Goal: Task Accomplishment & Management: Contribute content

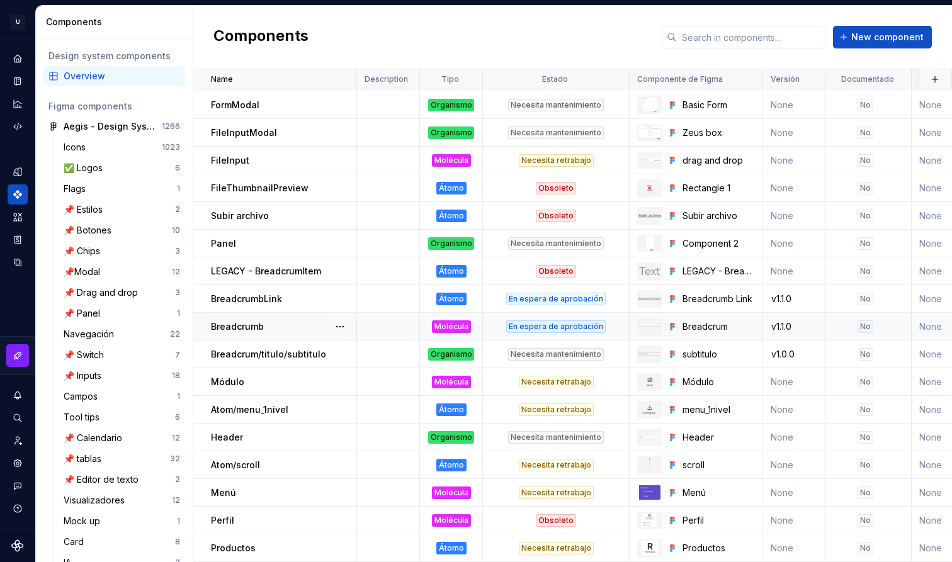
scroll to position [940, 94]
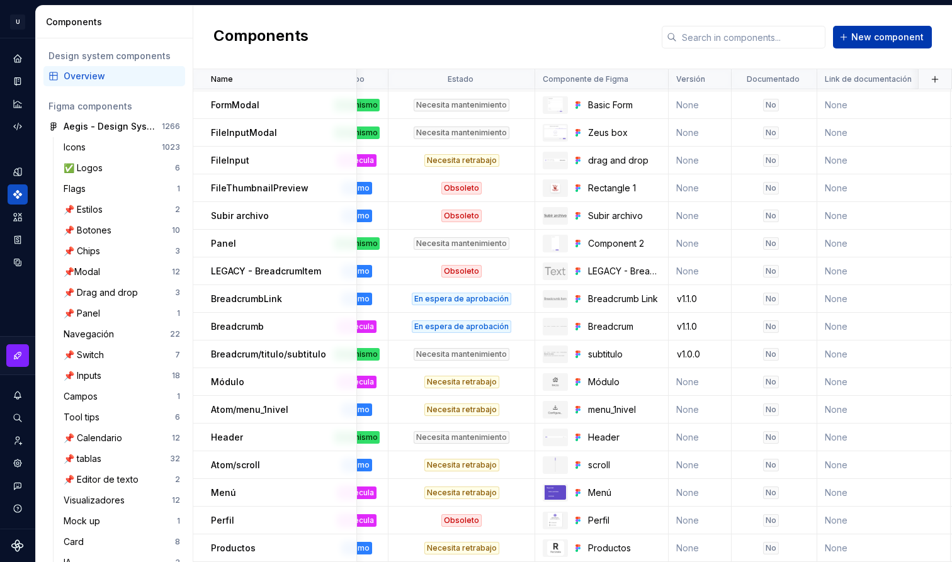
click at [867, 47] on button "New component" at bounding box center [882, 37] width 99 height 23
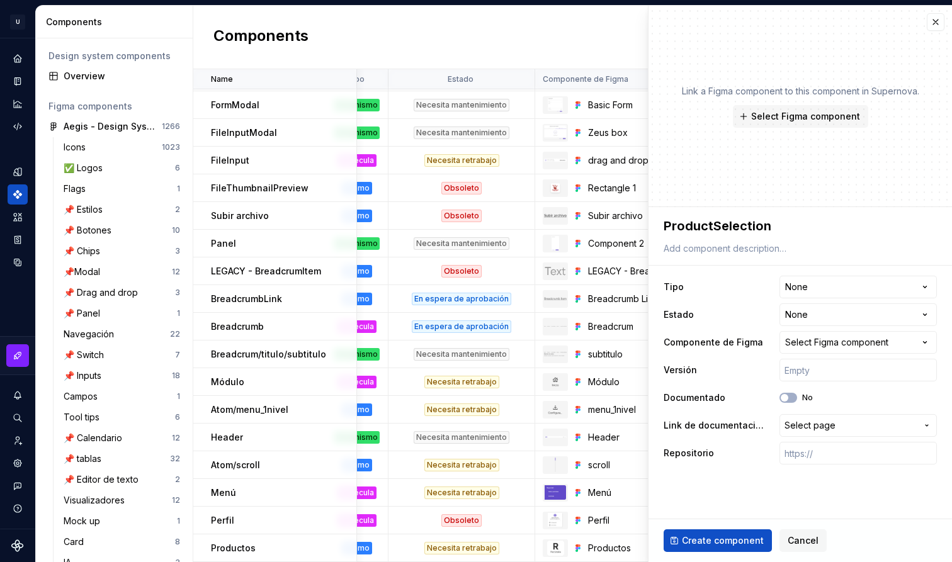
type textarea "*"
type textarea "ProductSelection"
type textarea "*"
type textarea "ProductSelection"
click at [800, 120] on span "Select Figma component" at bounding box center [805, 116] width 109 height 13
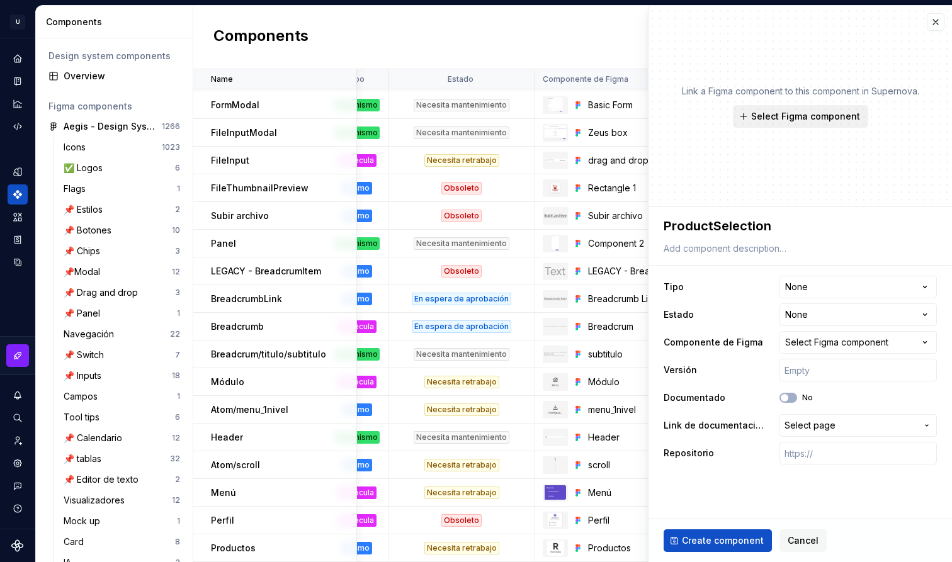
type textarea "*"
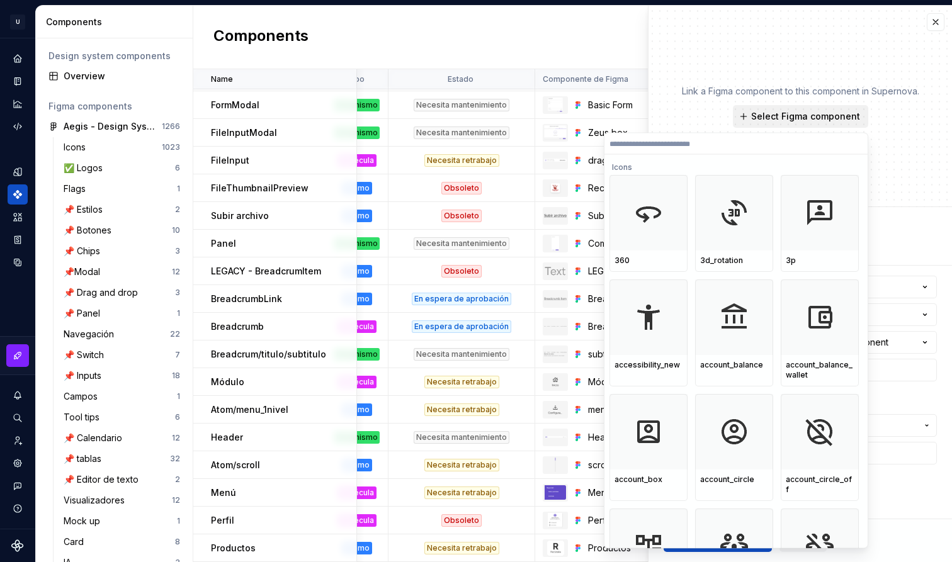
type input "**********"
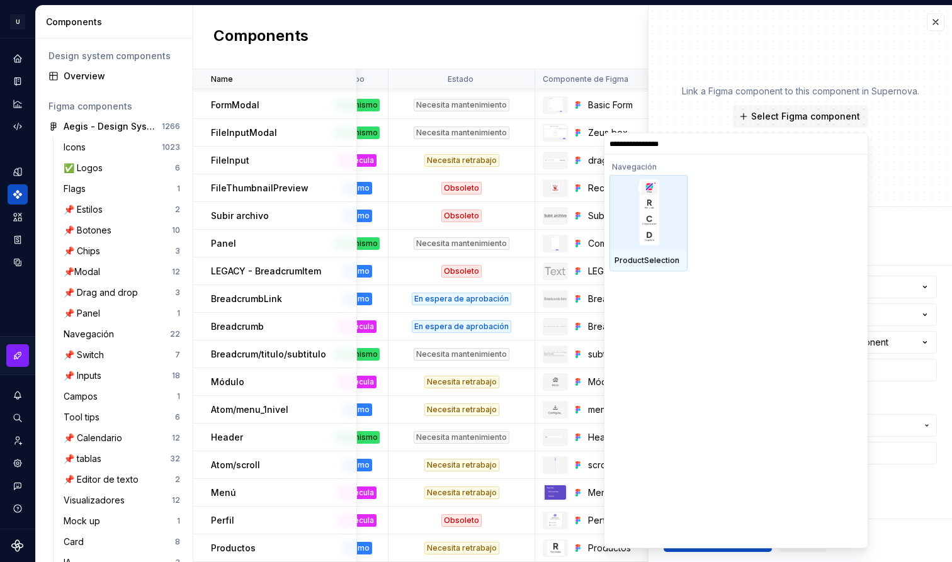
click at [681, 243] on div at bounding box center [649, 213] width 78 height 76
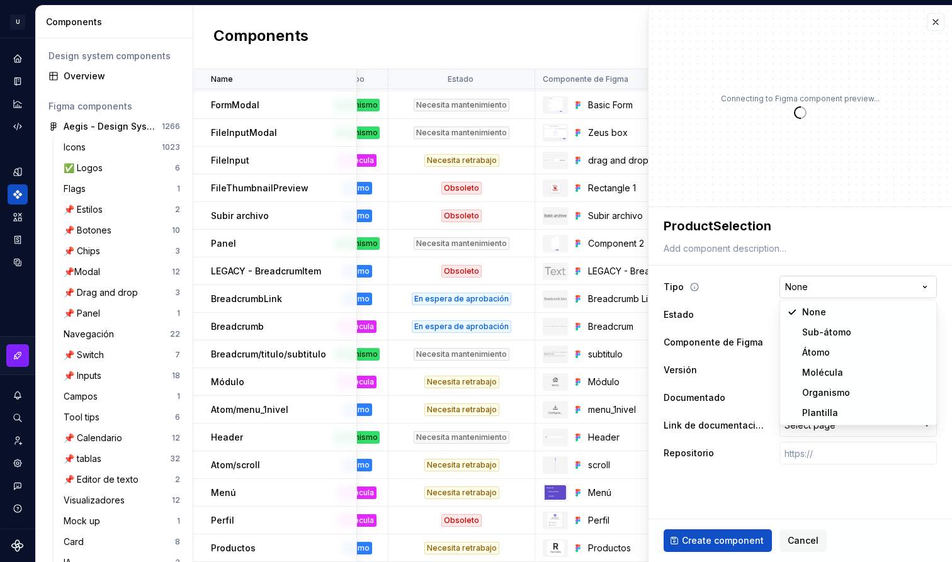
click at [836, 287] on html "U Aegis on the Web ED Design system data Components Design system components Ov…" at bounding box center [476, 281] width 952 height 562
type textarea "*"
select select "**********"
type textarea "*"
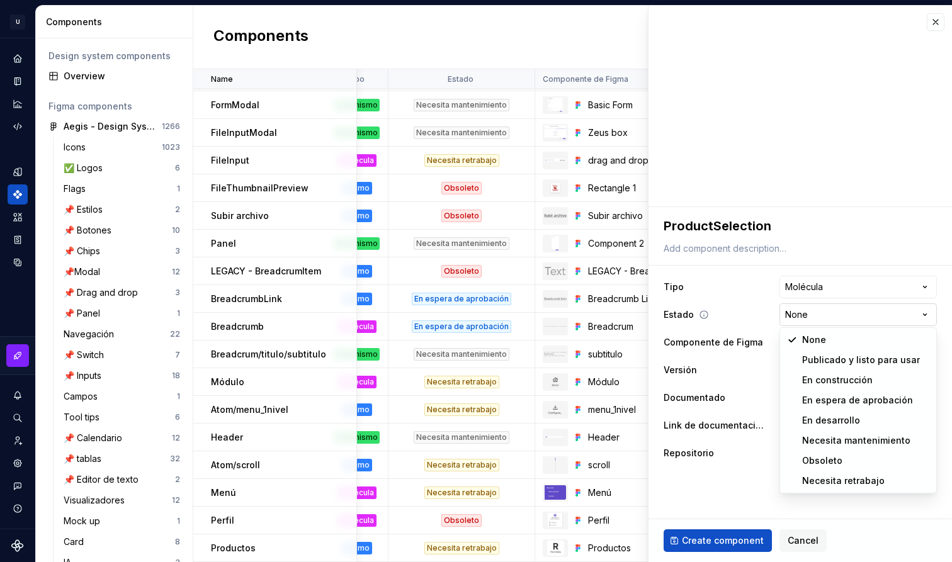
click at [828, 310] on html "U Aegis on the Web ED Design system data Components Design system components Ov…" at bounding box center [476, 281] width 952 height 562
select select "**********"
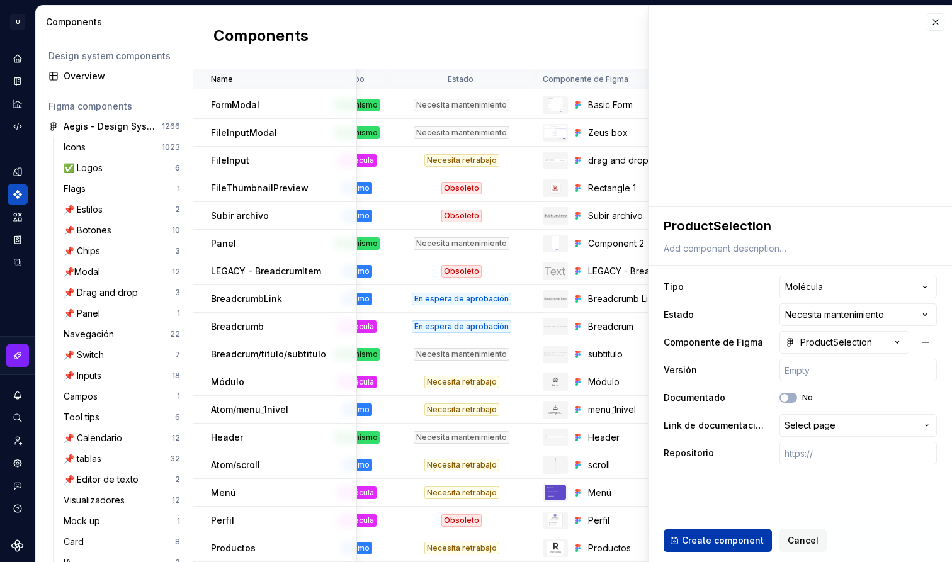
click at [736, 537] on span "Create component" at bounding box center [723, 541] width 82 height 13
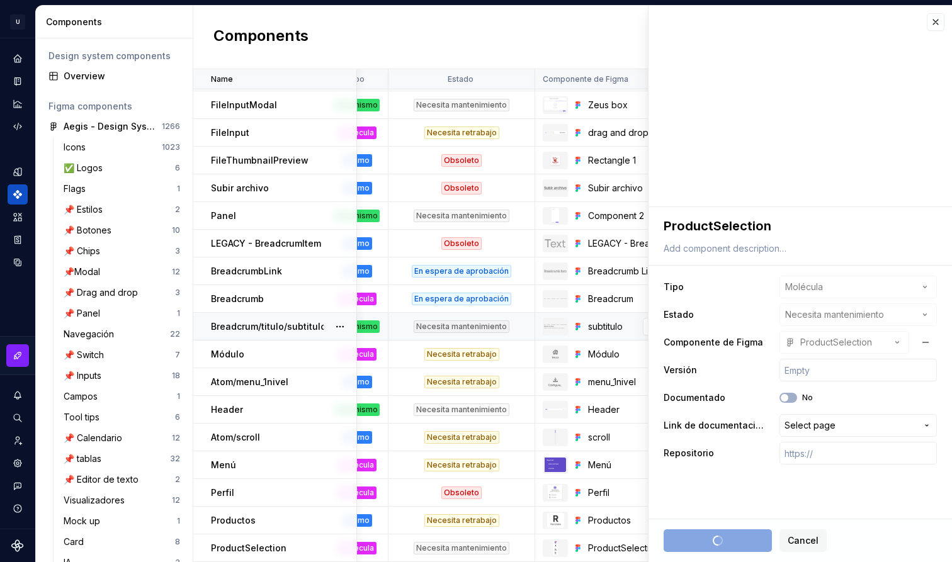
scroll to position [968, 94]
type textarea "*"
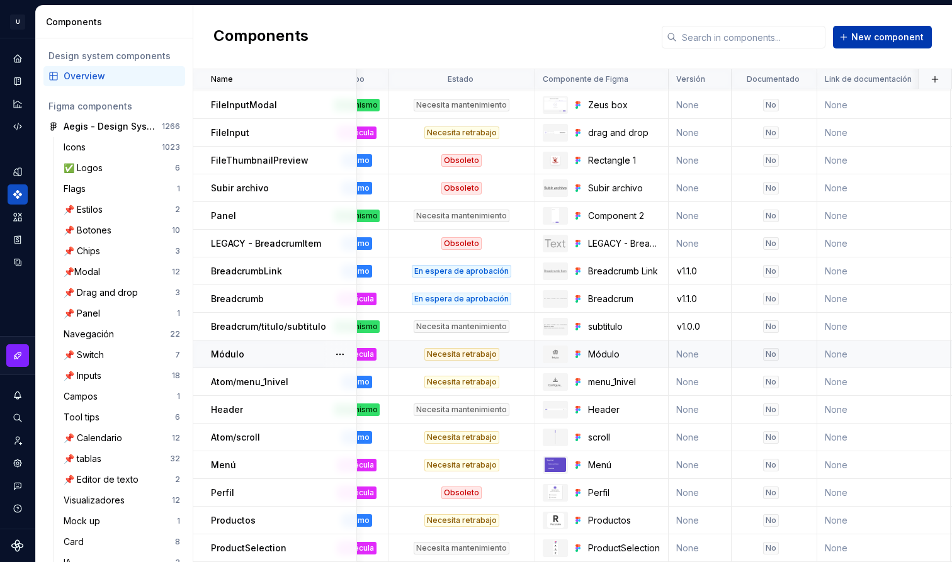
click at [877, 42] on span "New component" at bounding box center [887, 37] width 72 height 13
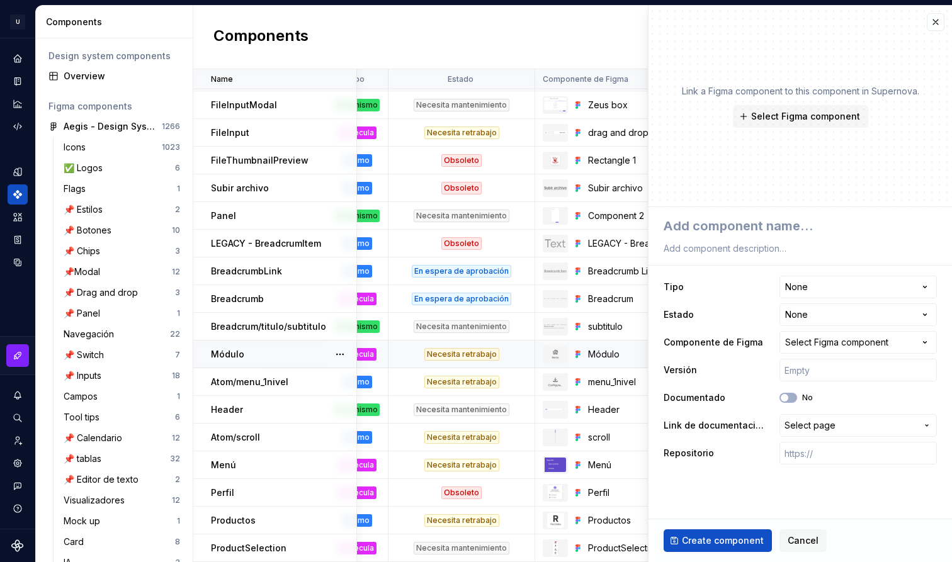
click at [877, 42] on body "U Aegis on the Web ED Design system data Components Design system components Ov…" at bounding box center [476, 281] width 952 height 562
type textarea "*"
type textarea "ProductSwitch"
click at [806, 117] on span "Select Figma component" at bounding box center [805, 116] width 109 height 13
type textarea "*"
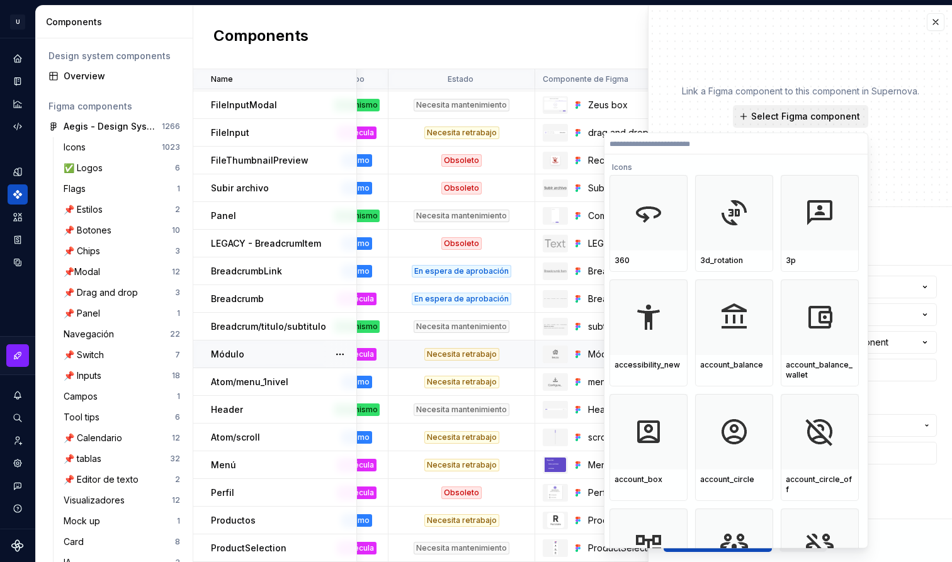
type input "**********"
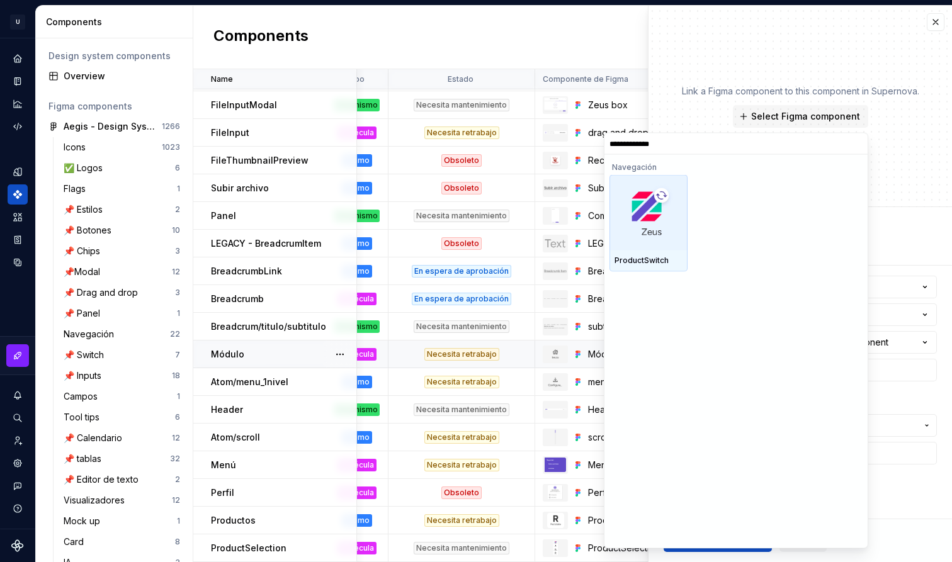
click at [677, 246] on div at bounding box center [649, 213] width 78 height 76
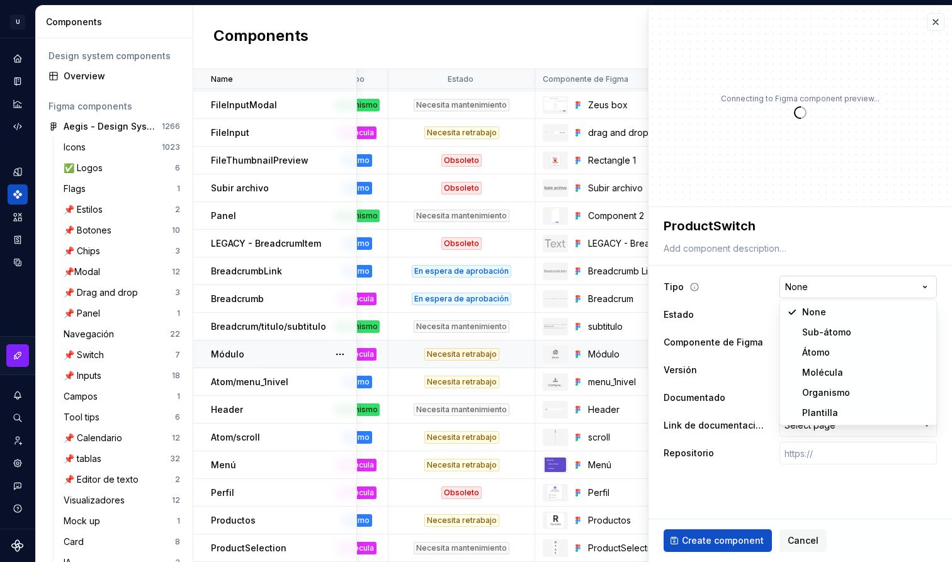
click at [817, 278] on html "U Aegis on the Web ED Design system data Components Design system components Ov…" at bounding box center [476, 281] width 952 height 562
type textarea "*"
select select "**********"
type textarea "*"
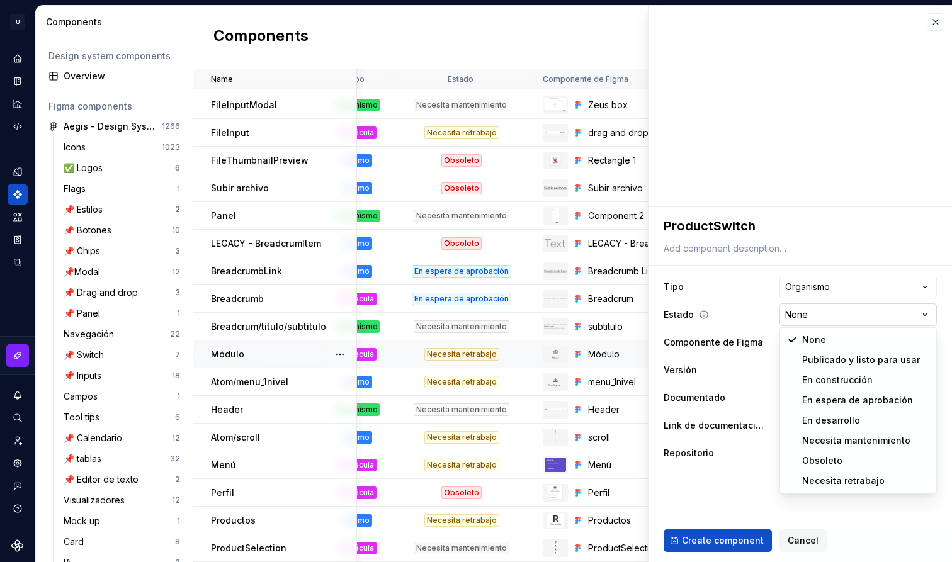
click at [821, 318] on html "U Aegis on the Web ED Design system data Components Design system components Ov…" at bounding box center [476, 281] width 952 height 562
select select "**********"
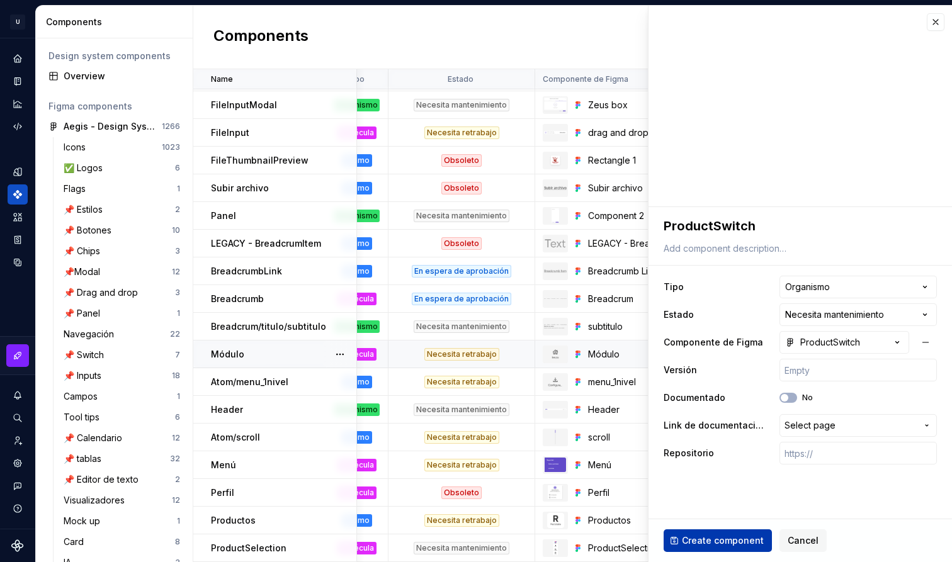
click at [747, 536] on span "Create component" at bounding box center [723, 541] width 82 height 13
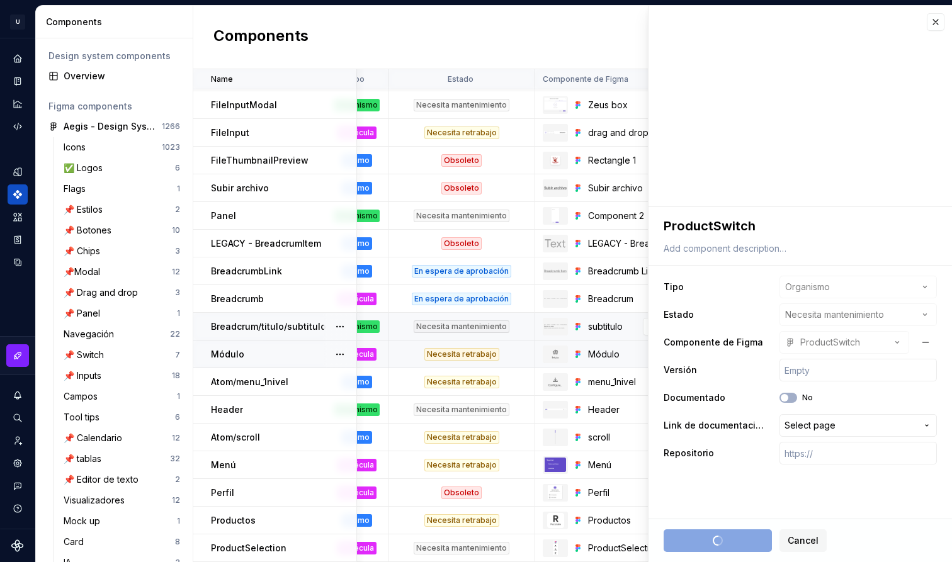
type textarea "*"
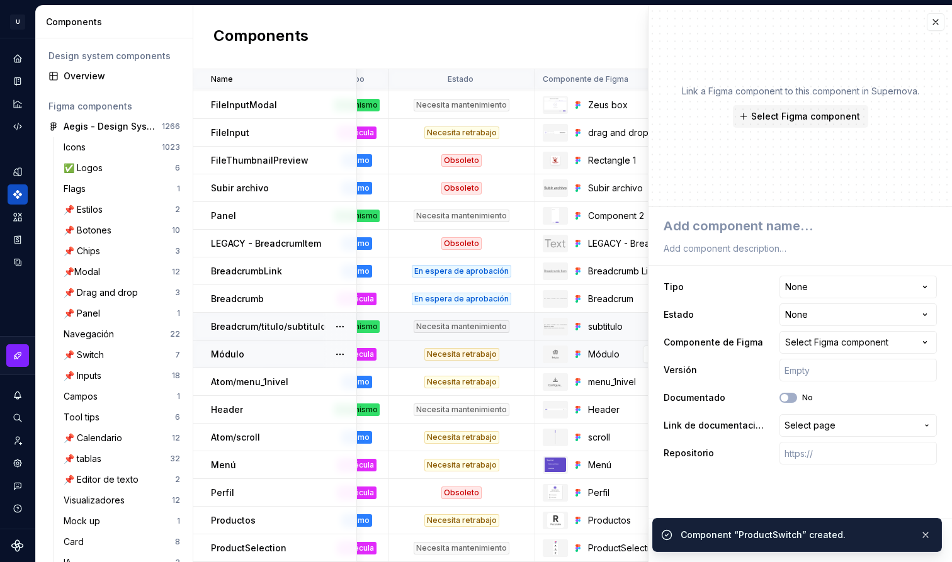
scroll to position [996, 94]
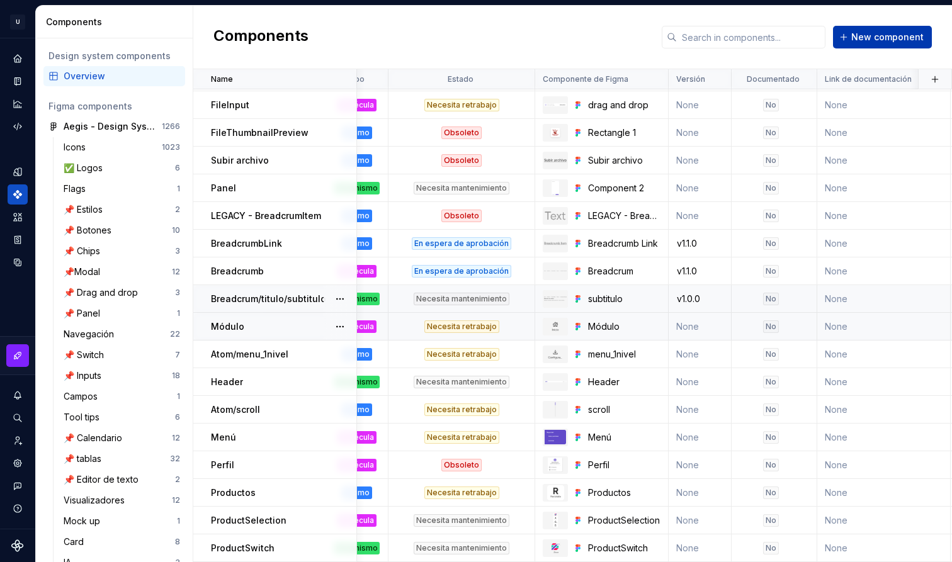
click at [879, 38] on span "New component" at bounding box center [887, 37] width 72 height 13
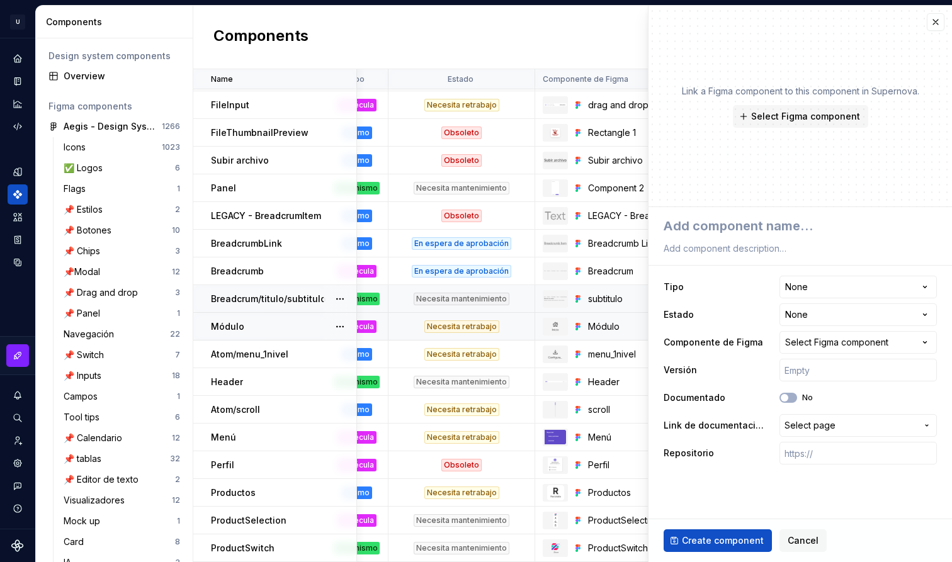
click at [877, 43] on div "Link a Figma component to this component in Supernova. Select Figma component" at bounding box center [801, 107] width 304 height 202
click at [743, 233] on textarea at bounding box center [797, 226] width 273 height 23
paste textarea "Atom/menu_2nivel"
type textarea "*"
type textarea "Atom/menu_2nivel"
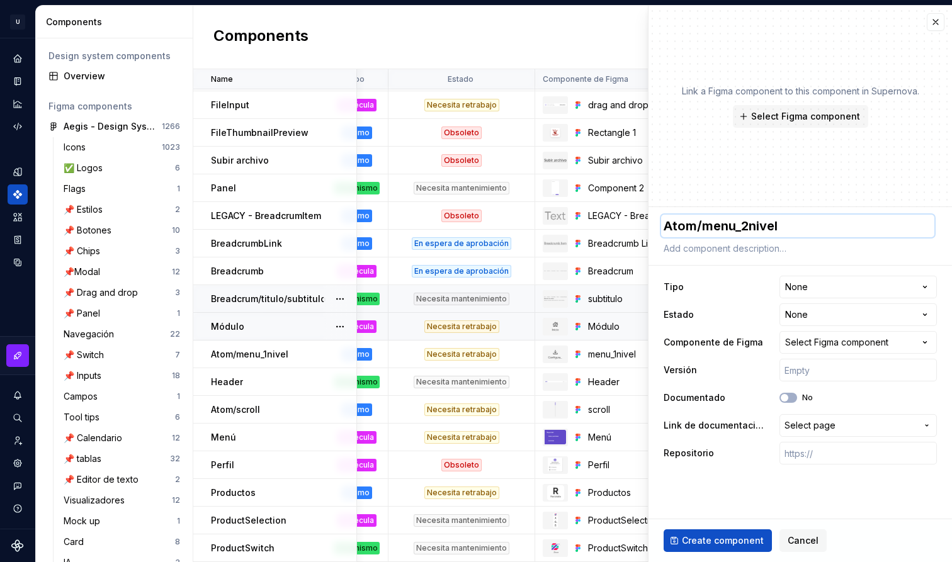
type textarea "*"
type textarea "menu_2nivel"
click at [822, 115] on span "Select Figma component" at bounding box center [805, 116] width 109 height 13
type textarea "*"
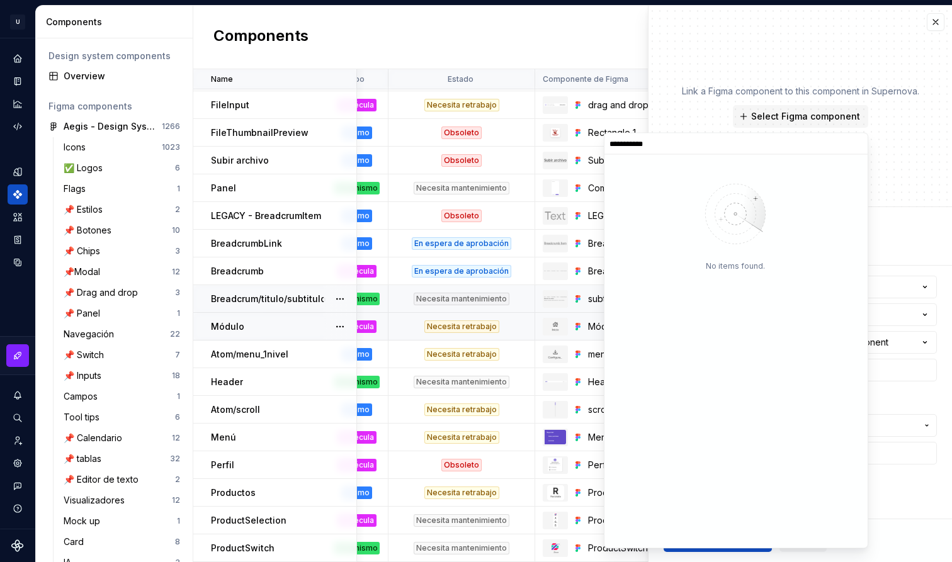
type input "**********"
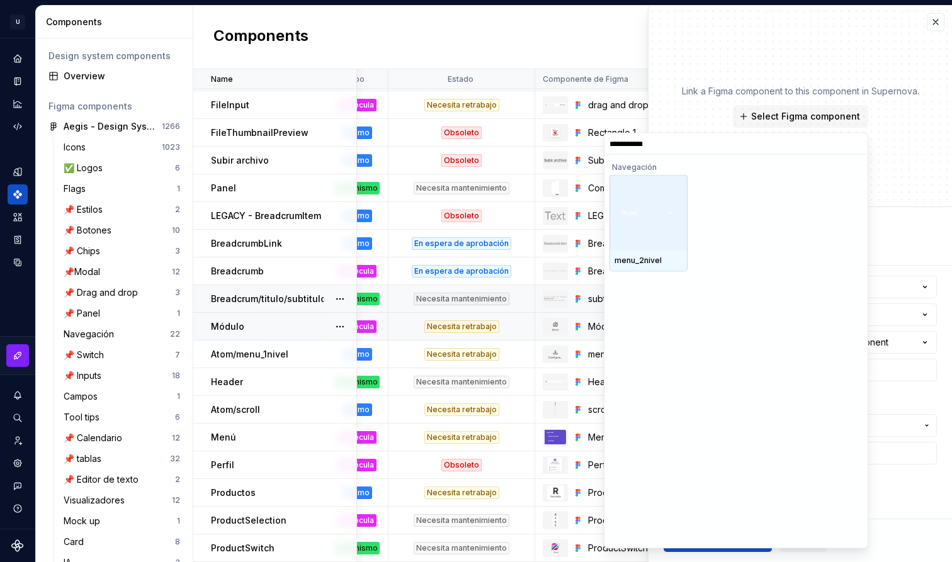
click at [648, 234] on div at bounding box center [649, 213] width 78 height 76
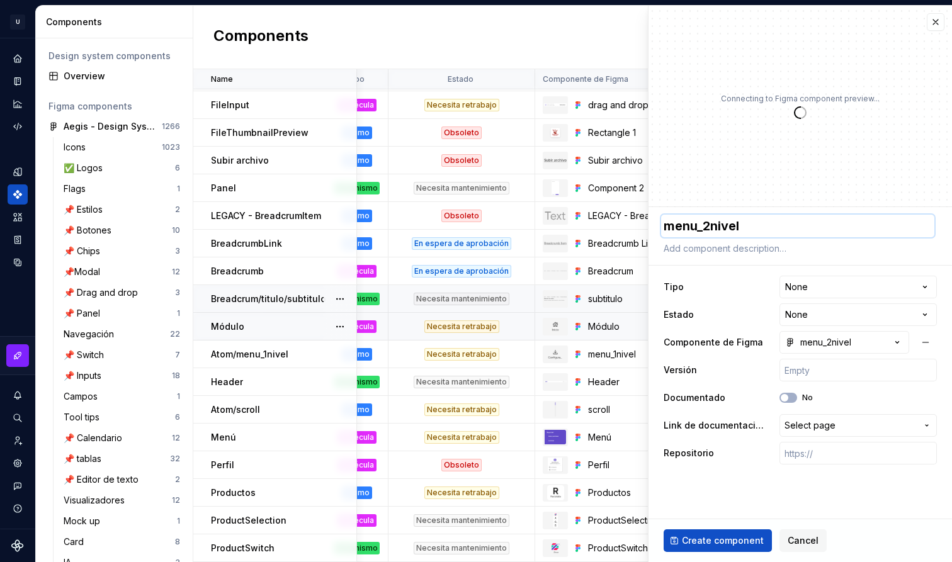
click at [782, 227] on textarea "menu_2nivel" at bounding box center [797, 226] width 273 height 23
paste textarea "Atom/"
type textarea "*"
type textarea "Atom/menu_2nivel"
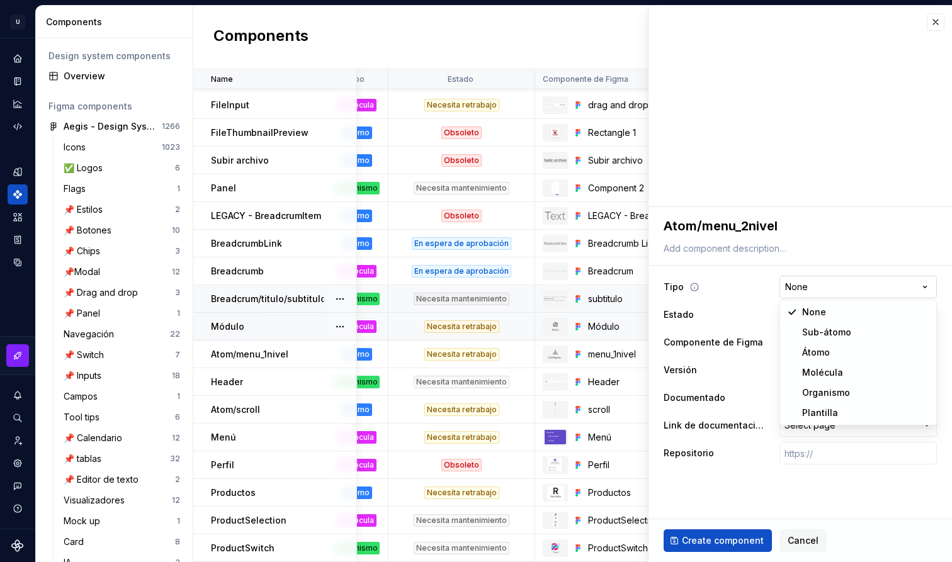
click at [855, 282] on html "U Aegis on the Web ED Design system data Components Design system components Ov…" at bounding box center [476, 281] width 952 height 562
type textarea "*"
click at [824, 280] on html "U Aegis on the Web ED Design system data Components Design system components Ov…" at bounding box center [476, 281] width 952 height 562
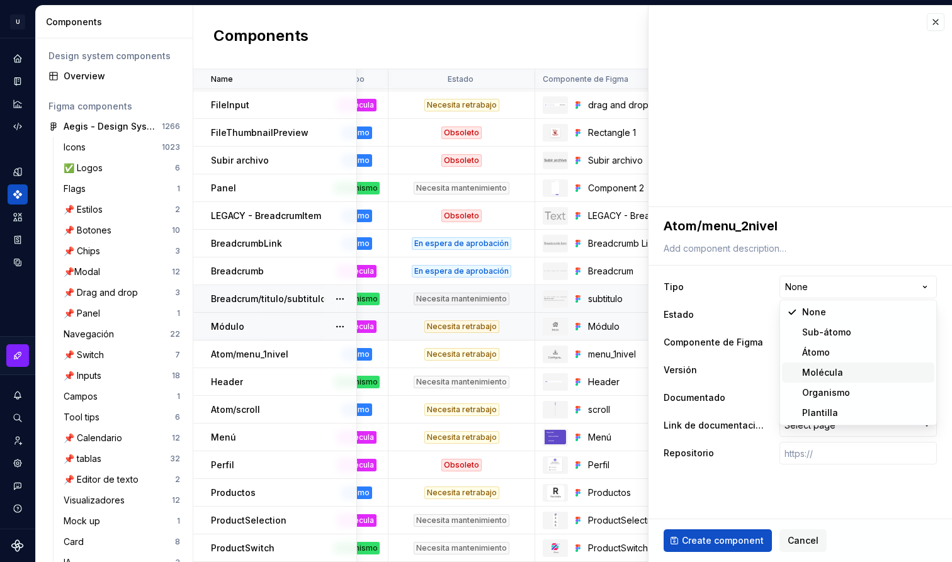
select select "**********"
type textarea "*"
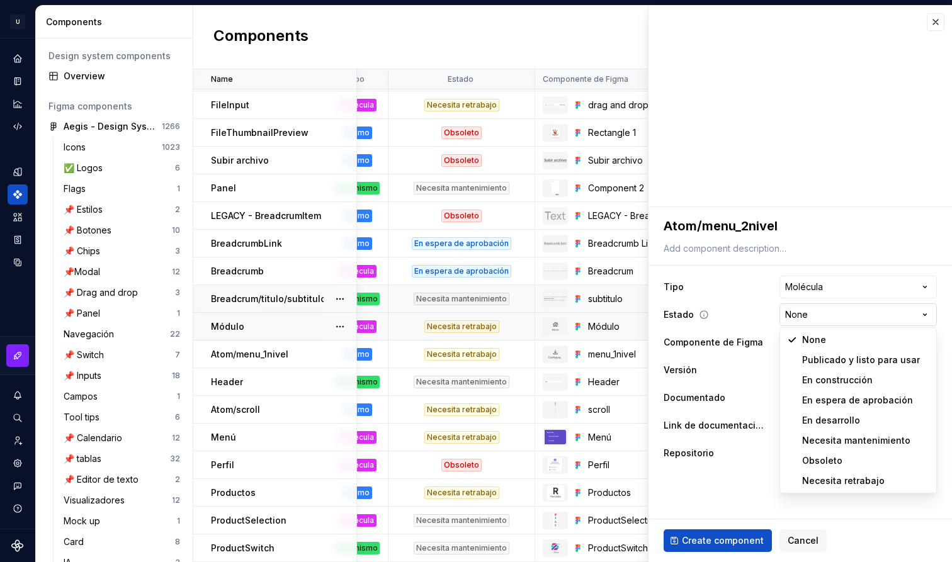
click at [817, 318] on html "U Aegis on the Web ED Design system data Components Design system components Ov…" at bounding box center [476, 281] width 952 height 562
select select "**********"
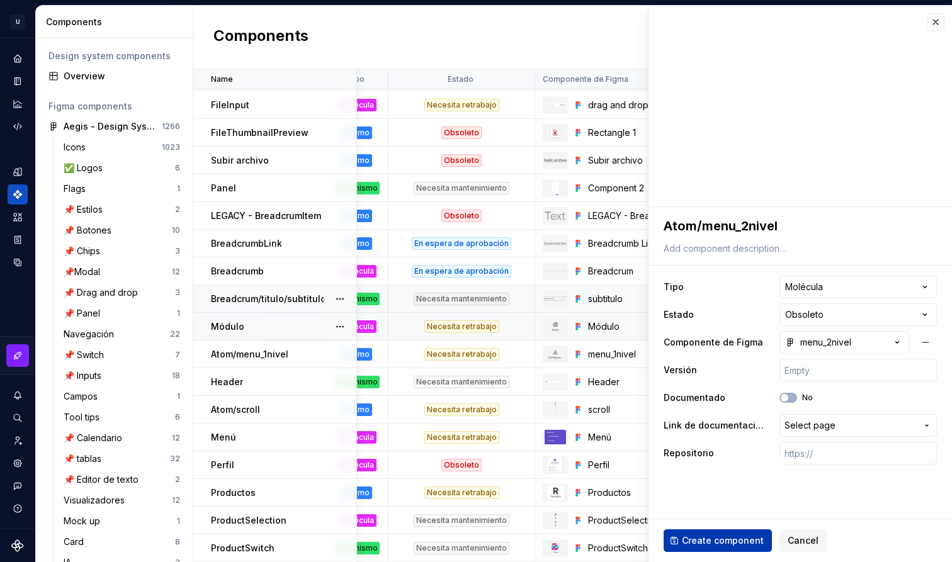
click at [725, 538] on span "Create component" at bounding box center [723, 541] width 82 height 13
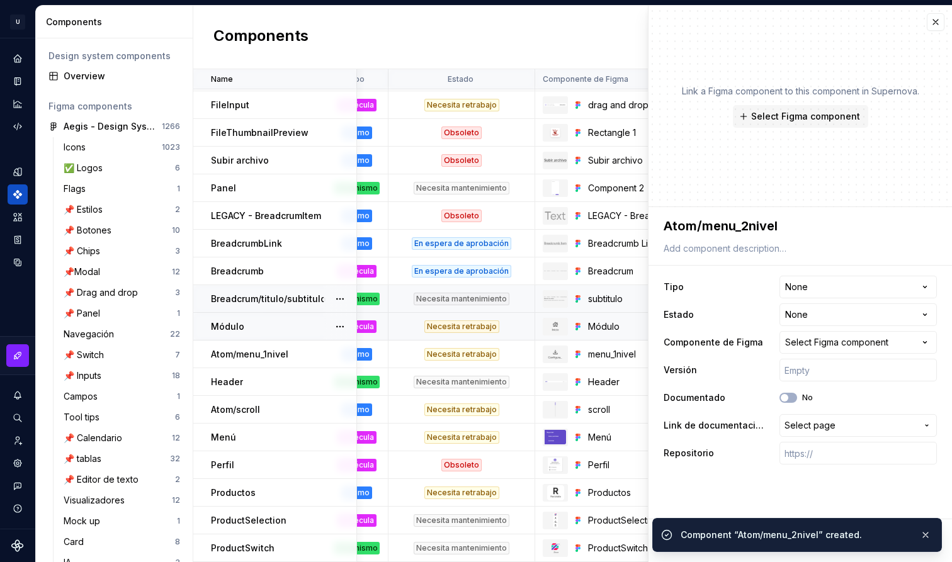
type textarea "*"
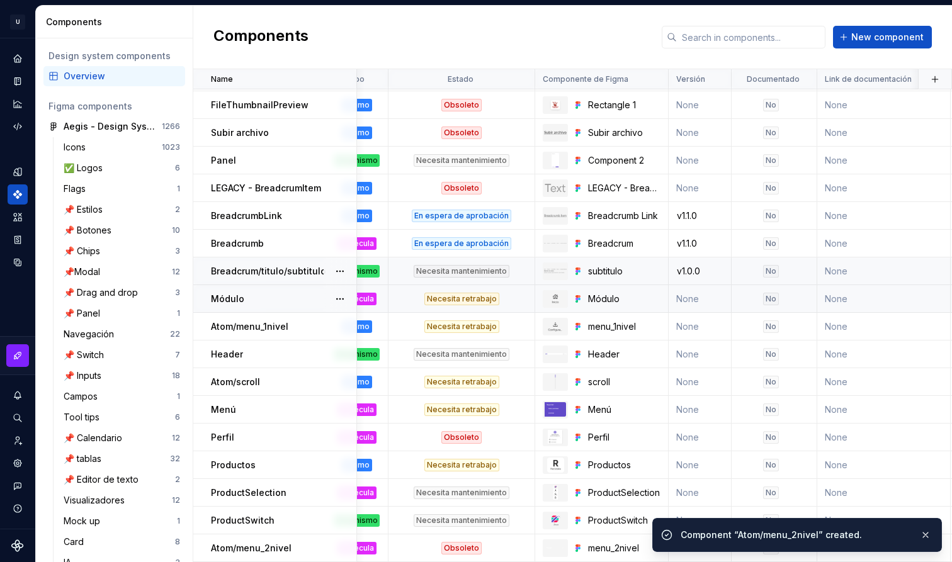
scroll to position [1023, 94]
click at [932, 535] on button "button" at bounding box center [926, 535] width 16 height 18
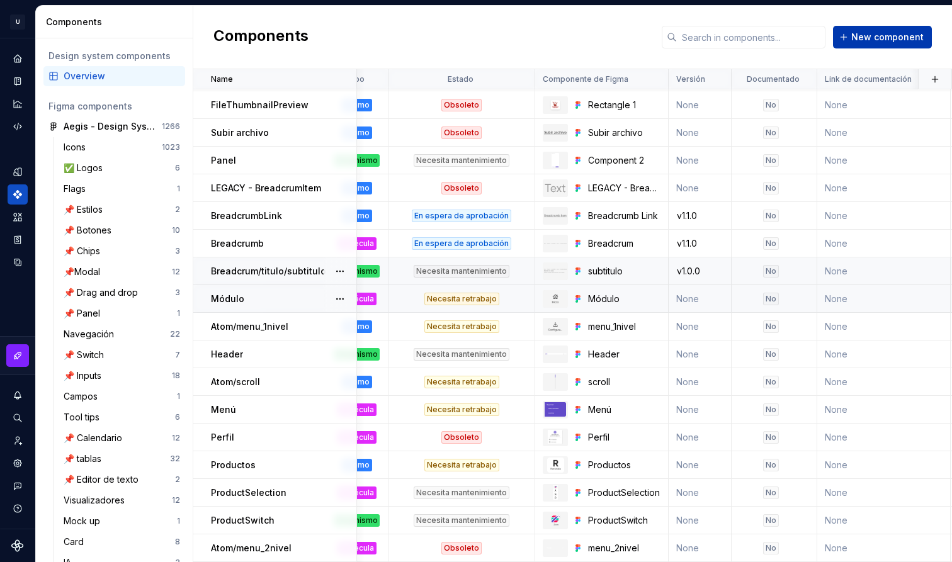
click at [880, 33] on span "New component" at bounding box center [887, 37] width 72 height 13
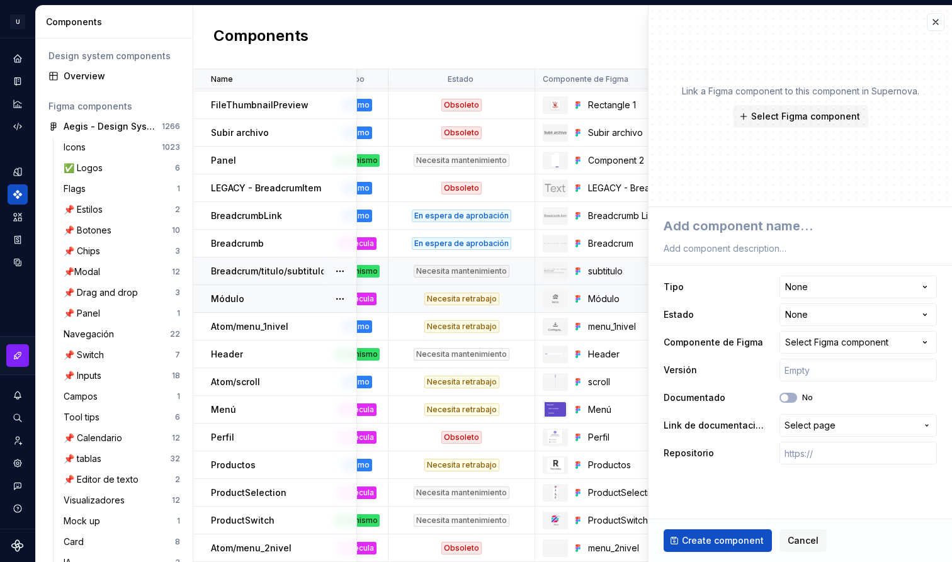
type textarea "*"
type textarea "Atom/secciones"
type textarea "*"
type textarea "secciones"
type textarea "*"
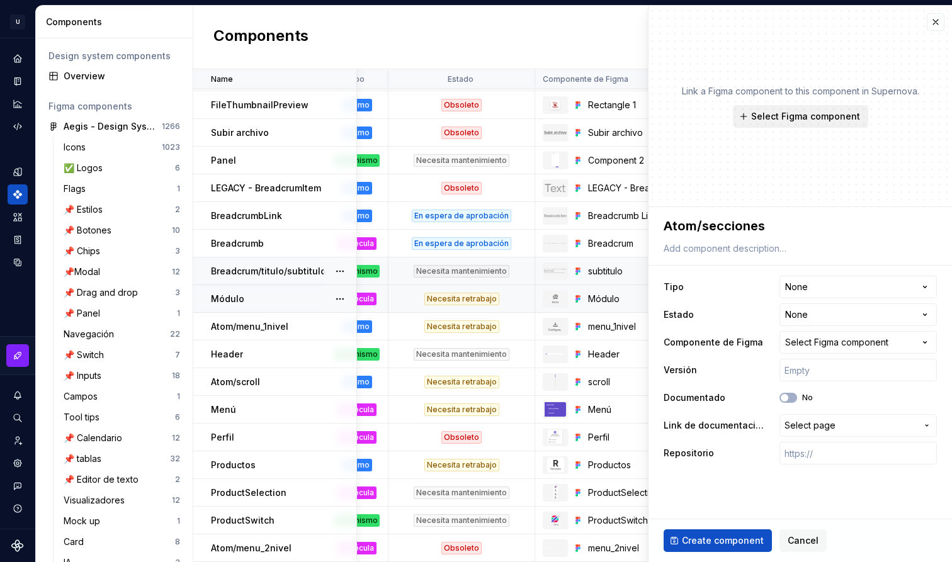
type textarea "Atom/secciones"
click at [812, 113] on span "Select Figma component" at bounding box center [805, 116] width 109 height 13
type textarea "*"
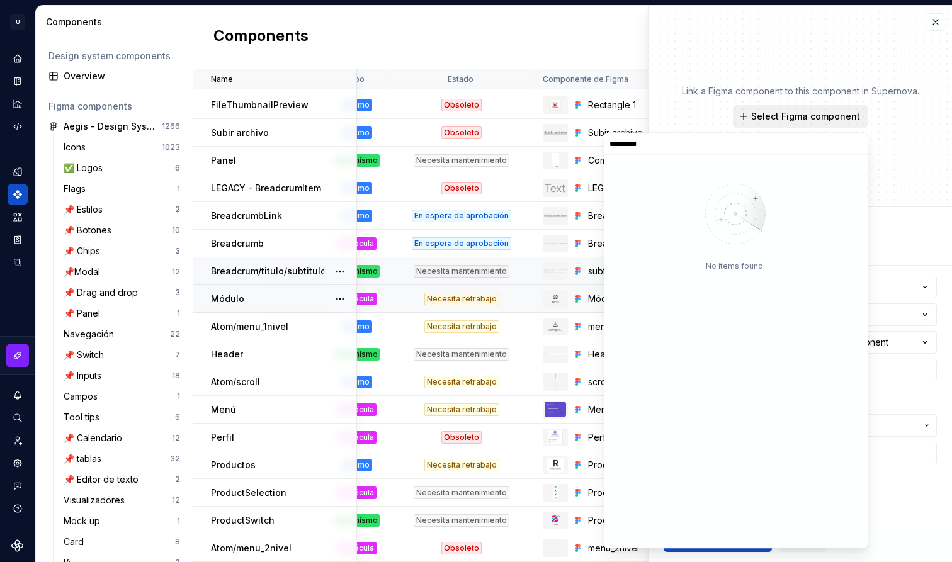
type input "*********"
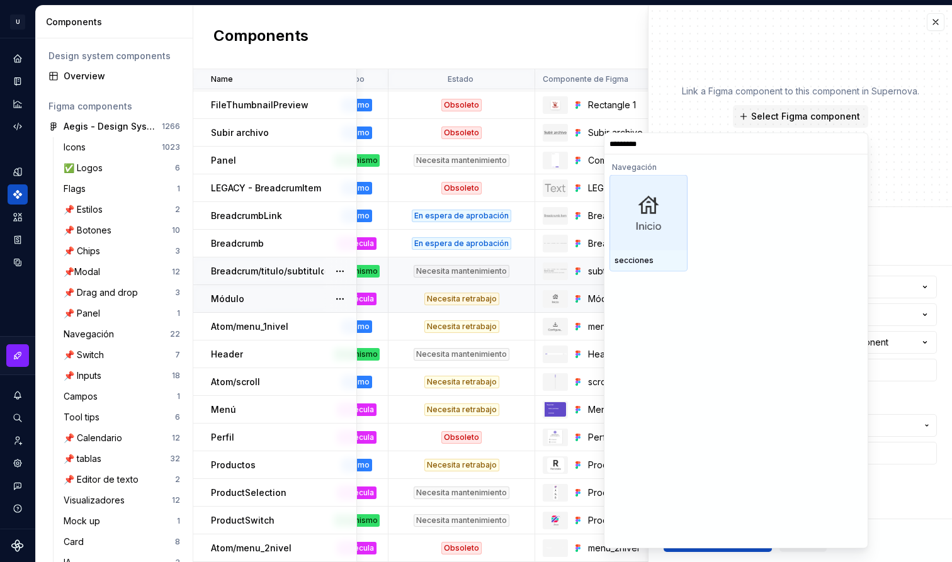
click at [661, 215] on img at bounding box center [649, 212] width 68 height 57
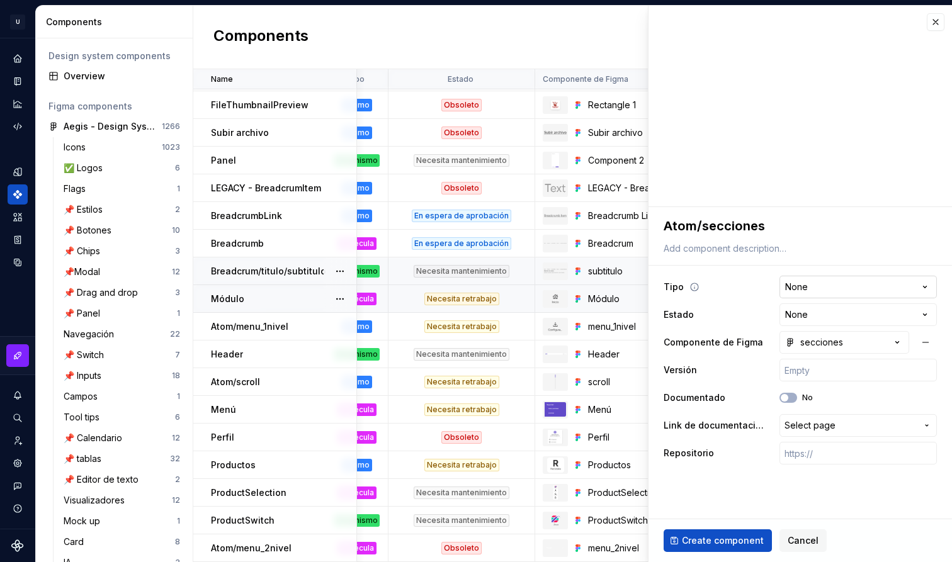
click at [829, 285] on html "U Aegis on the Web ED Design system data Components Design system components Ov…" at bounding box center [476, 281] width 952 height 562
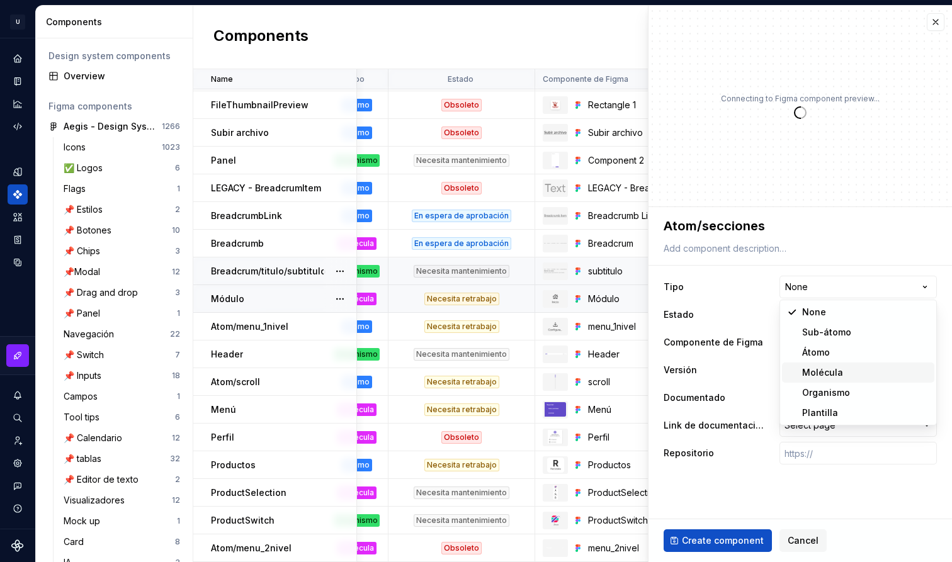
type textarea "*"
select select "**********"
type textarea "*"
click at [827, 290] on html "U Aegis on the Web ED Design system data Components Design system components Ov…" at bounding box center [476, 281] width 952 height 562
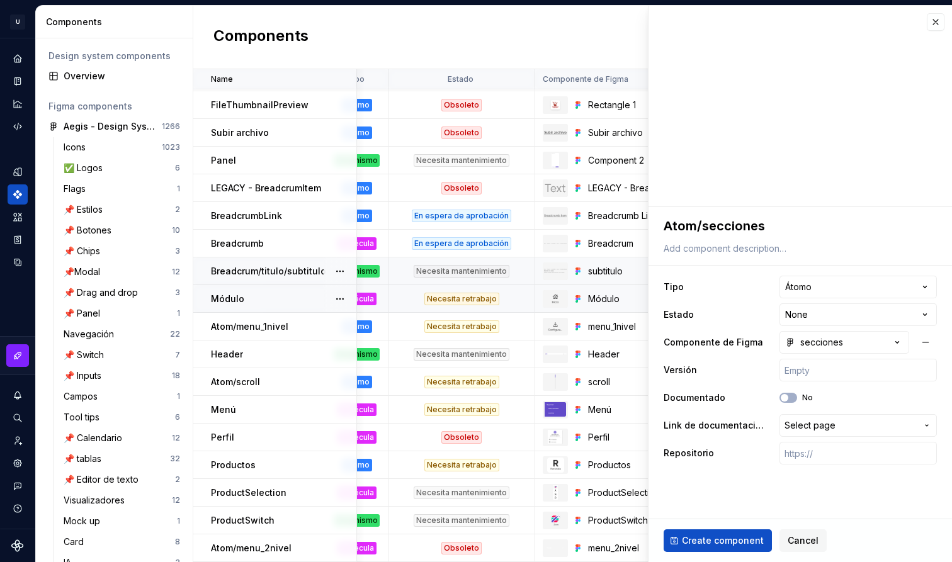
click at [795, 273] on html "U Aegis on the Web ED Design system data Components Design system components Ov…" at bounding box center [476, 281] width 952 height 562
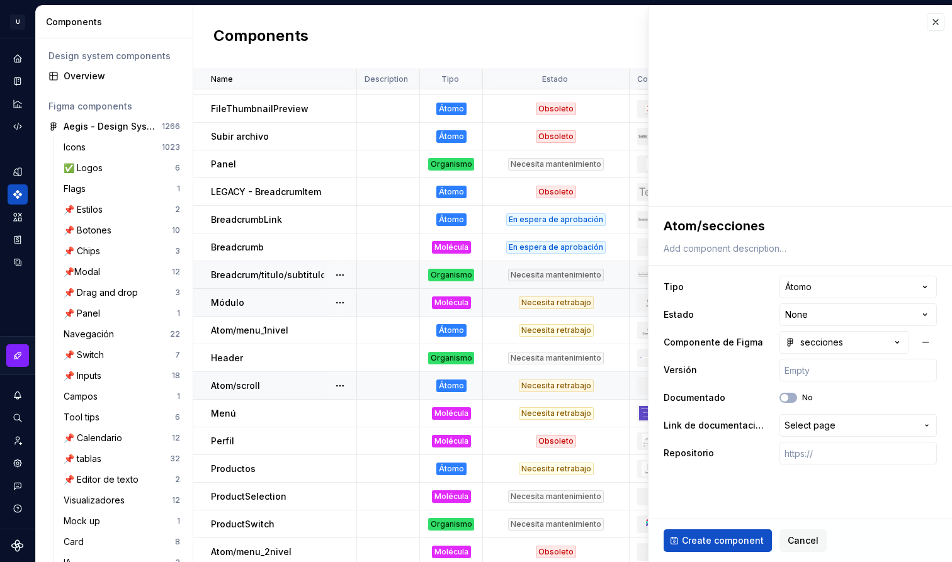
scroll to position [1020, 0]
click at [820, 290] on html "U Aegis on the Web ED Design system data Components Design system components Ov…" at bounding box center [476, 281] width 952 height 562
select select "**********"
type textarea "*"
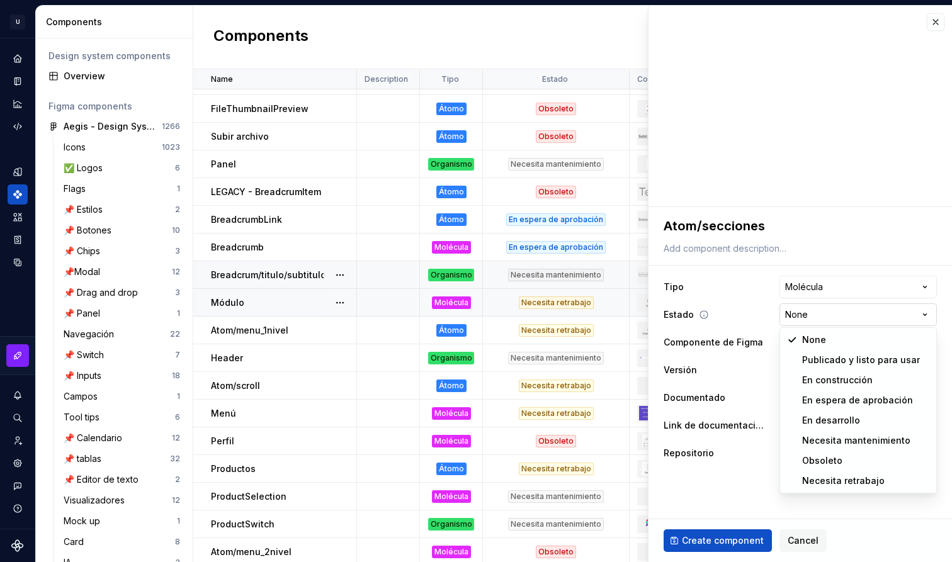
click at [831, 318] on html "U Aegis on the Web ED Design system data Components Design system components Ov…" at bounding box center [476, 281] width 952 height 562
select select "**********"
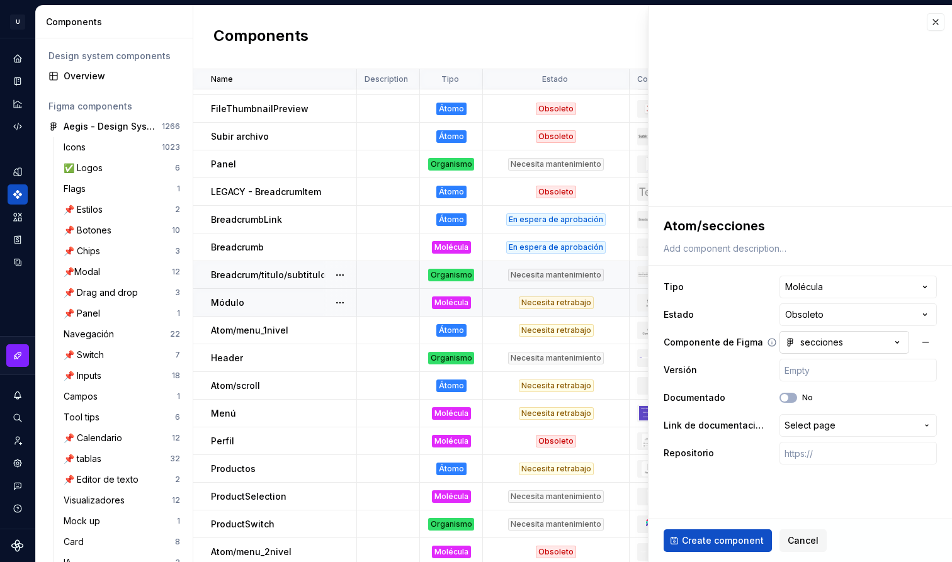
click at [815, 349] on button "secciones" at bounding box center [845, 342] width 130 height 23
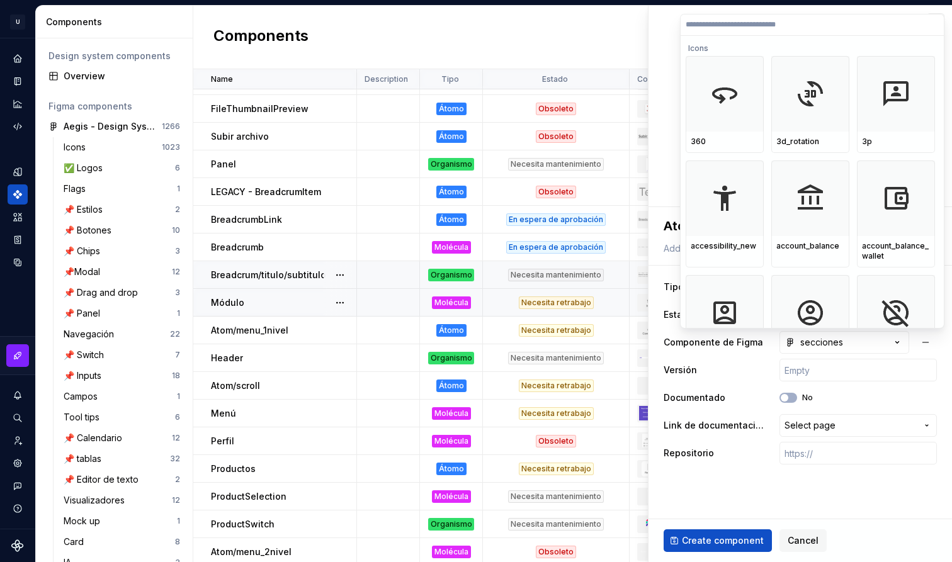
click at [704, 442] on html "U Aegis on the Web ED Design system data Components Design system components Ov…" at bounding box center [476, 281] width 952 height 562
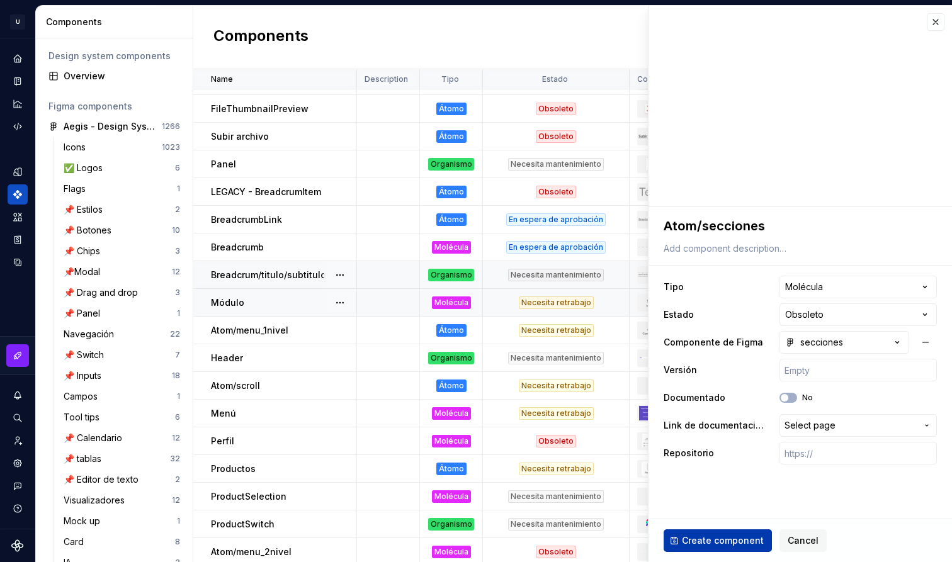
click at [727, 539] on span "Create component" at bounding box center [723, 541] width 82 height 13
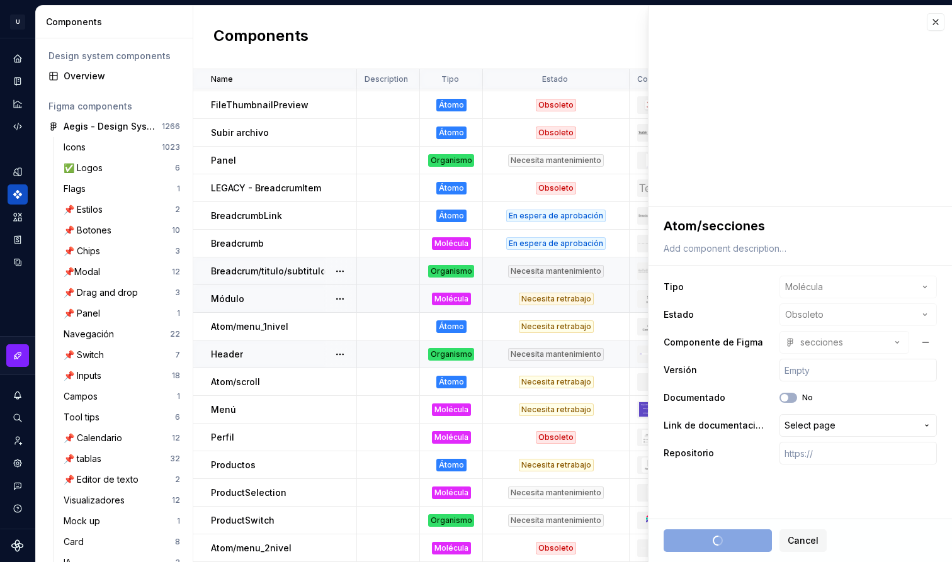
scroll to position [1023, 0]
type textarea "*"
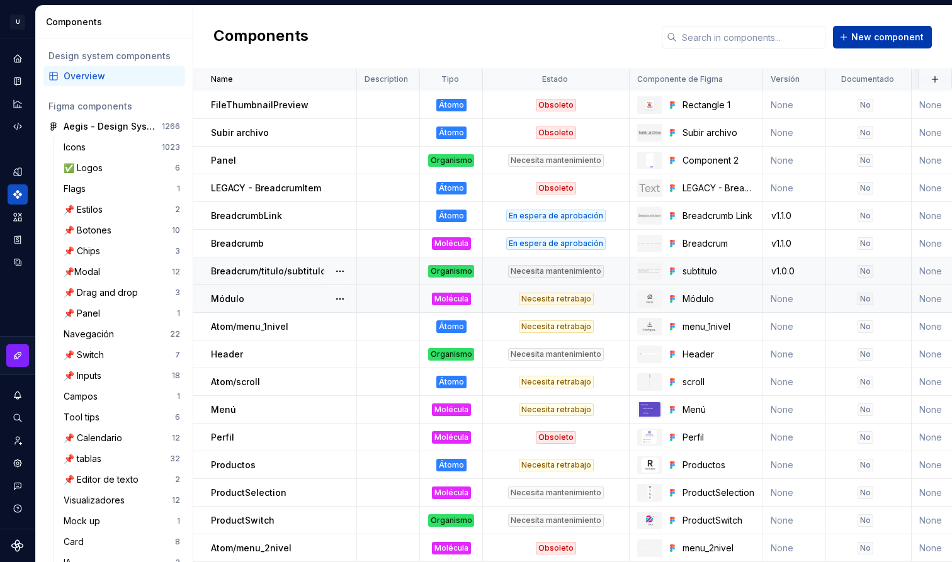
click at [888, 38] on span "New component" at bounding box center [887, 37] width 72 height 13
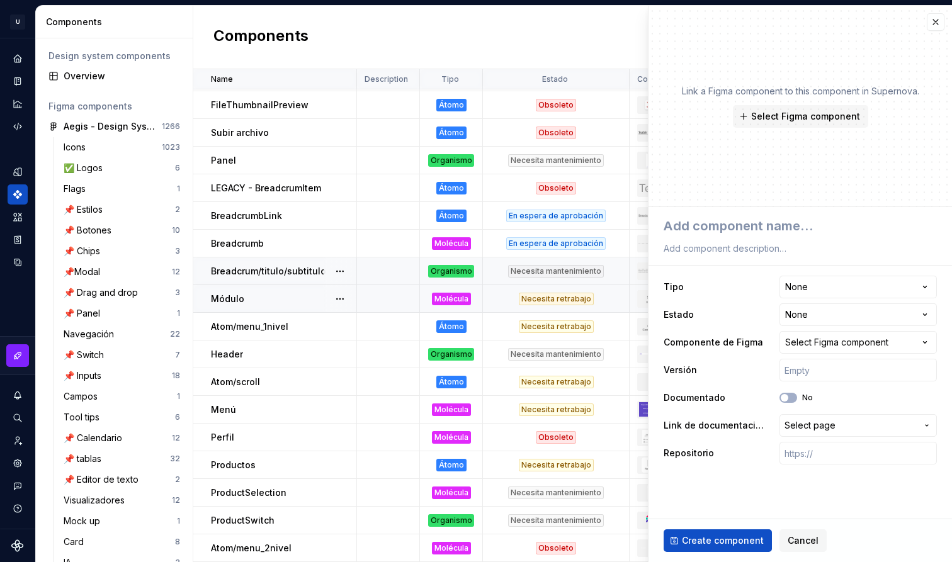
click at [888, 38] on div "Link a Figma component to this component in Supernova. Select Figma component" at bounding box center [801, 107] width 304 height 202
click at [756, 233] on textarea at bounding box center [797, 226] width 273 height 23
paste textarea "Sidebar/Migración"
type textarea "*"
type textarea "Sidebar/Migración"
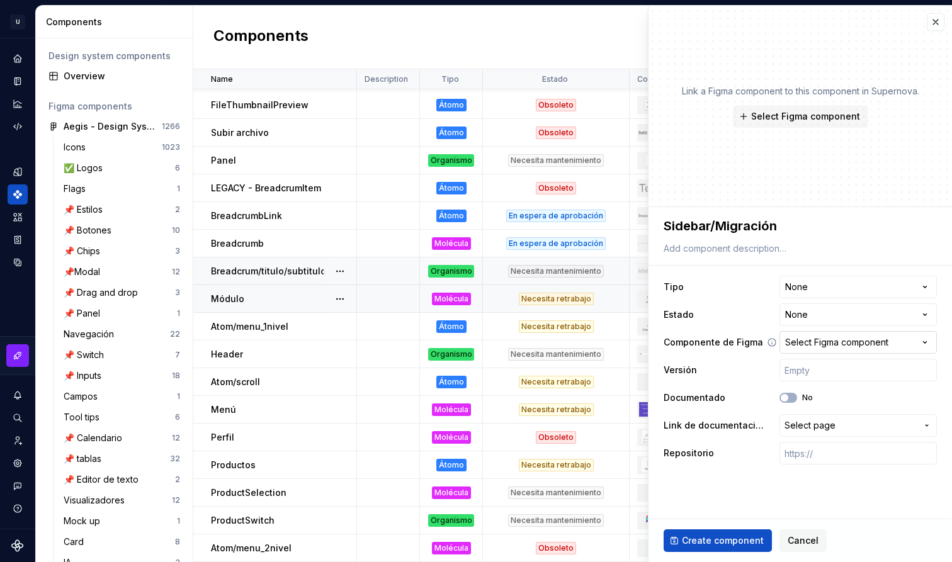
click at [812, 343] on div "Select Figma component" at bounding box center [836, 342] width 103 height 13
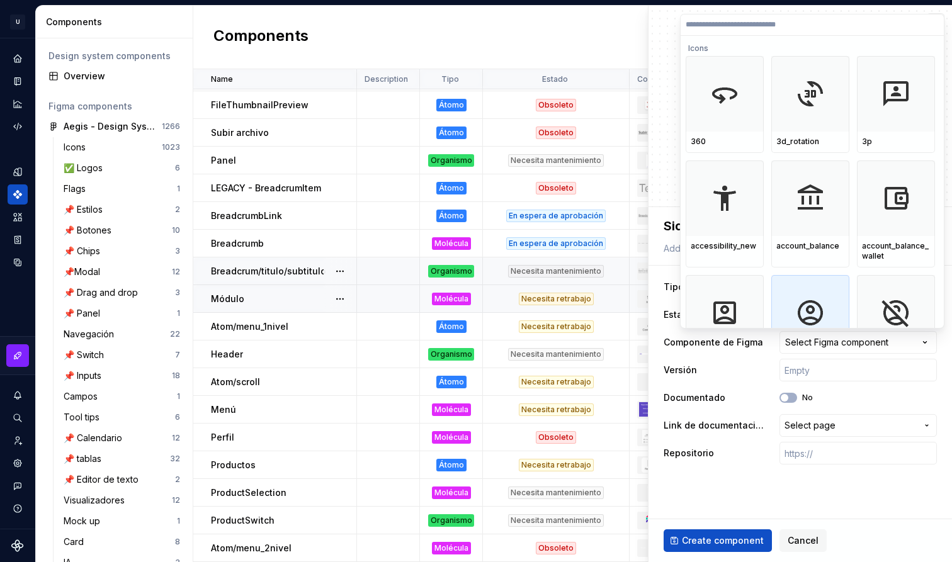
click at [822, 316] on img at bounding box center [810, 313] width 30 height 30
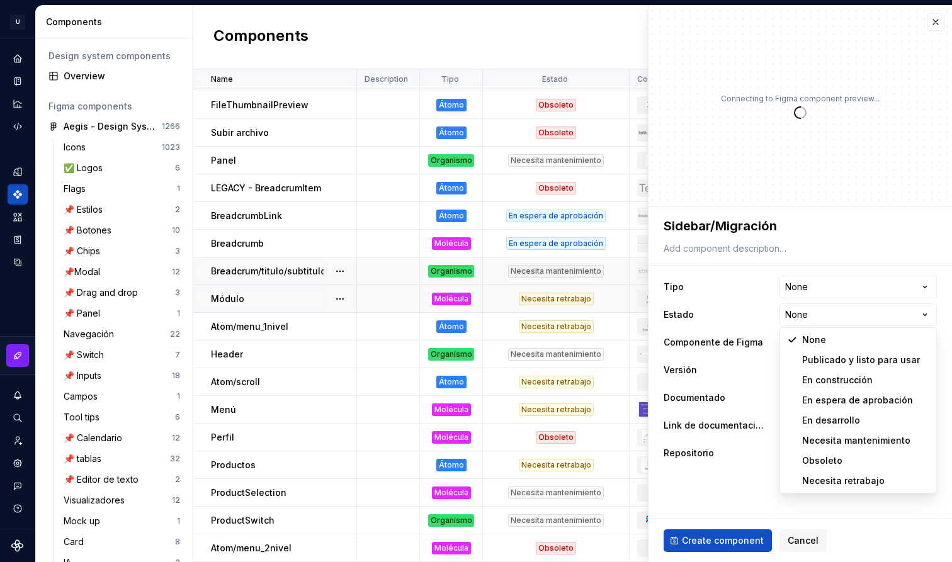
click at [822, 316] on html "U Aegis on the Web ED Design system data Components Design system components Ov…" at bounding box center [476, 281] width 952 height 562
type textarea "*"
select select "**********"
type textarea "*"
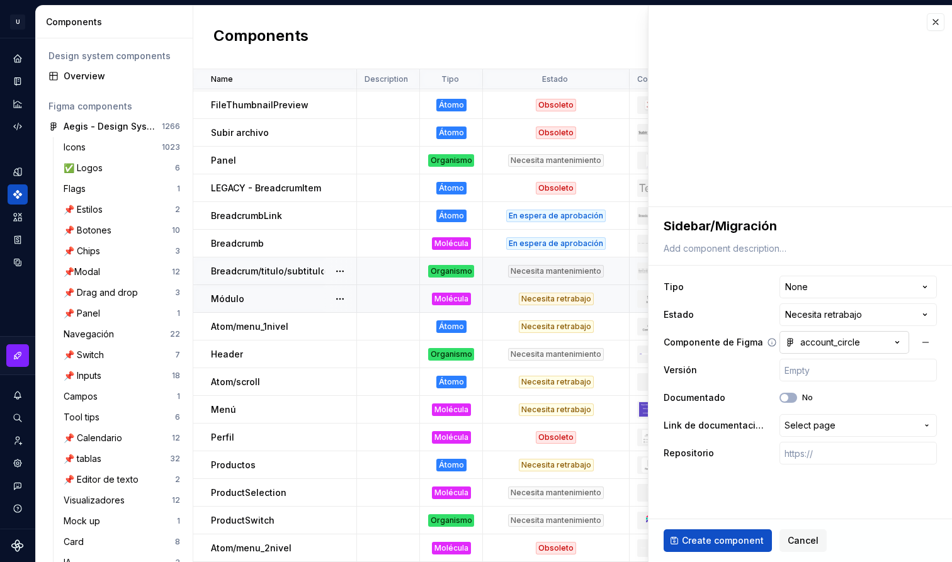
click at [846, 345] on div "account_circle" at bounding box center [822, 342] width 75 height 13
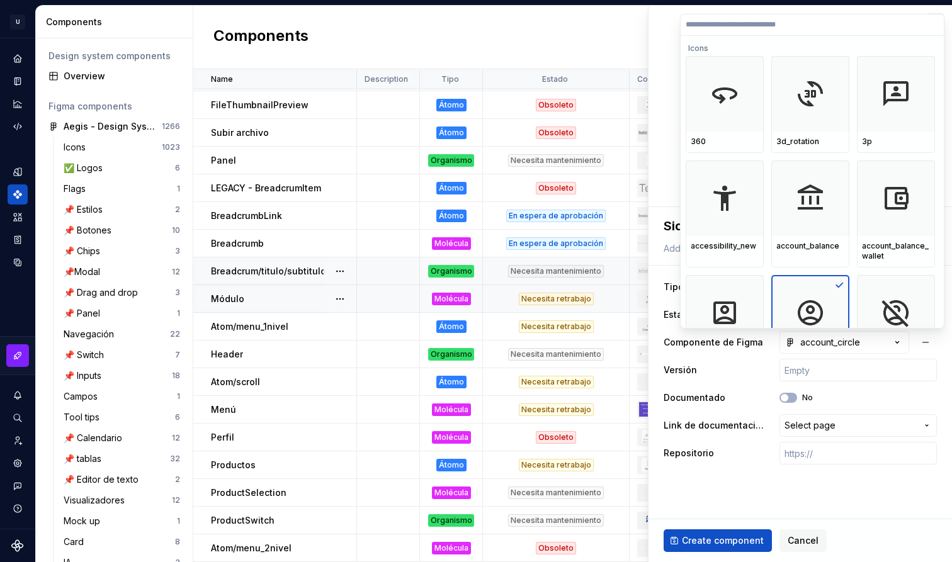
paste input "**********"
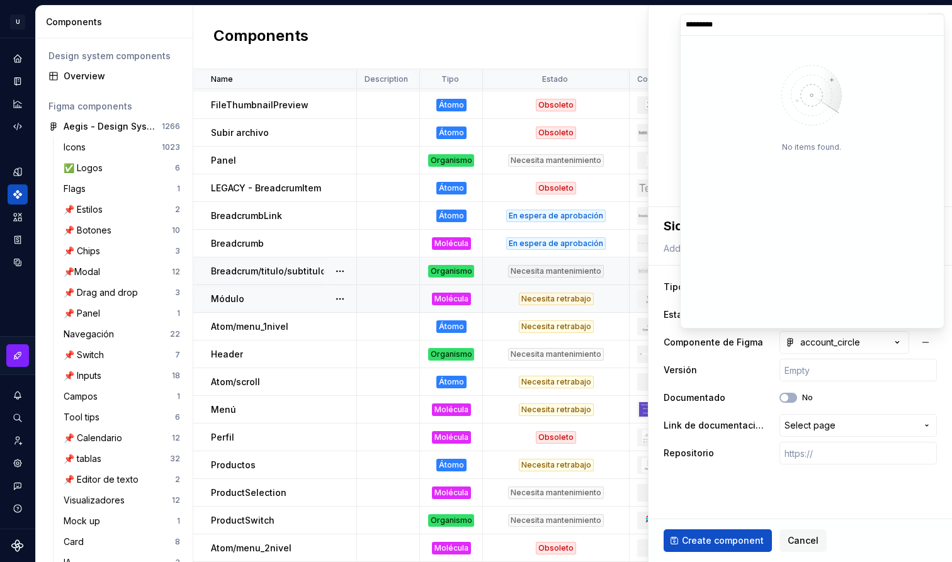
type input "*********"
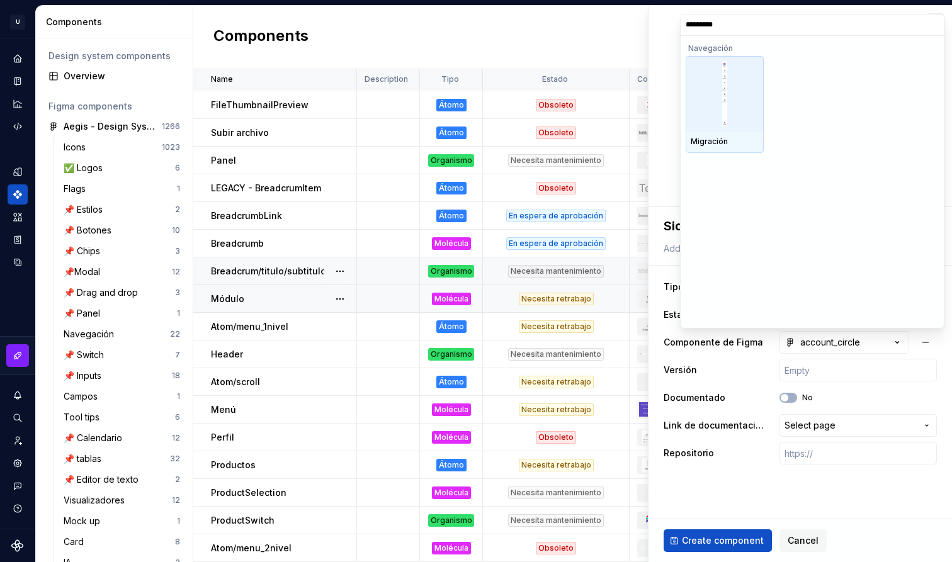
click at [745, 98] on div at bounding box center [725, 94] width 78 height 76
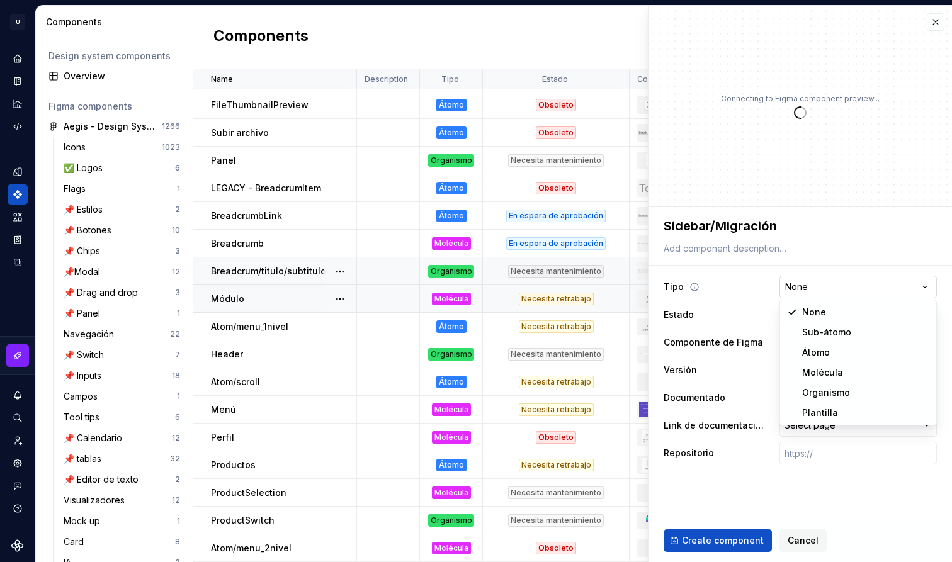
click at [838, 289] on html "U Aegis on the Web ED Design system data Components Design system components Ov…" at bounding box center [476, 281] width 952 height 562
type textarea "*"
select select "**********"
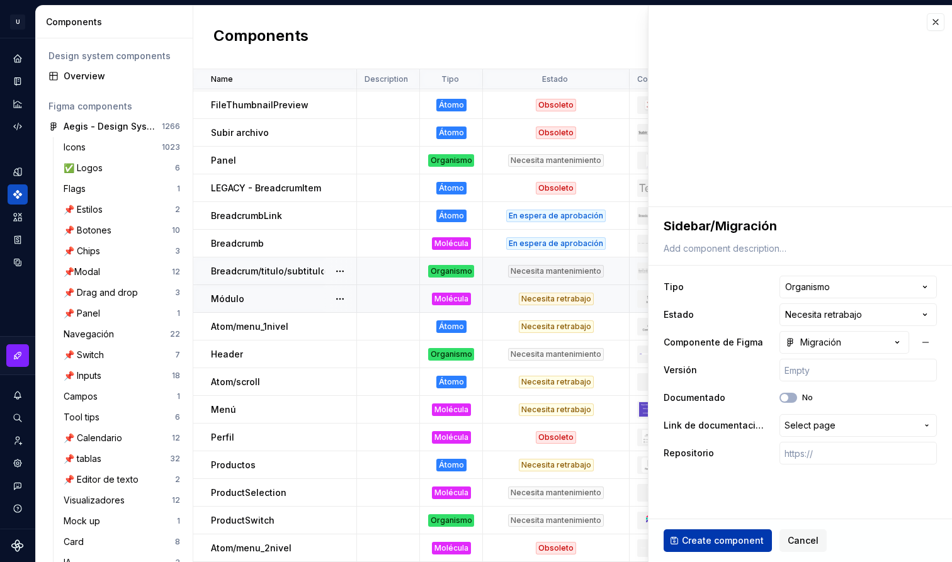
click at [741, 541] on span "Create component" at bounding box center [723, 541] width 82 height 13
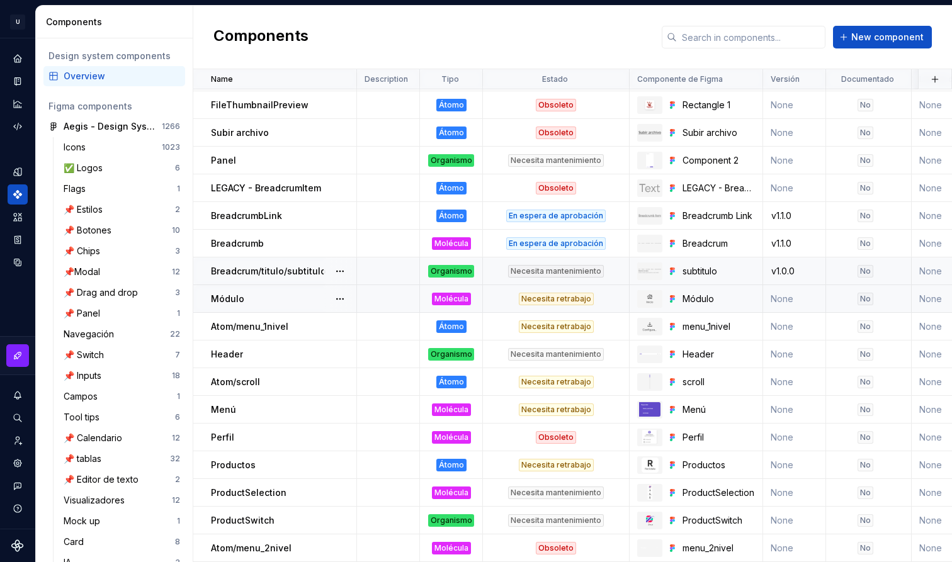
scroll to position [1051, 0]
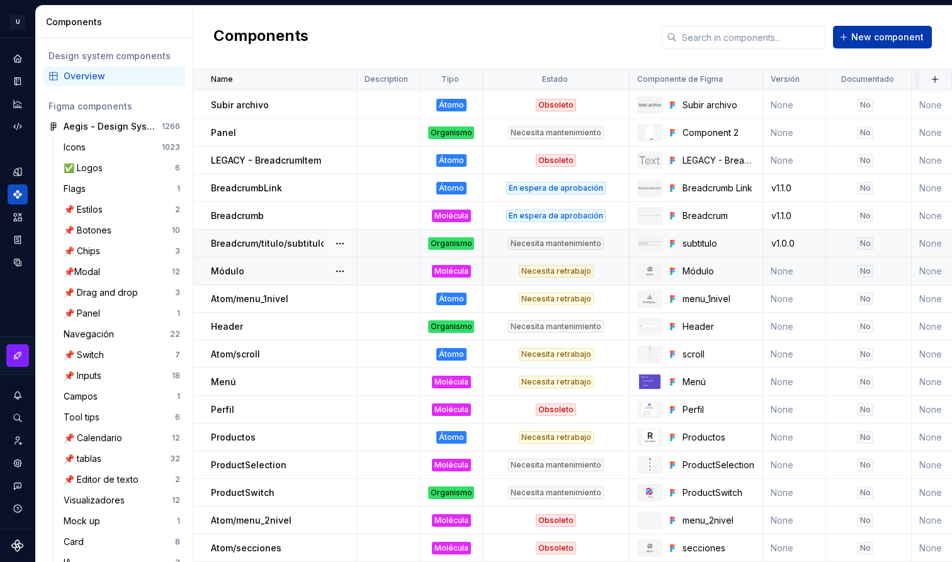
click at [872, 40] on span "New component" at bounding box center [887, 37] width 72 height 13
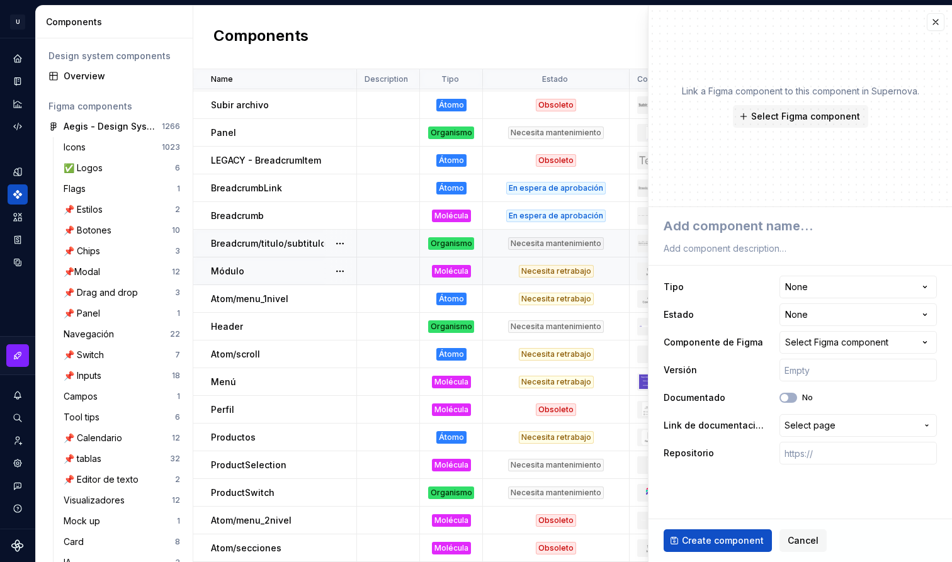
type textarea "*"
type textarea "Atom/item"
click at [799, 116] on span "Select Figma component" at bounding box center [805, 116] width 109 height 13
type textarea "*"
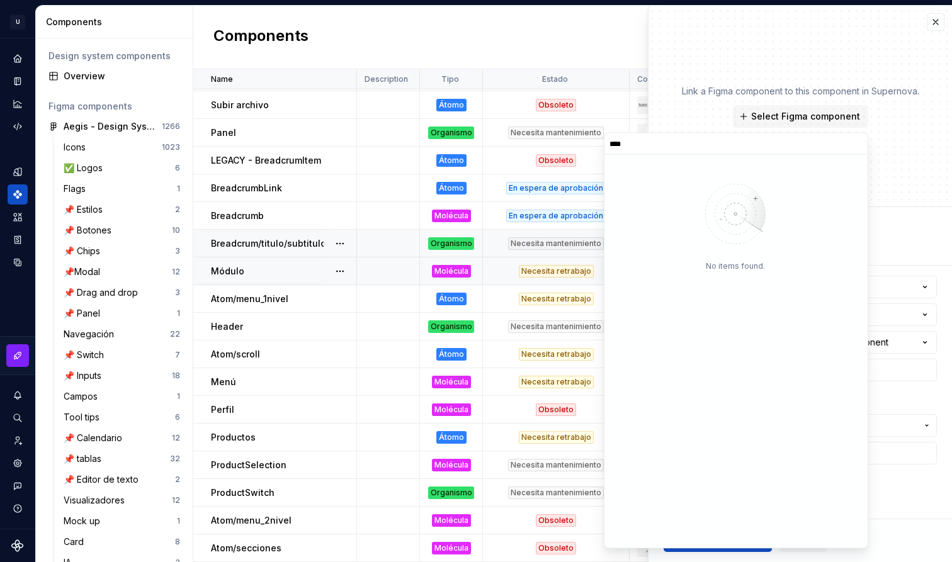
type input "****"
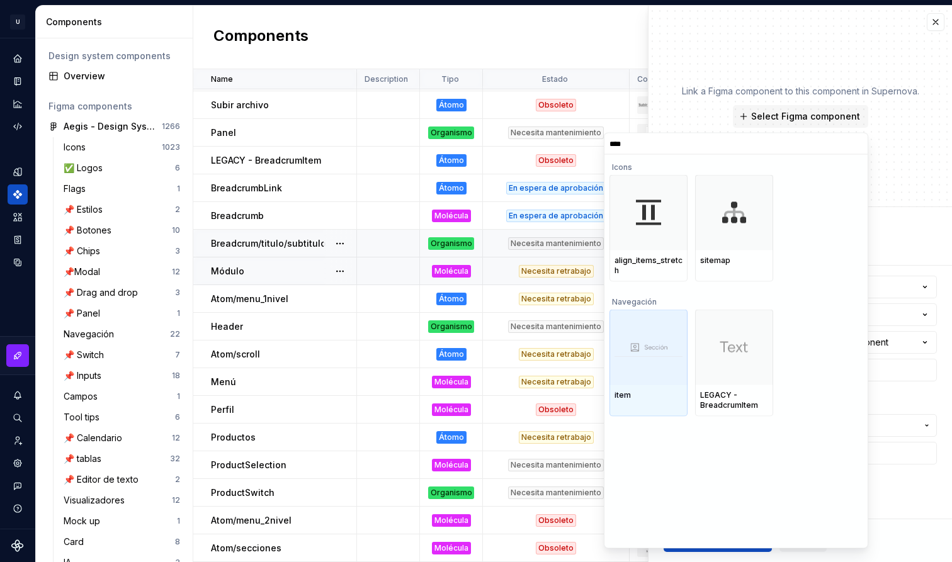
click at [653, 351] on div at bounding box center [649, 348] width 78 height 76
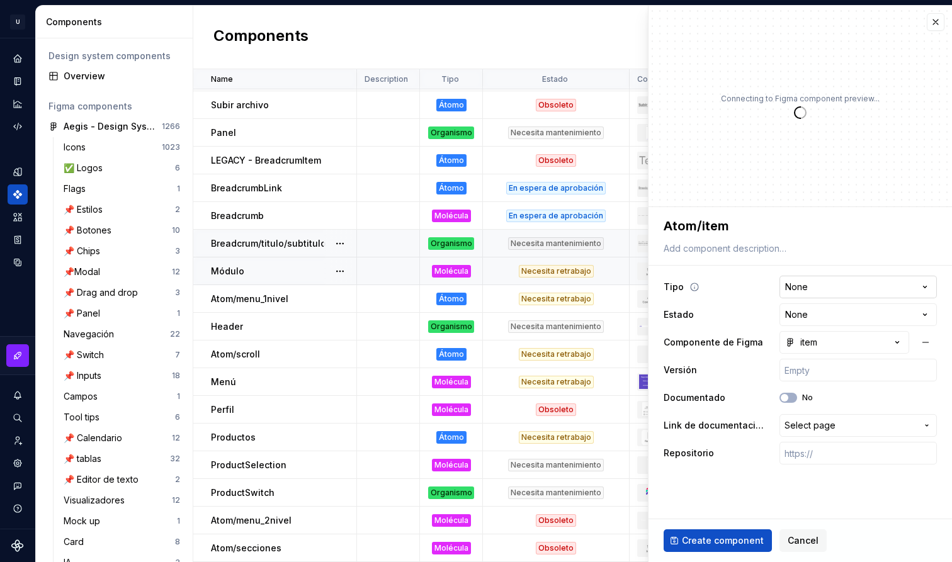
type textarea "*"
click at [821, 281] on html "U Aegis on the Web ED Design system data Components Design system components Ov…" at bounding box center [476, 281] width 952 height 562
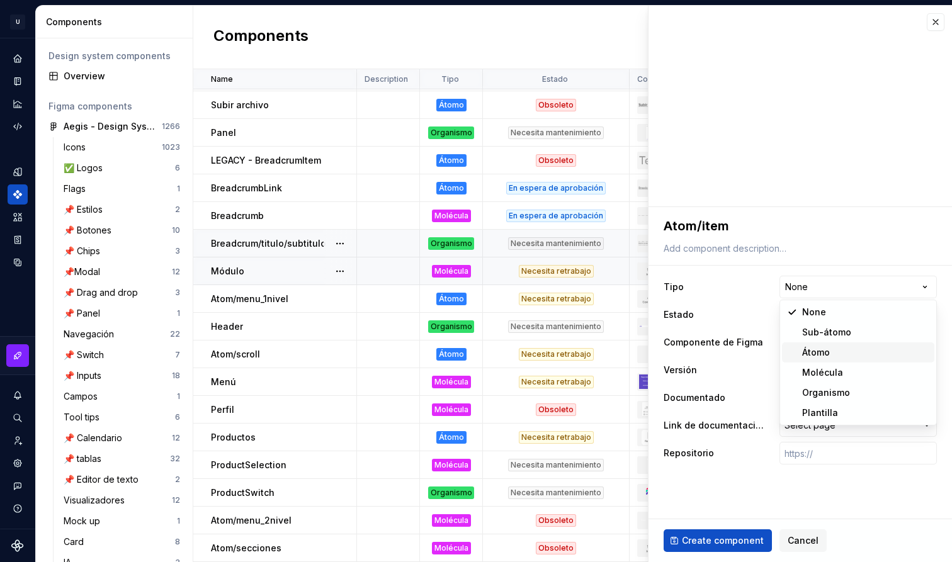
select select "**********"
click at [769, 229] on textarea "Atom/item" at bounding box center [797, 226] width 273 height 23
type textarea "*"
type textarea "T"
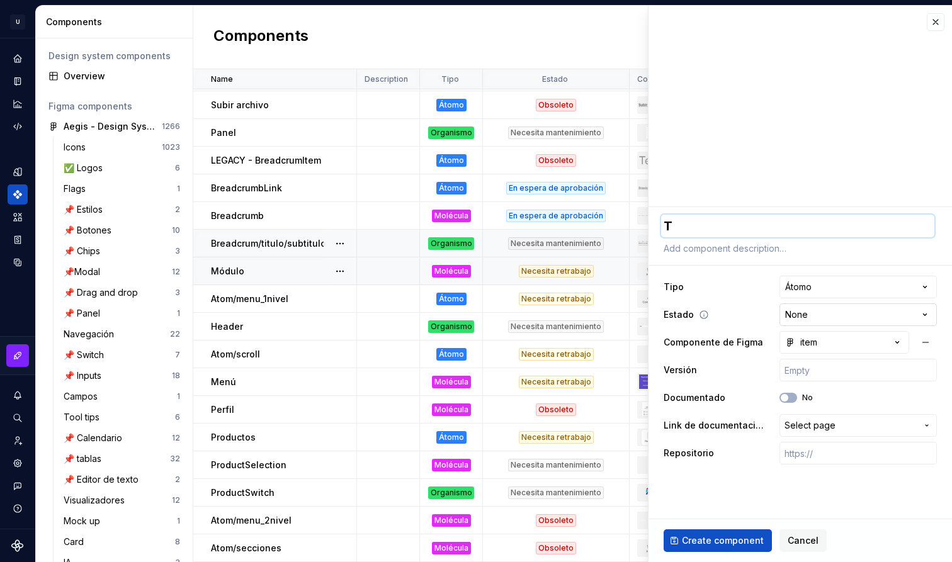
type textarea "*"
type textarea "Ta"
type textarea "*"
type textarea "Tab"
type textarea "*"
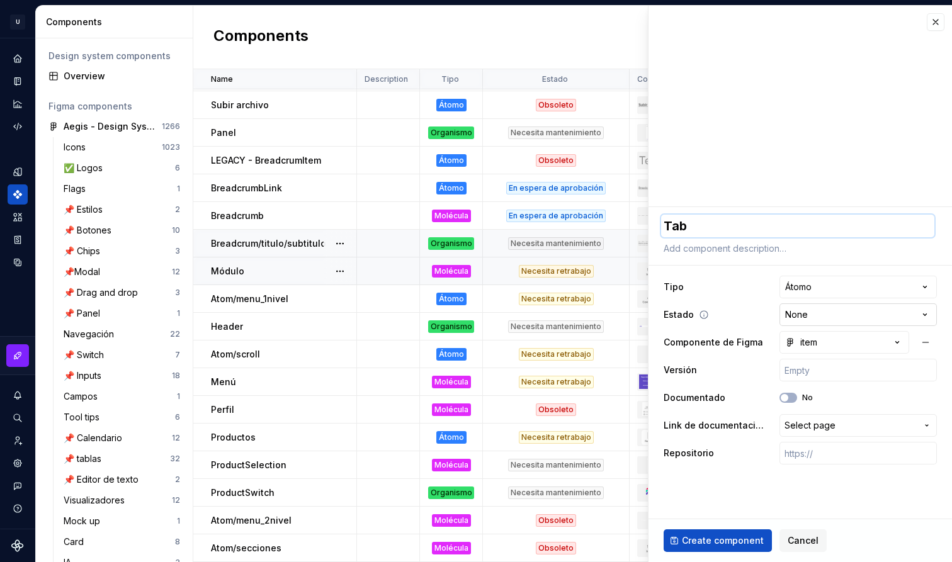
type textarea "Tab"
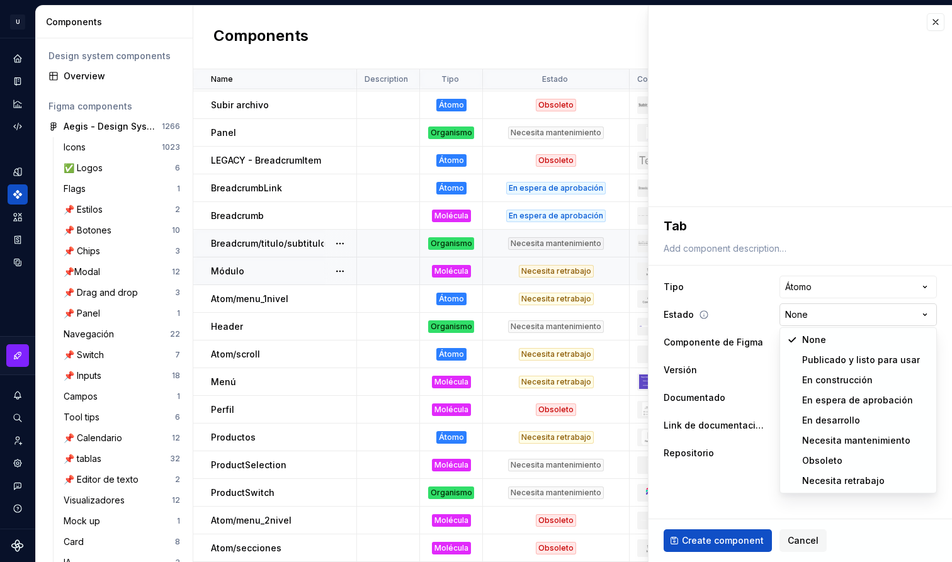
click at [816, 317] on html "U Aegis on the Web ED Design system data Components Design system components Ov…" at bounding box center [476, 281] width 952 height 562
select select "**********"
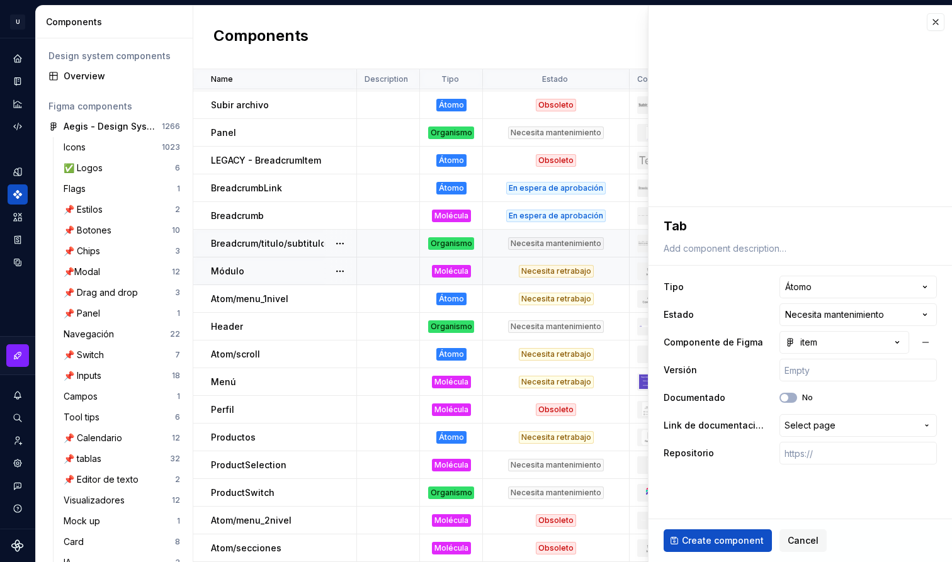
click at [724, 547] on ul "Component “Sidebar/Migración” created." at bounding box center [797, 552] width 310 height 20
click at [717, 538] on span "Create component" at bounding box center [723, 541] width 82 height 13
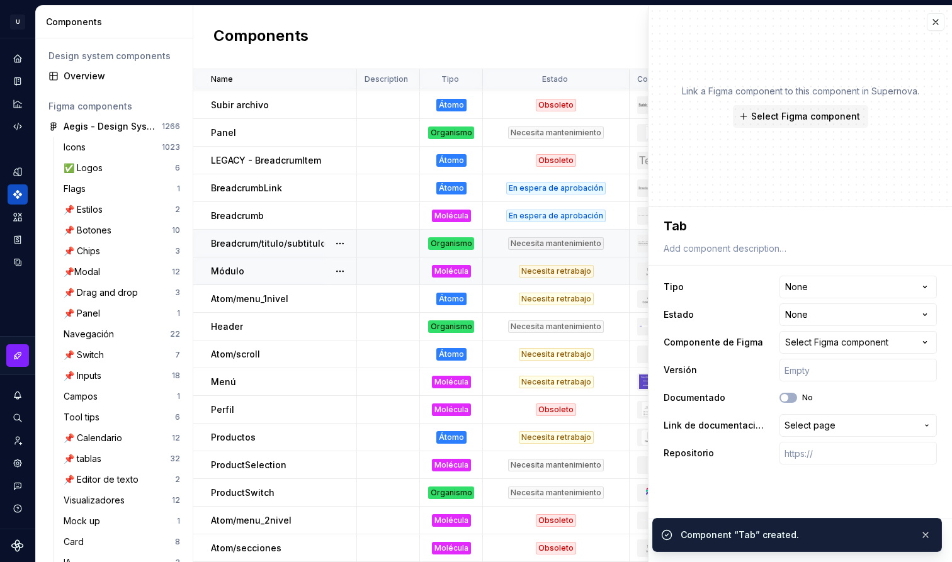
type textarea "*"
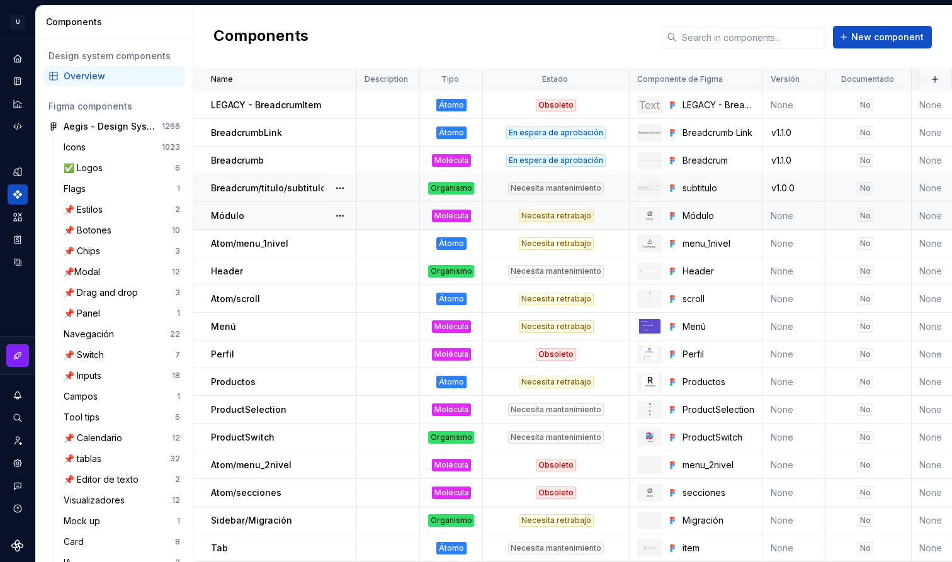
scroll to position [1107, 0]
click at [880, 34] on span "New component" at bounding box center [887, 37] width 72 height 13
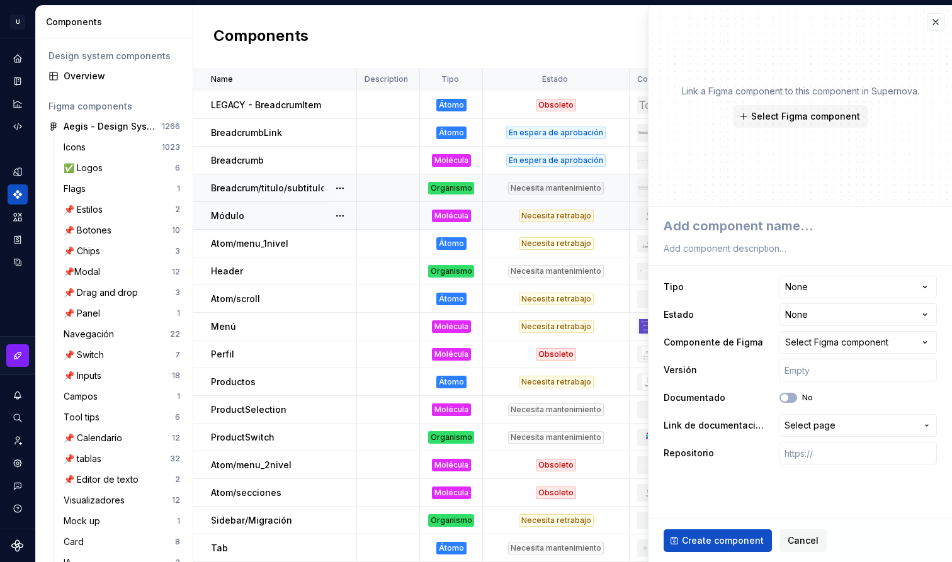
click at [873, 39] on div "Link a Figma component to this component in Supernova. Select Figma component" at bounding box center [801, 107] width 304 height 202
click at [759, 214] on div "**********" at bounding box center [801, 341] width 304 height 268
click at [758, 224] on textarea at bounding box center [797, 226] width 273 height 23
type textarea "*"
type textarea "T"
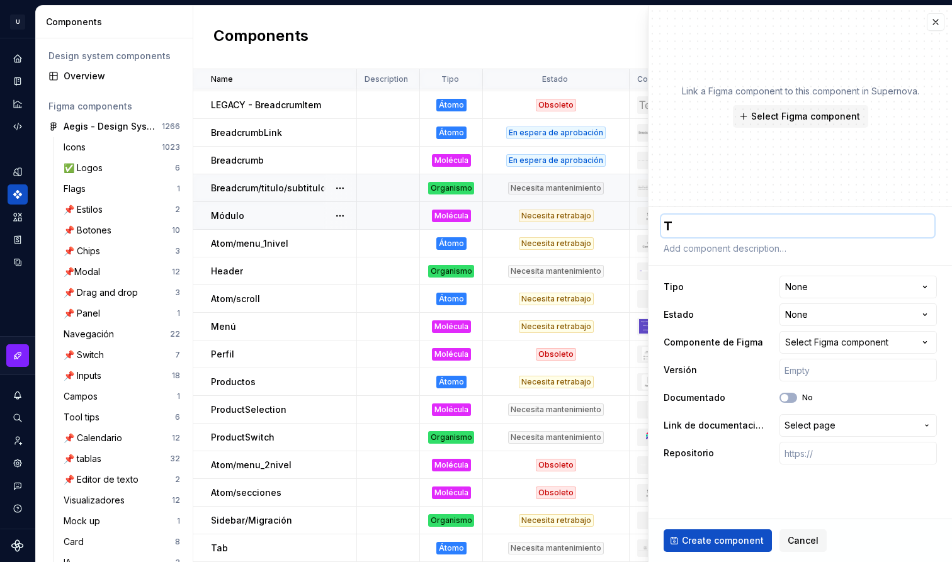
type textarea "*"
type textarea "Ta"
type textarea "*"
type textarea "Tab"
type textarea "*"
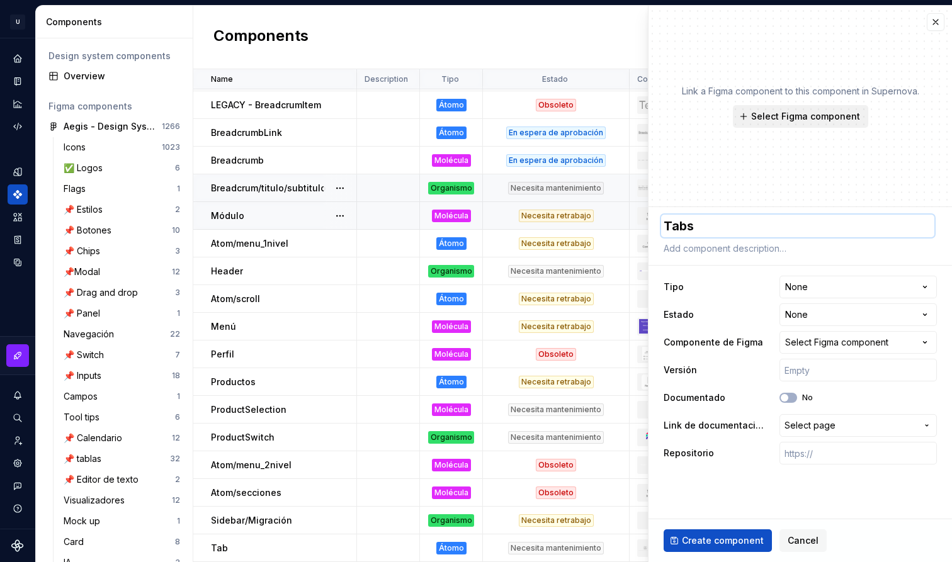
type textarea "Tabs"
click at [790, 113] on span "Select Figma component" at bounding box center [805, 116] width 109 height 13
type textarea "*"
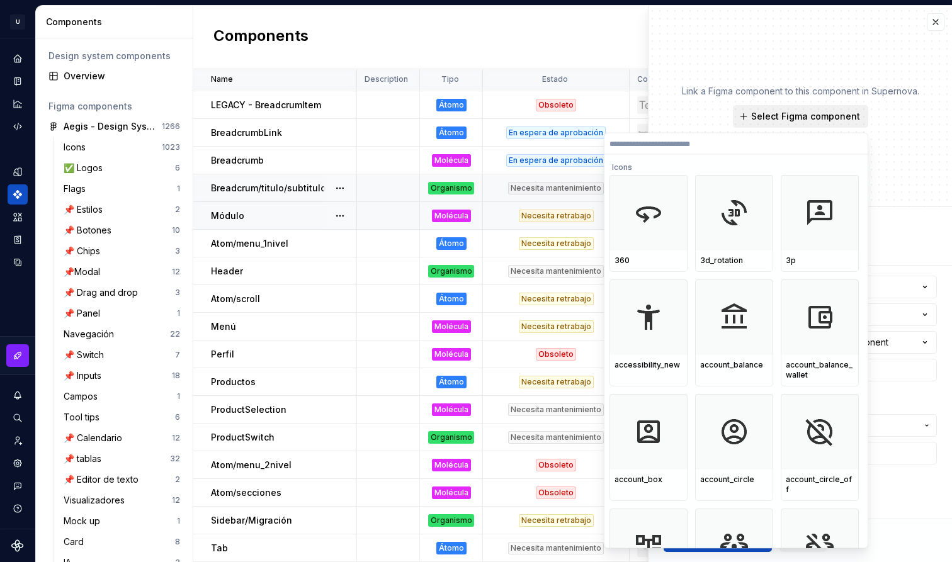
type input "****"
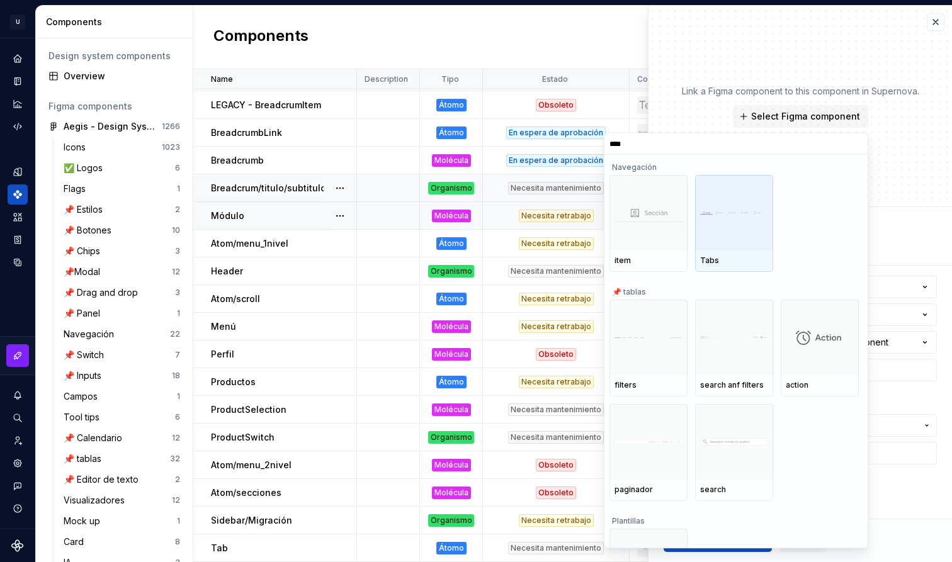
click at [731, 236] on div at bounding box center [734, 213] width 78 height 76
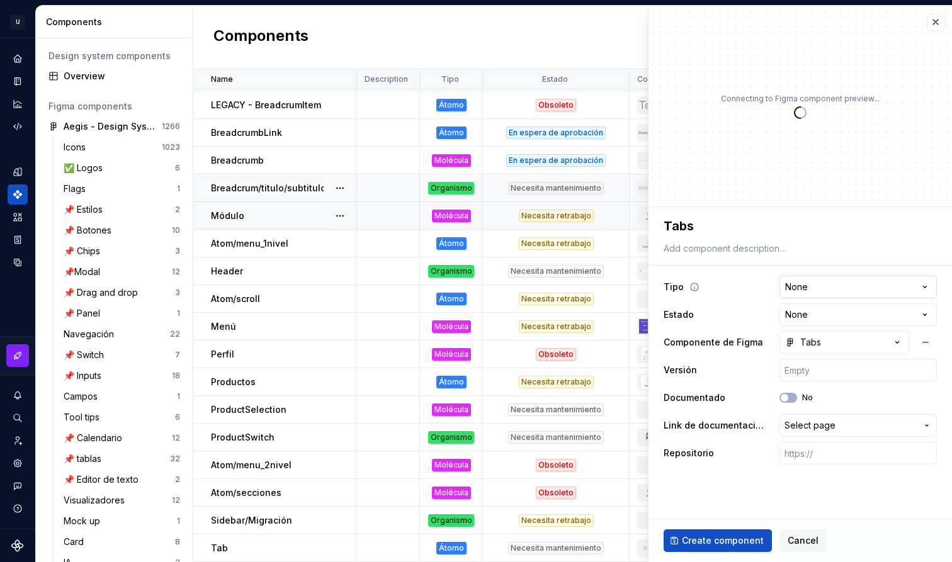
type textarea "*"
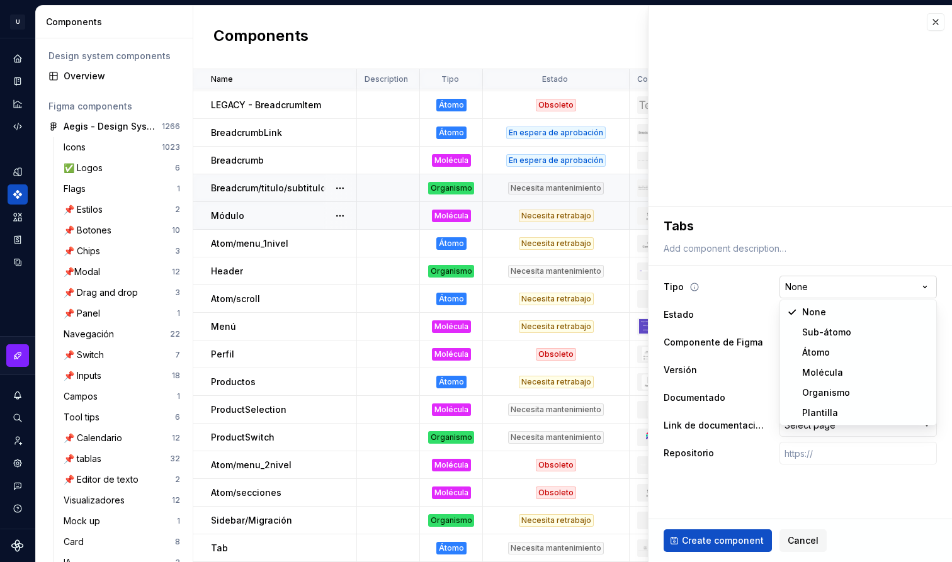
click at [819, 285] on html "U Aegis on the Web ED Design system data Components Design system components Ov…" at bounding box center [476, 281] width 952 height 562
select select "**********"
type textarea "*"
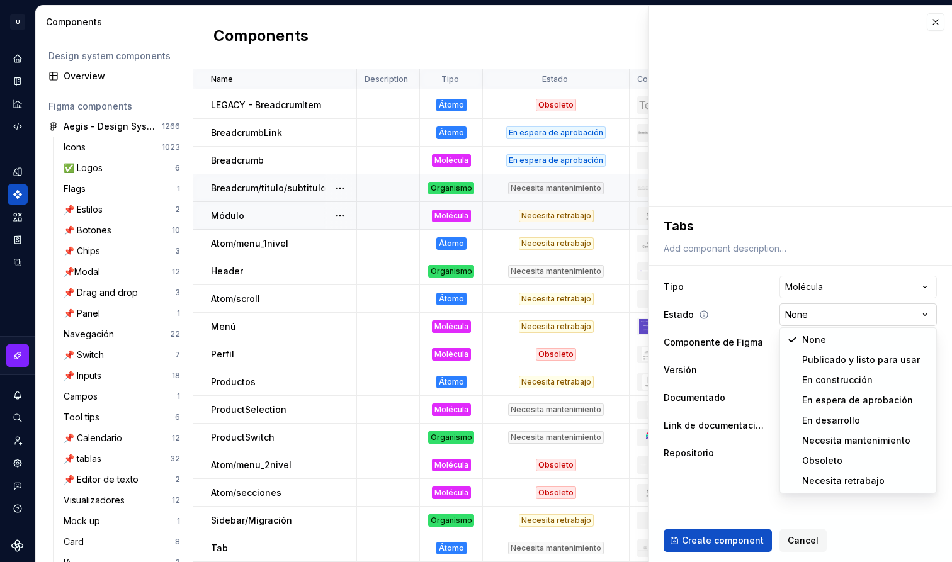
click at [855, 314] on html "U Aegis on the Web ED Design system data Components Design system components Ov…" at bounding box center [476, 281] width 952 height 562
select select "**********"
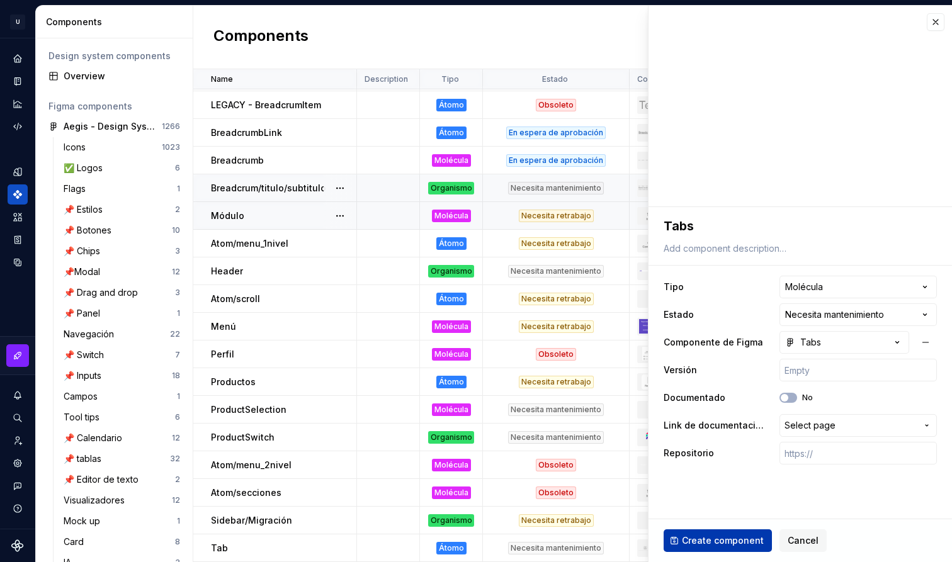
click at [737, 537] on span "Create component" at bounding box center [723, 541] width 82 height 13
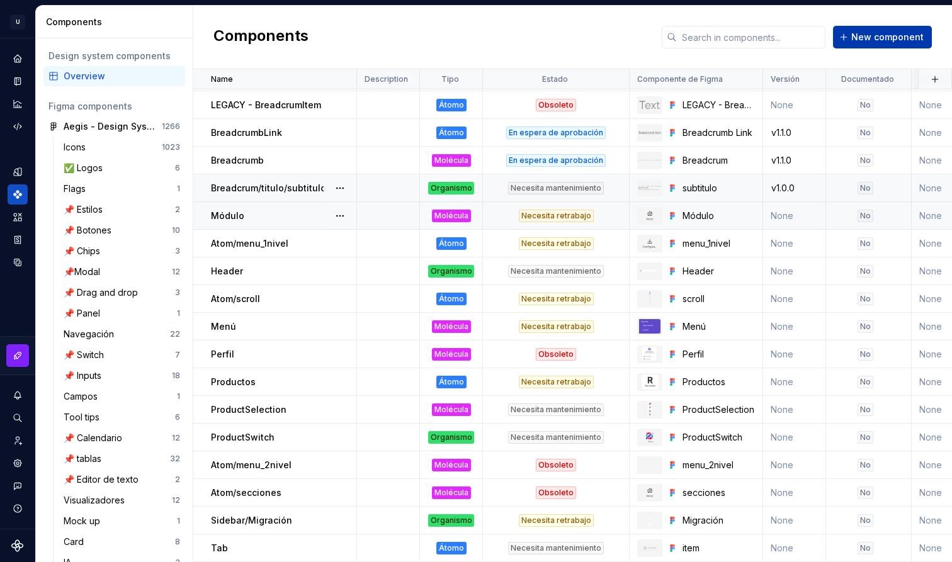
click at [896, 48] on button "New component" at bounding box center [882, 37] width 99 height 23
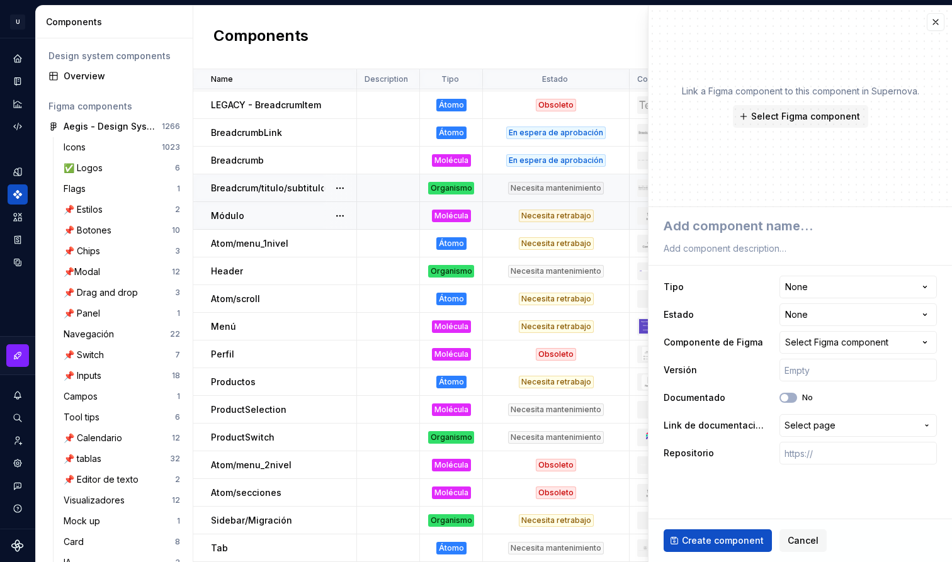
type textarea "*"
type textarea "Atom/Paso"
type textarea "*"
type textarea "Atom/Paso"
click at [792, 118] on span "Select Figma component" at bounding box center [805, 116] width 109 height 13
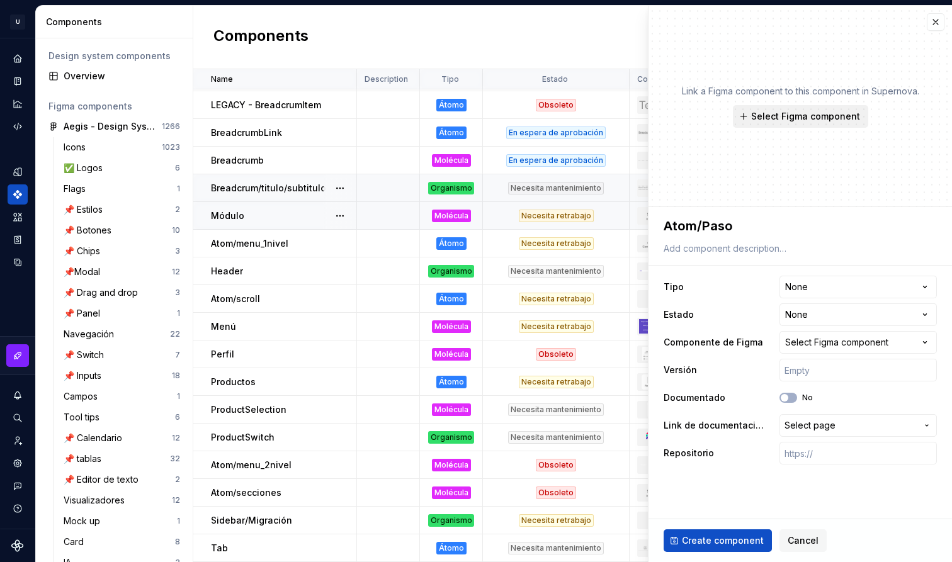
type textarea "*"
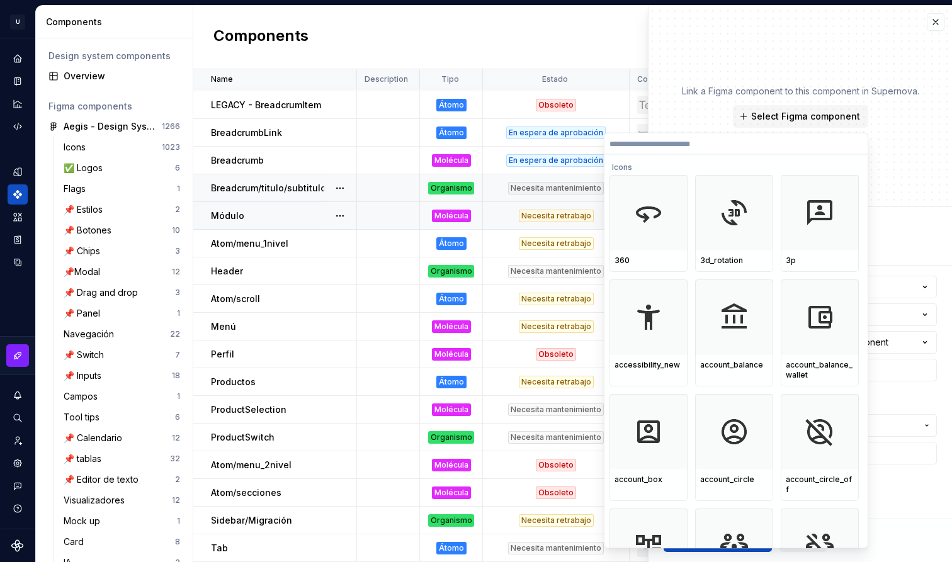
type input "*********"
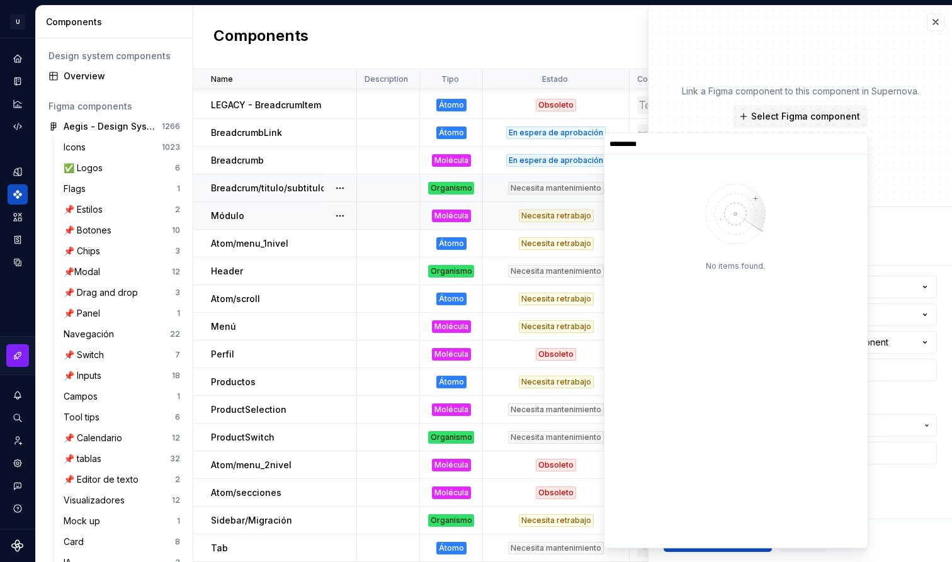
type textarea "*"
type input "****"
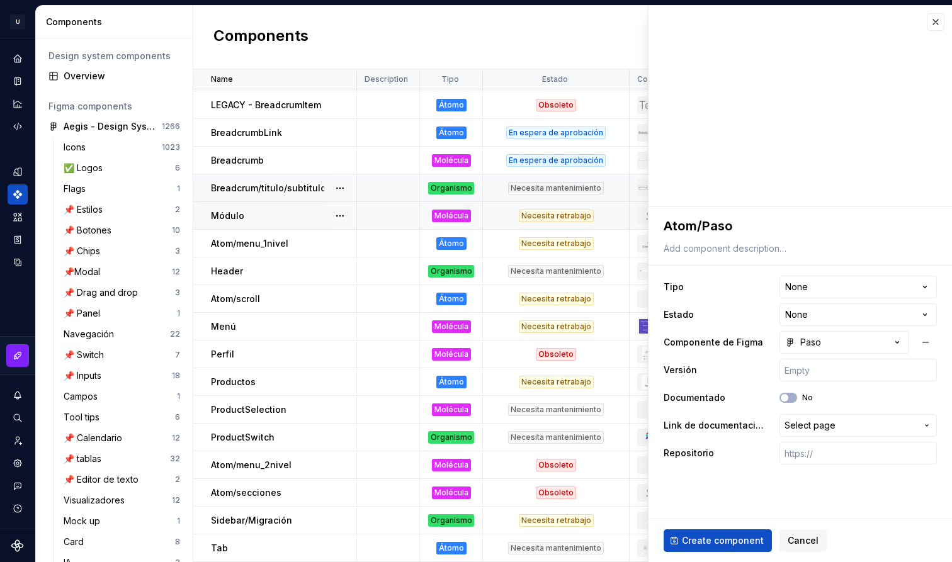
type textarea "*"
click at [828, 284] on html "U Aegis on the Web ED Design system data Components Design system components Ov…" at bounding box center [476, 281] width 952 height 562
select select "**********"
type textarea "*"
click at [854, 337] on button "Paso" at bounding box center [845, 342] width 130 height 23
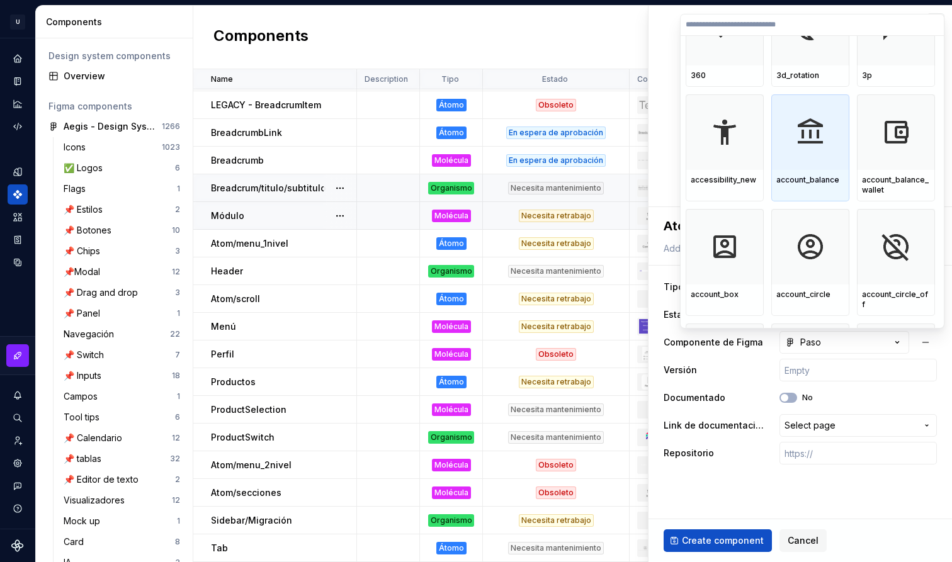
scroll to position [64, 0]
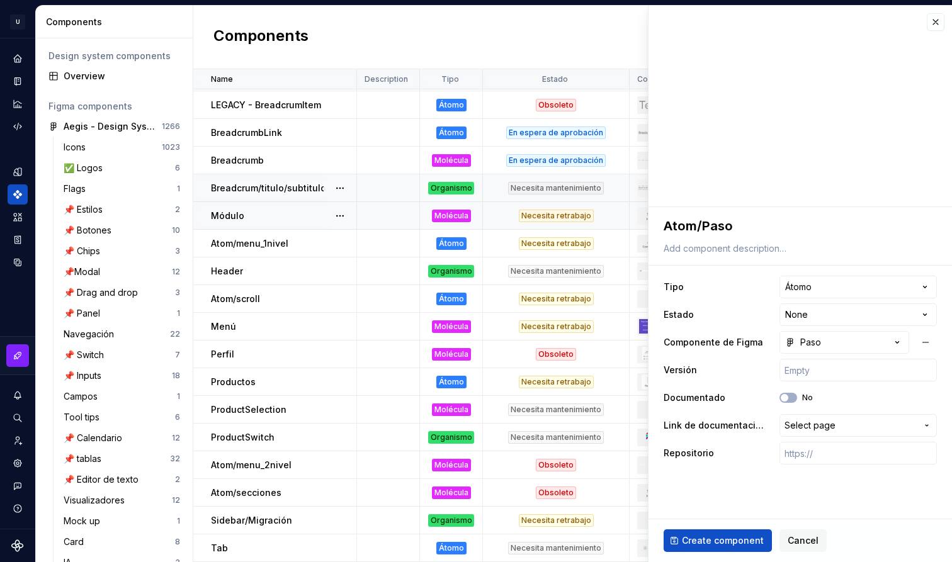
click at [838, 375] on html "U Aegis on the Web ED Design system data Components Design system components Ov…" at bounding box center [476, 281] width 952 height 562
click at [846, 314] on html "U Aegis on the Web ED Design system data Components Design system components Ov…" at bounding box center [476, 281] width 952 height 562
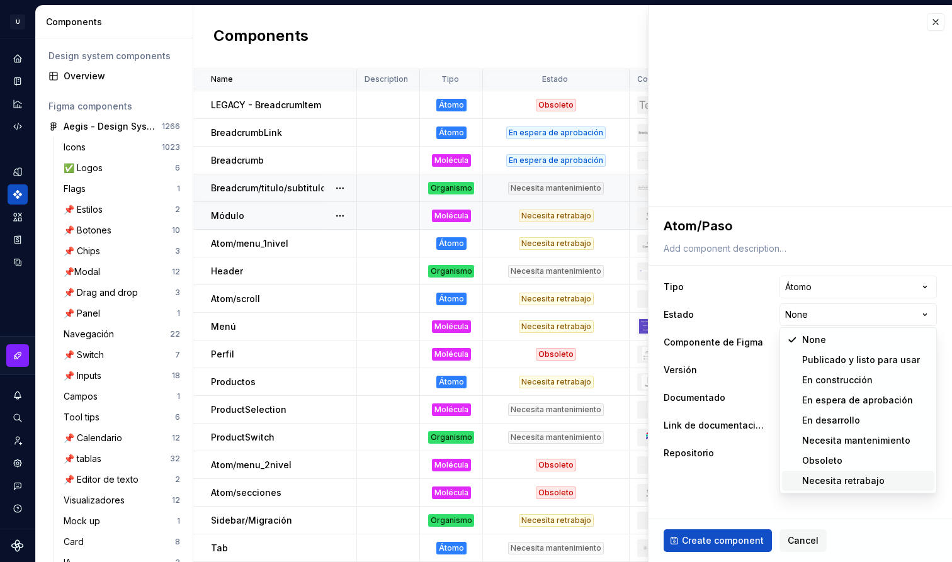
select select "**********"
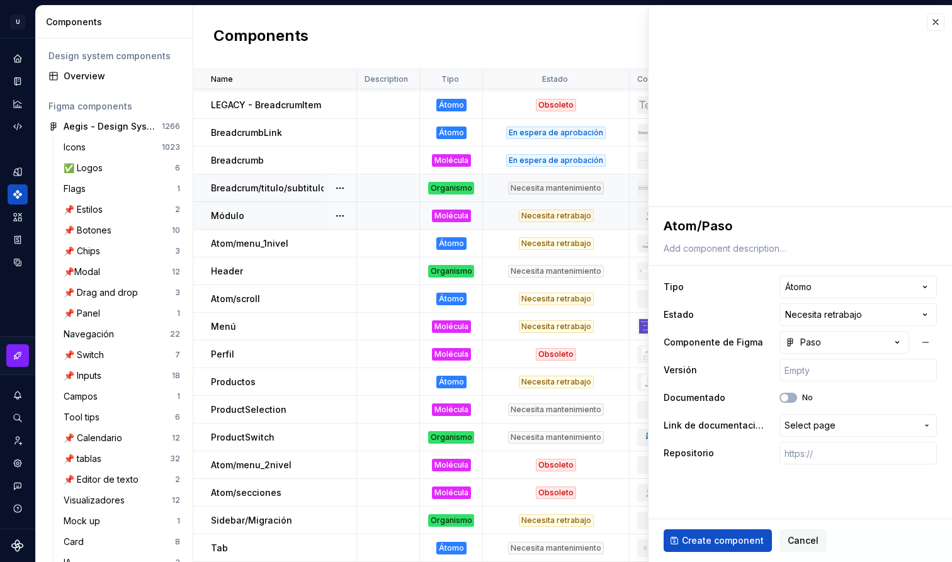
click at [751, 543] on ul "Component “Sidebar/Migración” created. Component “Tabs” created." at bounding box center [797, 552] width 310 height 20
click at [693, 543] on ul "Component “Sidebar/Migración” created. Component “Tabs” created." at bounding box center [797, 552] width 310 height 20
click at [680, 533] on button "Create component" at bounding box center [718, 541] width 108 height 23
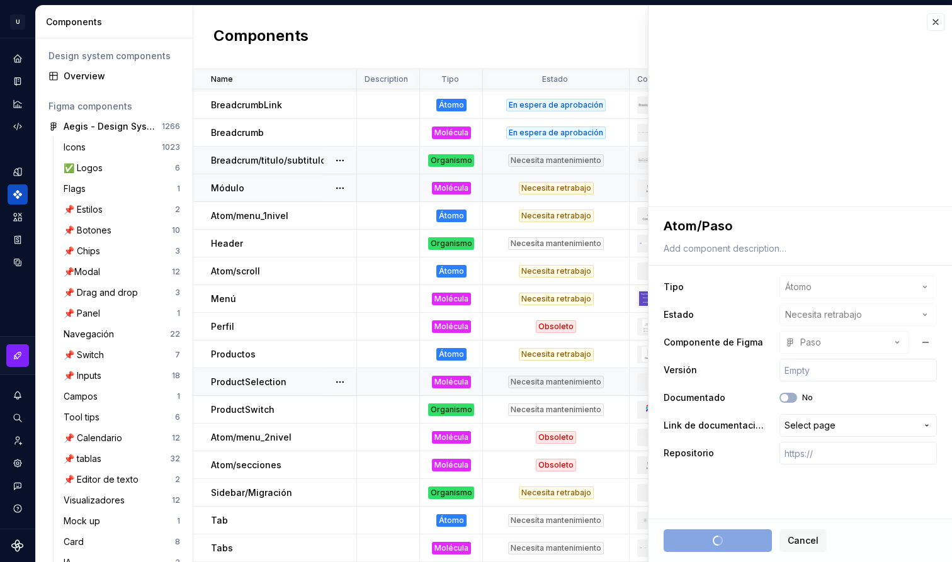
type textarea "*"
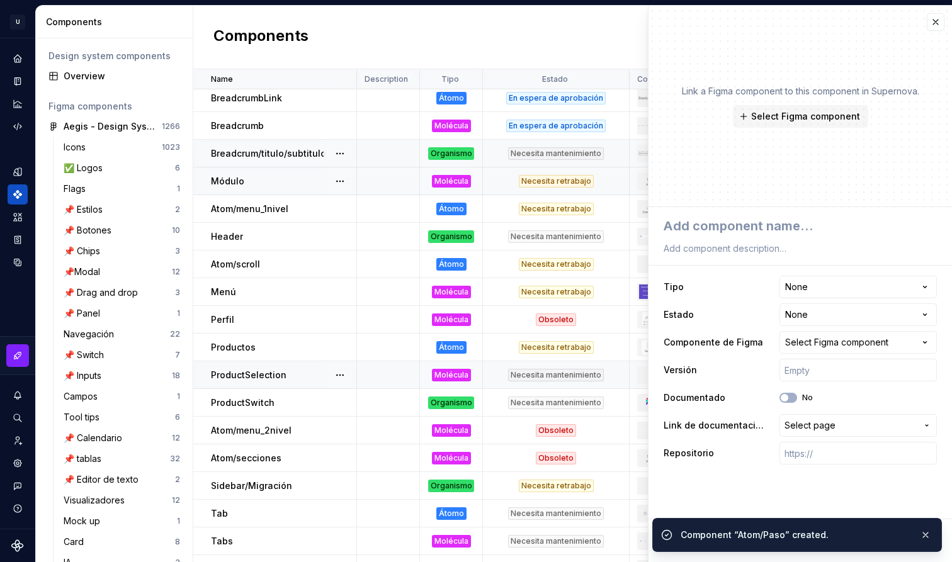
scroll to position [1134, 0]
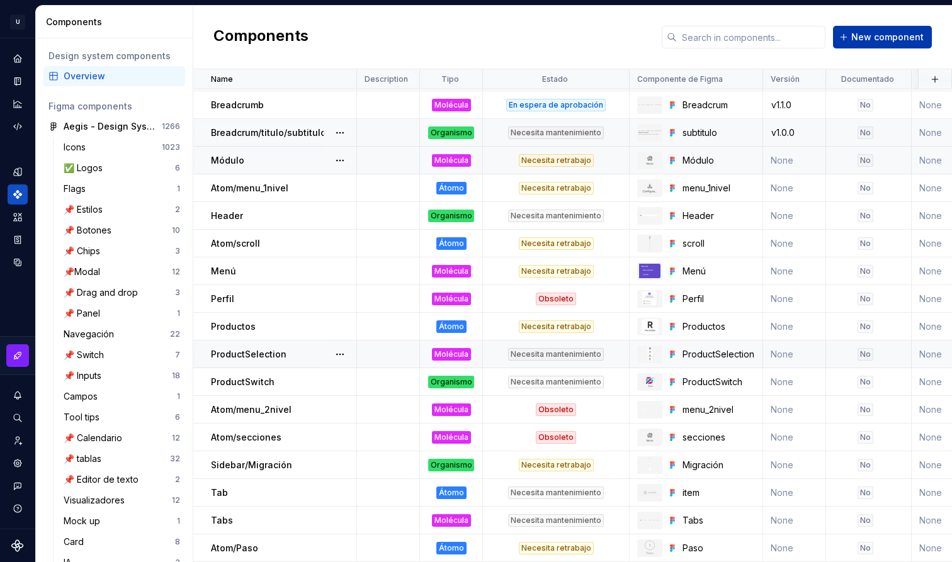
scroll to position [1162, 0]
click at [863, 41] on span "New component" at bounding box center [887, 37] width 72 height 13
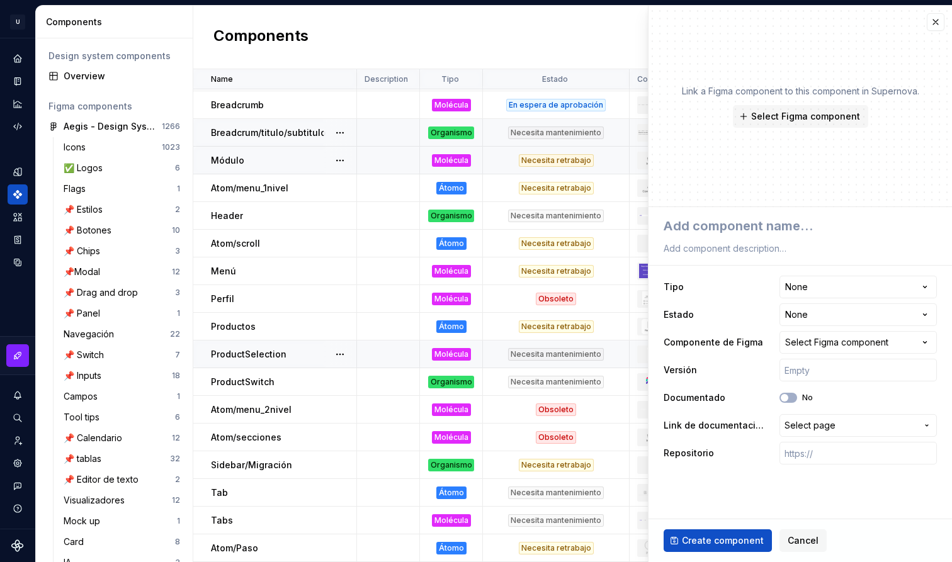
type textarea "*"
type textarea "Tracking / small"
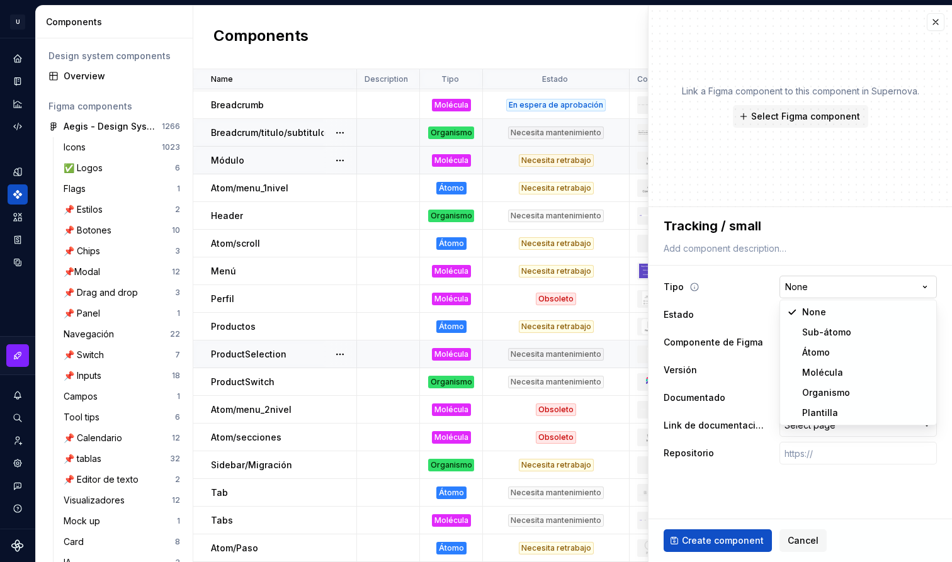
click at [811, 285] on html "U Aegis on the Web ED Design system data Components Design system components Ov…" at bounding box center [476, 281] width 952 height 562
select select "**********"
type textarea "*"
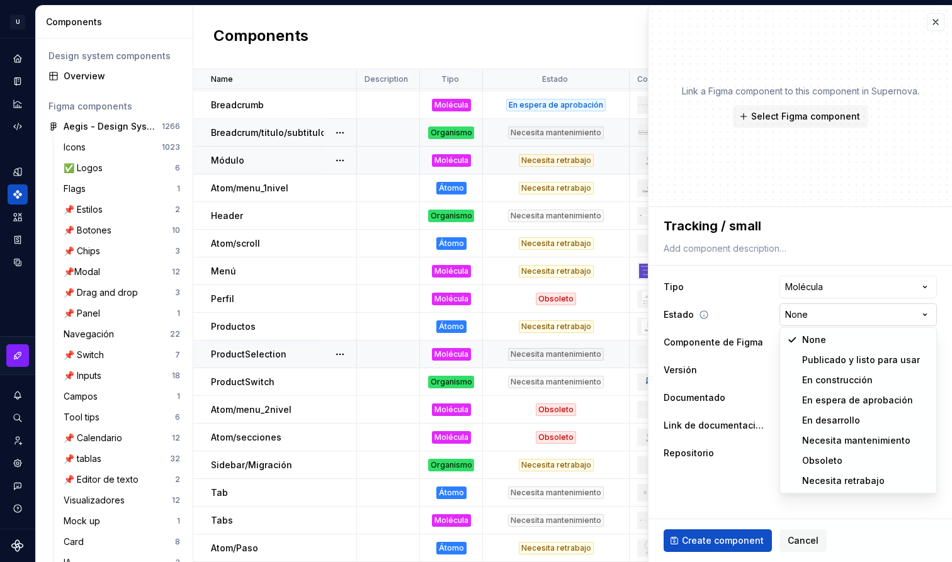
click at [860, 311] on html "U Aegis on the Web ED Design system data Components Design system components Ov…" at bounding box center [476, 281] width 952 height 562
select select "**********"
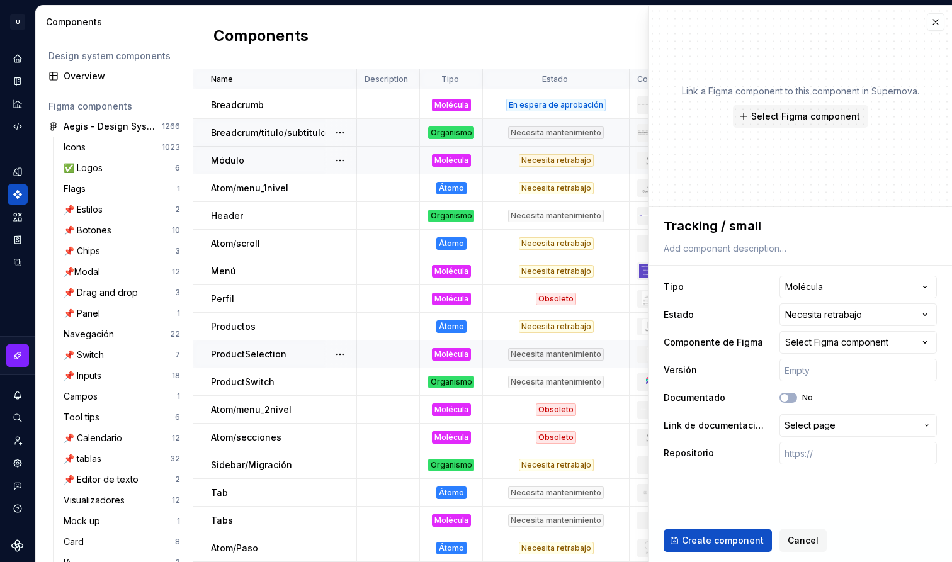
type textarea "*"
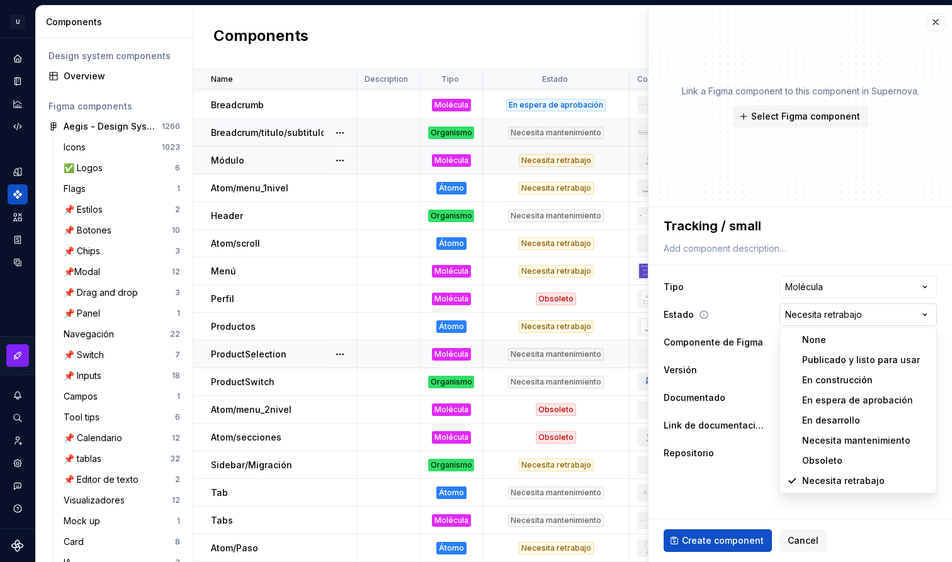
click at [849, 316] on html "U Aegis on the Web ED Design system data Components Design system components Ov…" at bounding box center [476, 281] width 952 height 562
click at [855, 312] on html "U Aegis on the Web ED Design system data Components Design system components Ov…" at bounding box center [476, 281] width 952 height 562
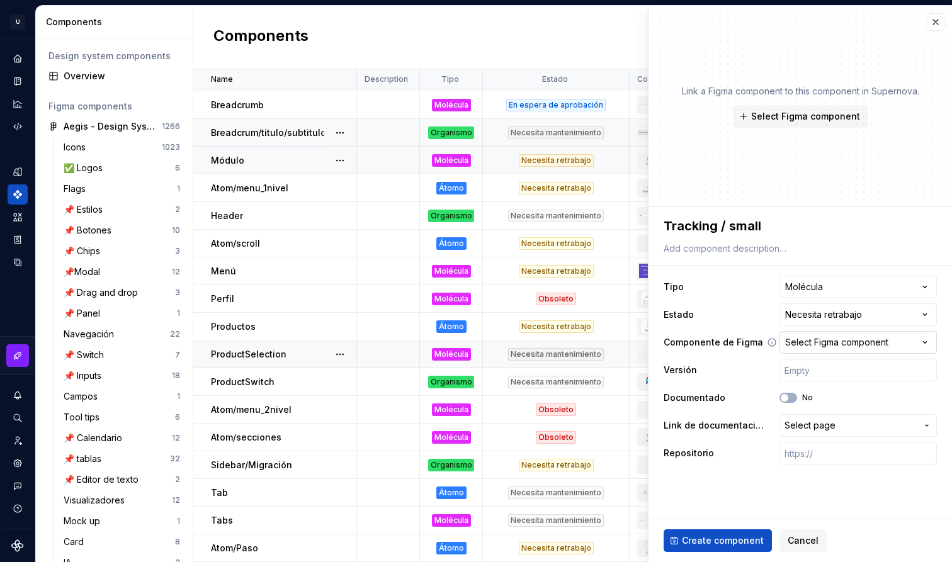
click at [833, 353] on button "Select Figma component" at bounding box center [858, 342] width 157 height 23
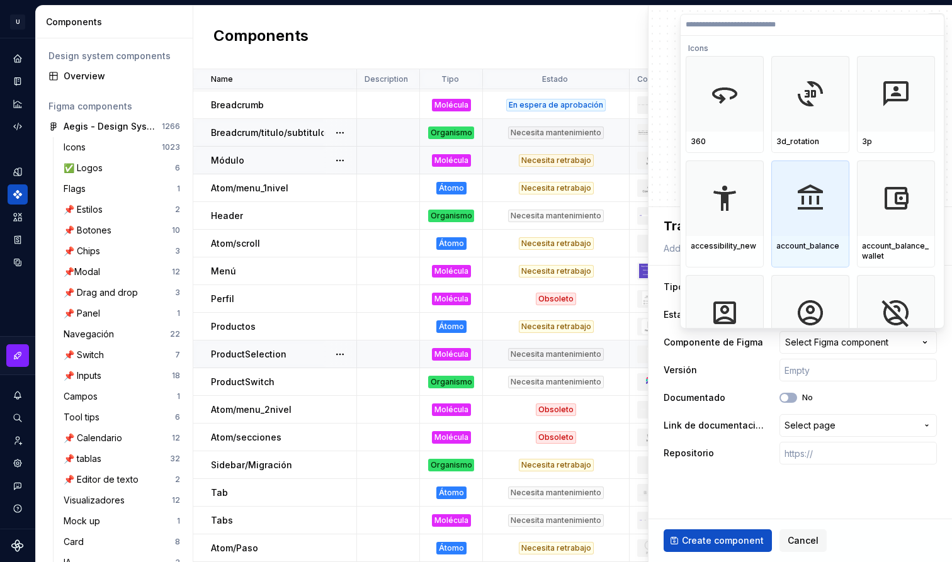
paste input "**********"
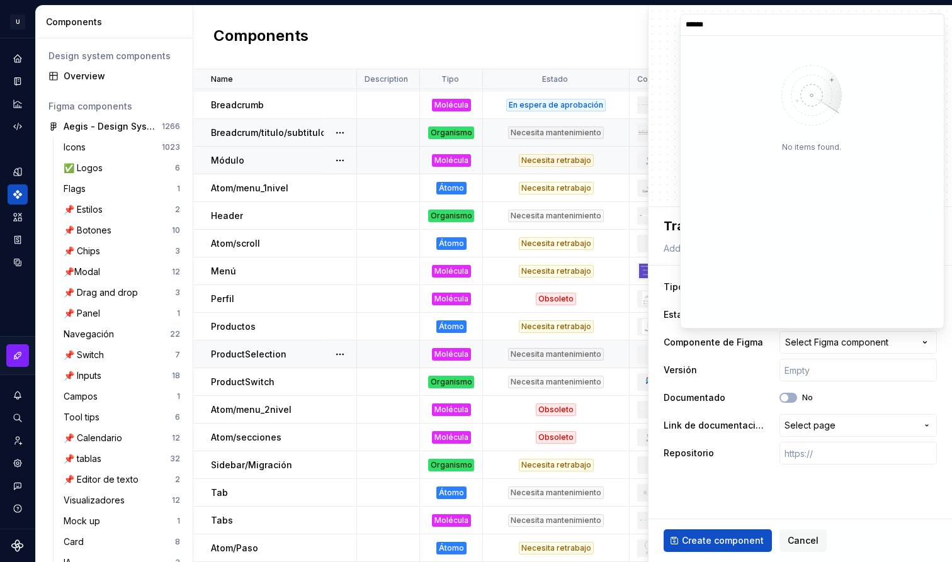
type input "*****"
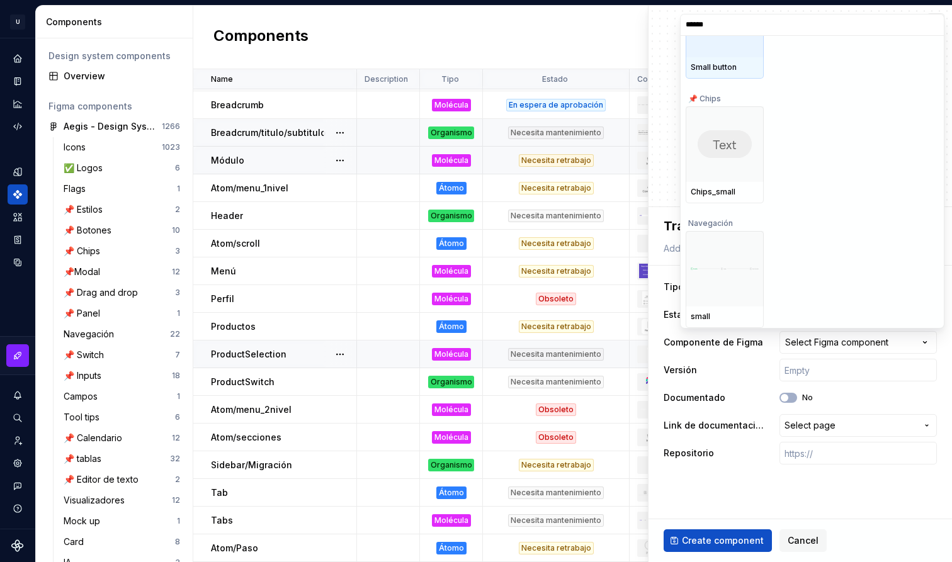
scroll to position [74, 0]
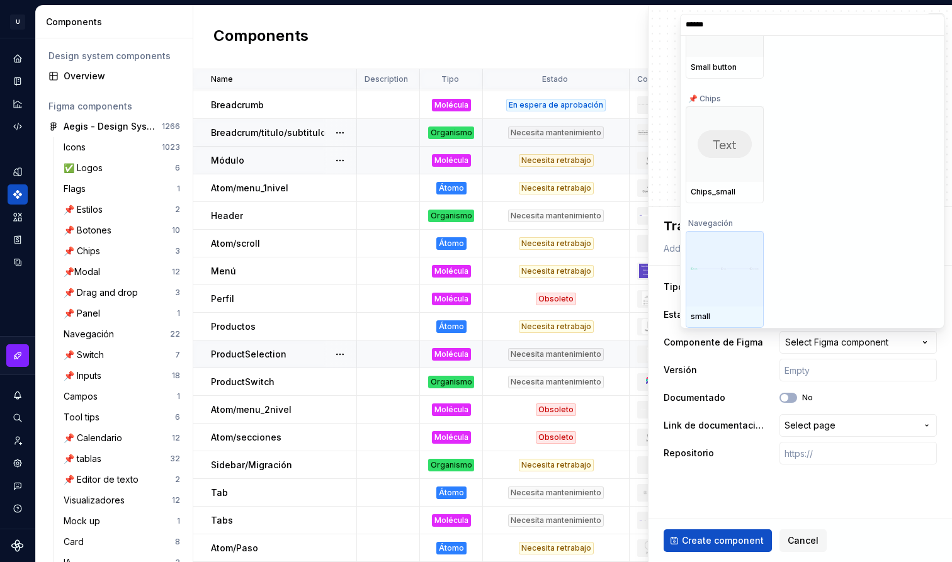
click at [763, 265] on div at bounding box center [725, 269] width 78 height 76
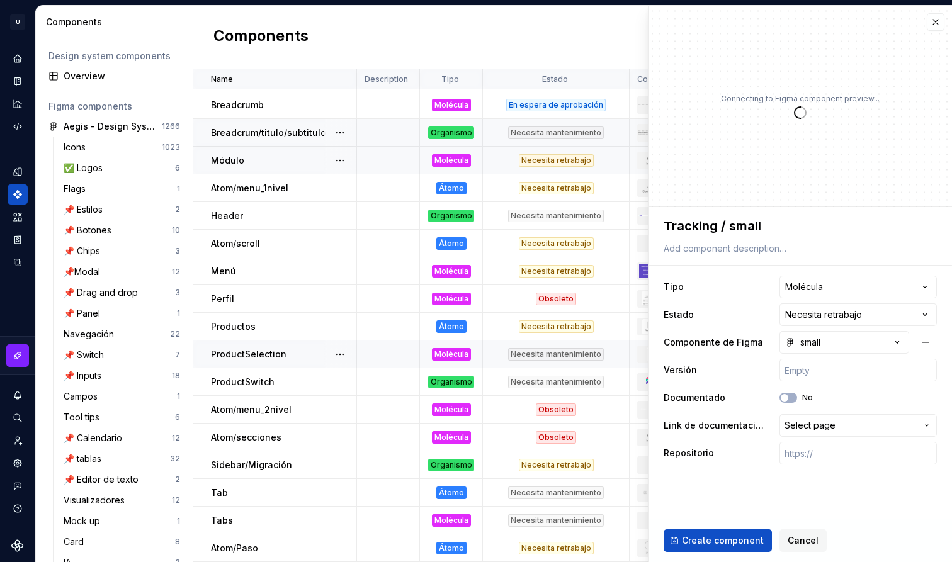
type textarea "*"
click at [822, 320] on html "U Aegis on the Web ED Design system data Components Design system components Ov…" at bounding box center [476, 281] width 952 height 562
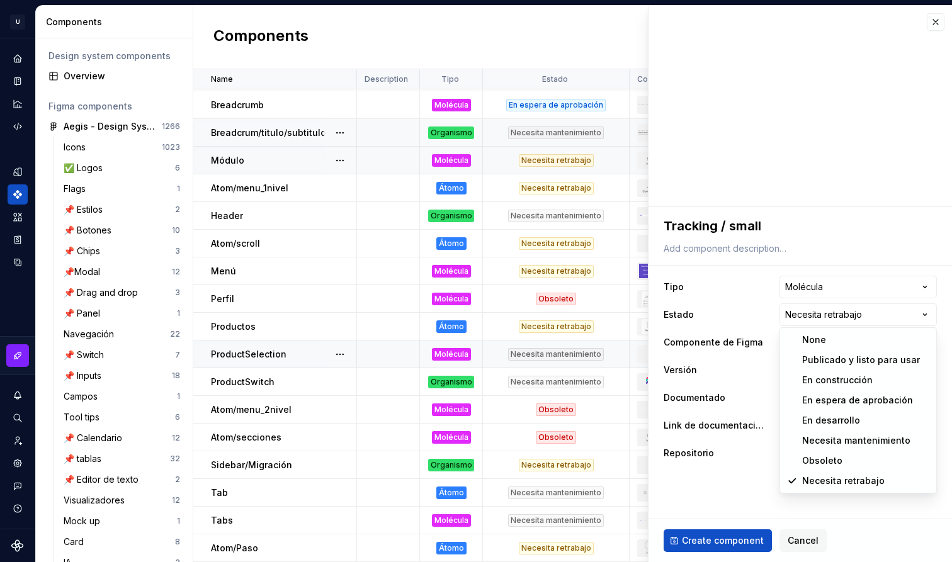
click at [846, 309] on html "U Aegis on the Web ED Design system data Components Design system components Ov…" at bounding box center [476, 281] width 952 height 562
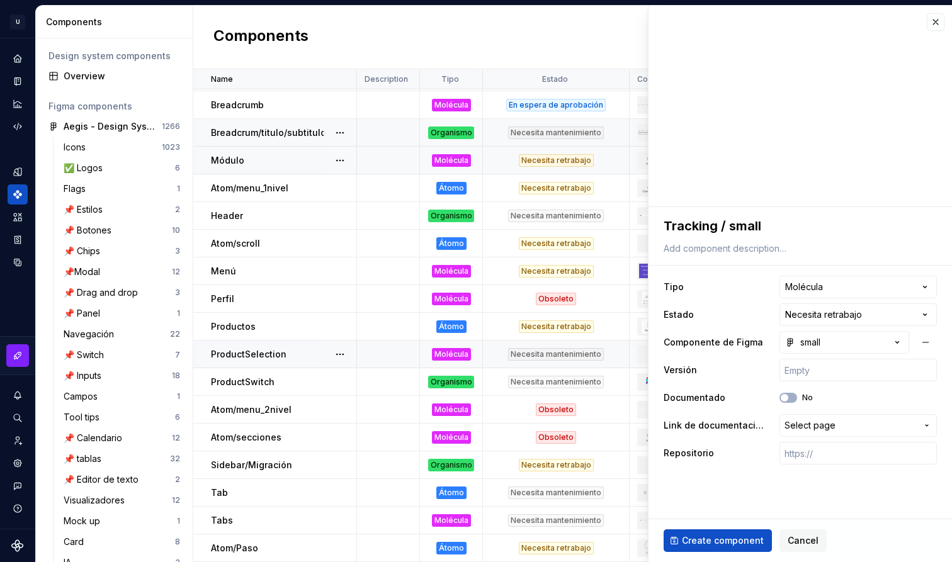
click at [846, 309] on html "U Aegis on the Web ED Design system data Components Design system components Ov…" at bounding box center [476, 281] width 952 height 562
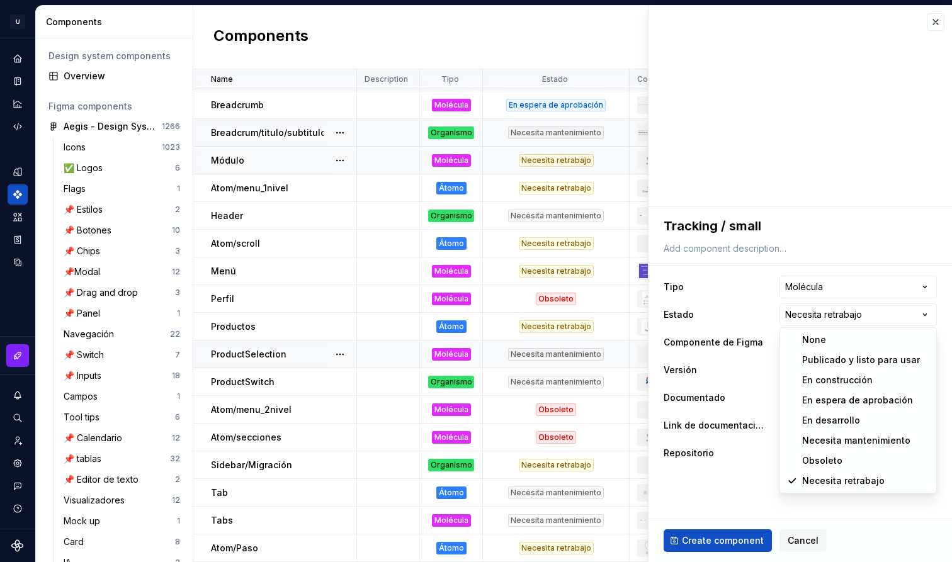
click at [846, 309] on html "U Aegis on the Web ED Design system data Components Design system components Ov…" at bounding box center [476, 281] width 952 height 562
select select "**********"
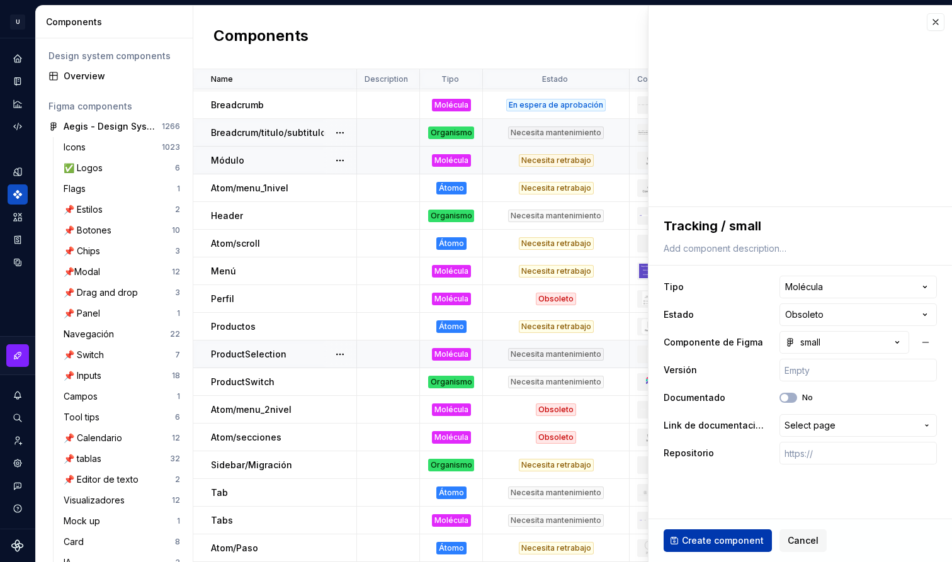
click at [744, 537] on span "Create component" at bounding box center [723, 541] width 82 height 13
click at [744, 537] on div "Create component Cancel" at bounding box center [801, 541] width 304 height 43
type textarea "*"
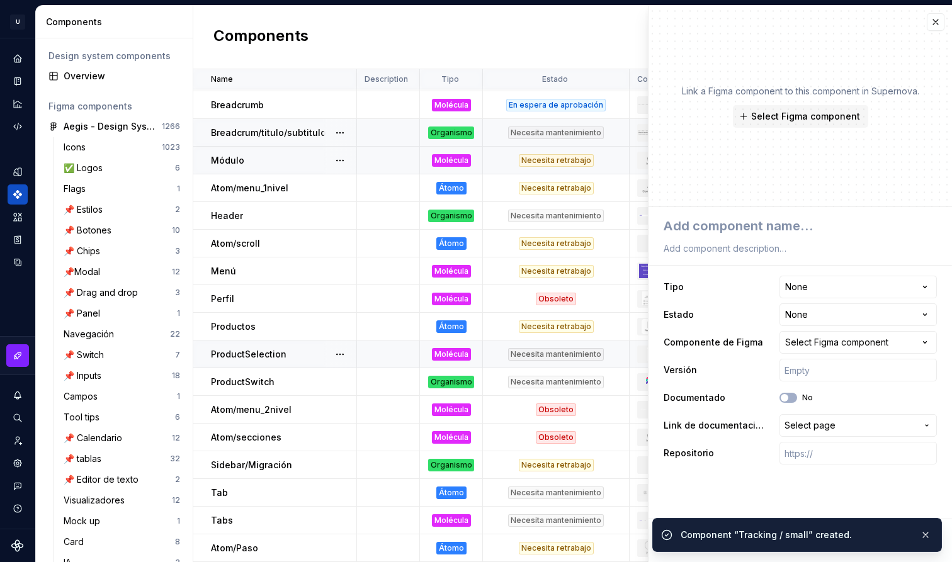
scroll to position [1190, 0]
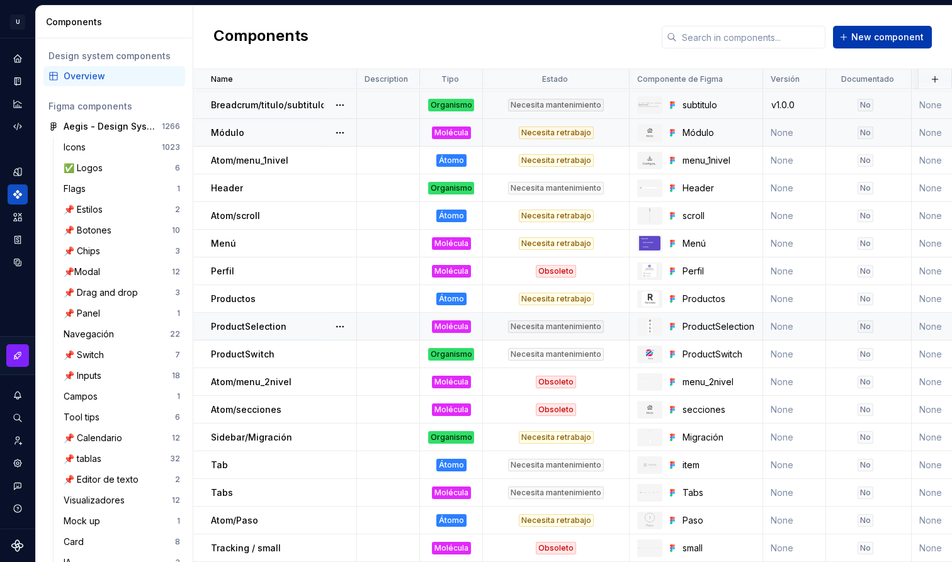
click at [906, 36] on span "New component" at bounding box center [887, 37] width 72 height 13
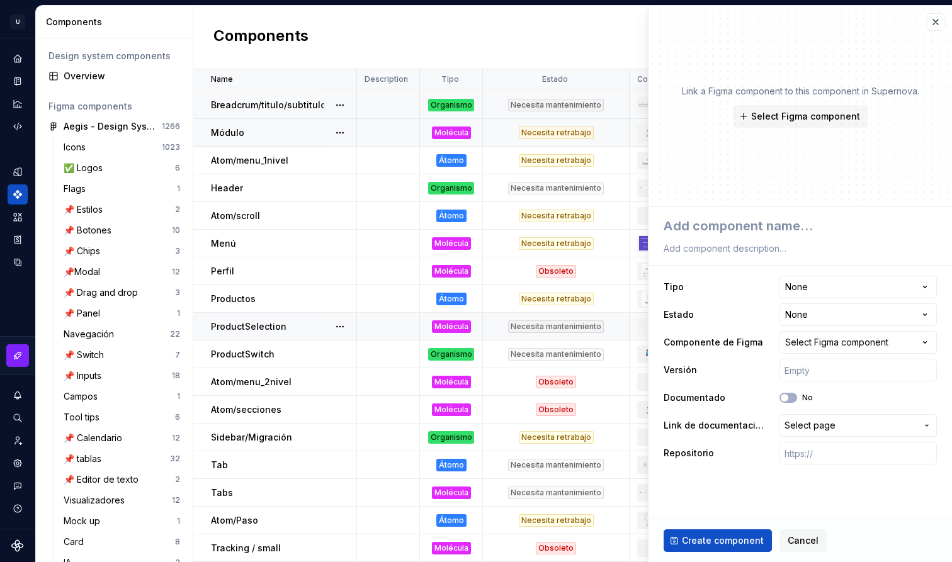
type textarea "*"
type textarea "Tracking / big horizontal"
click at [818, 106] on button "Select Figma component" at bounding box center [800, 116] width 135 height 23
type textarea "*"
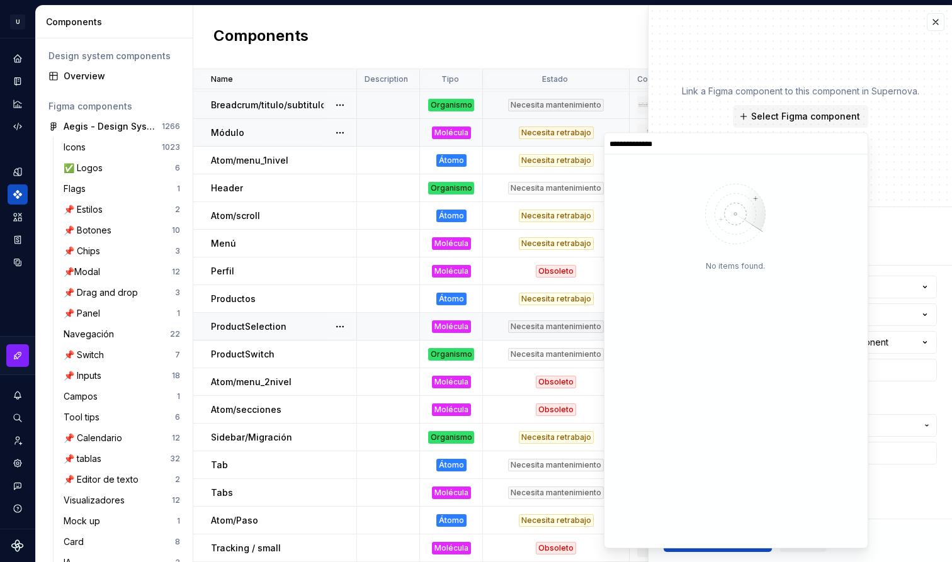
type input "**********"
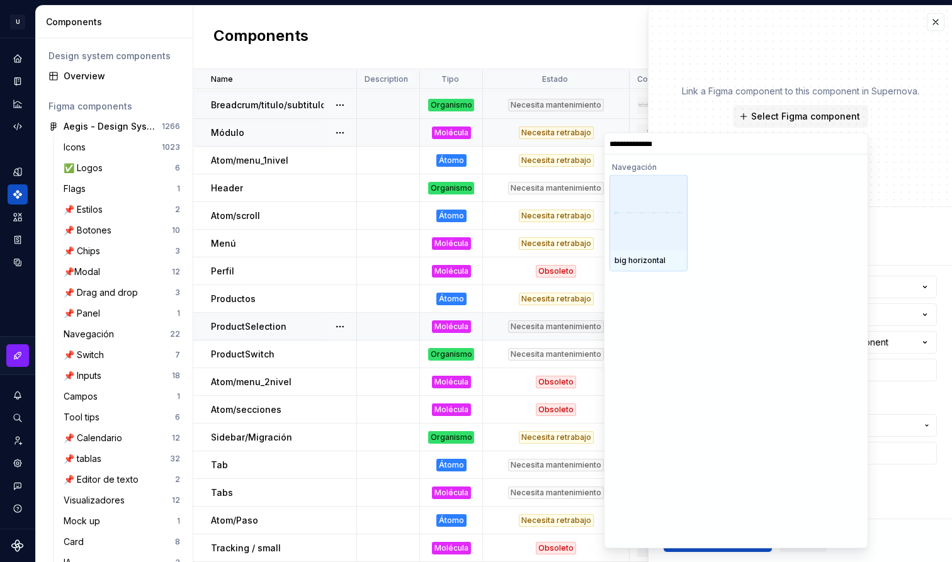
click at [657, 239] on div at bounding box center [649, 213] width 78 height 76
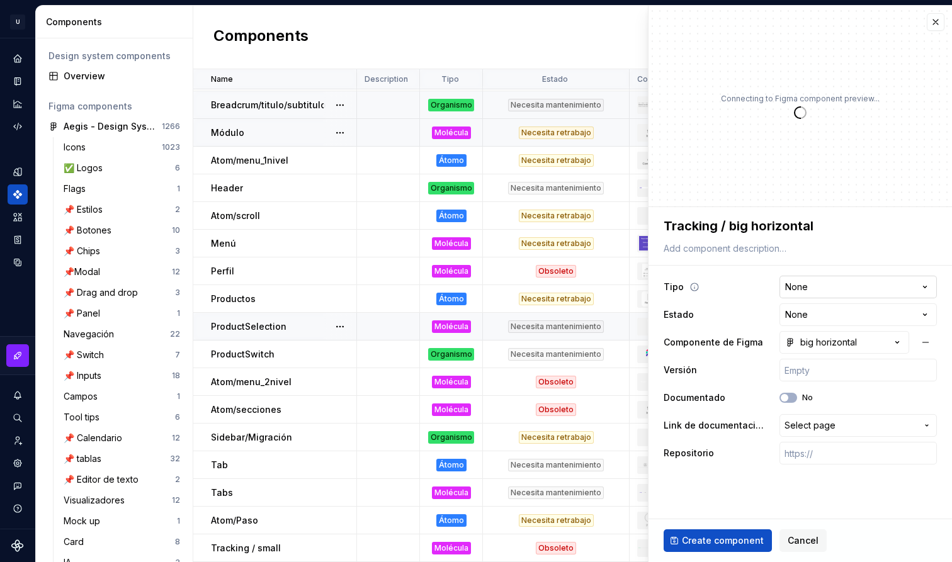
click at [836, 286] on html "U Aegis on the Web ED Design system data Components Design system components Ov…" at bounding box center [476, 281] width 952 height 562
type textarea "*"
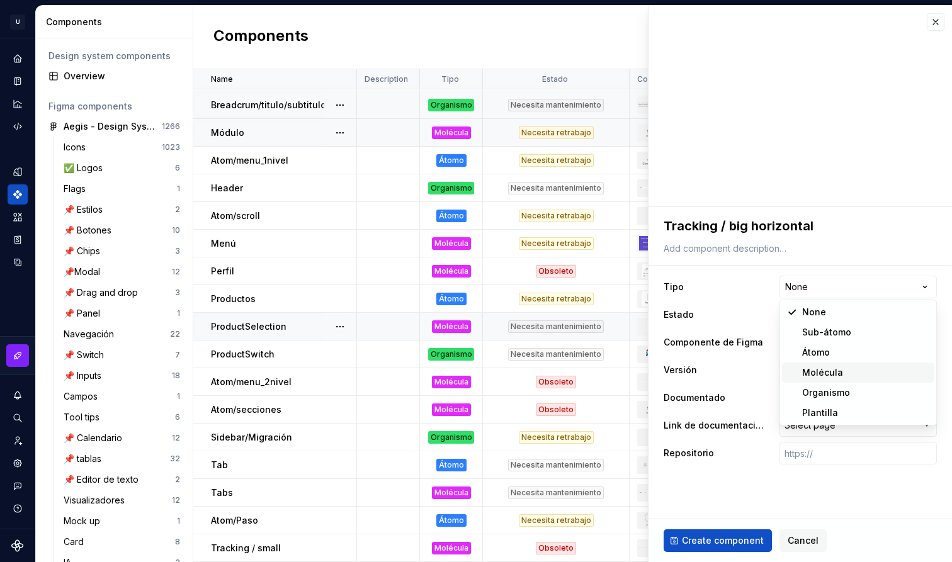
select select "**********"
type textarea "*"
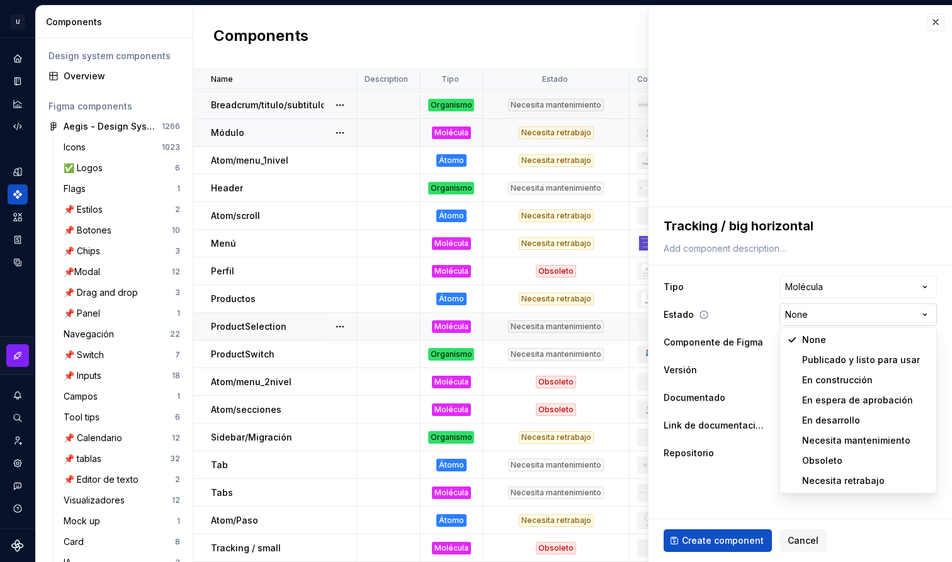
click at [862, 307] on html "U Aegis on the Web ED Design system data Components Design system components Ov…" at bounding box center [476, 281] width 952 height 562
select select "**********"
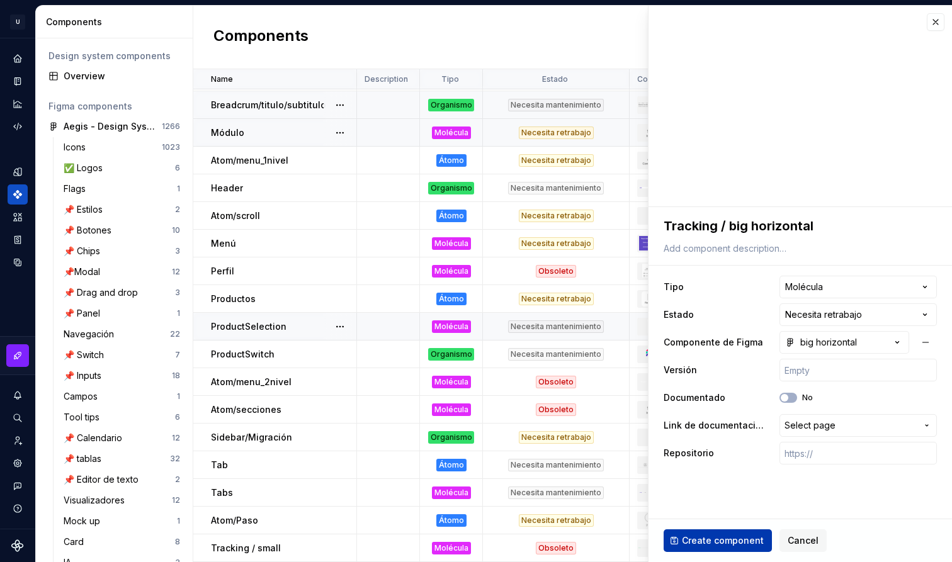
click at [736, 538] on span "Create component" at bounding box center [723, 541] width 82 height 13
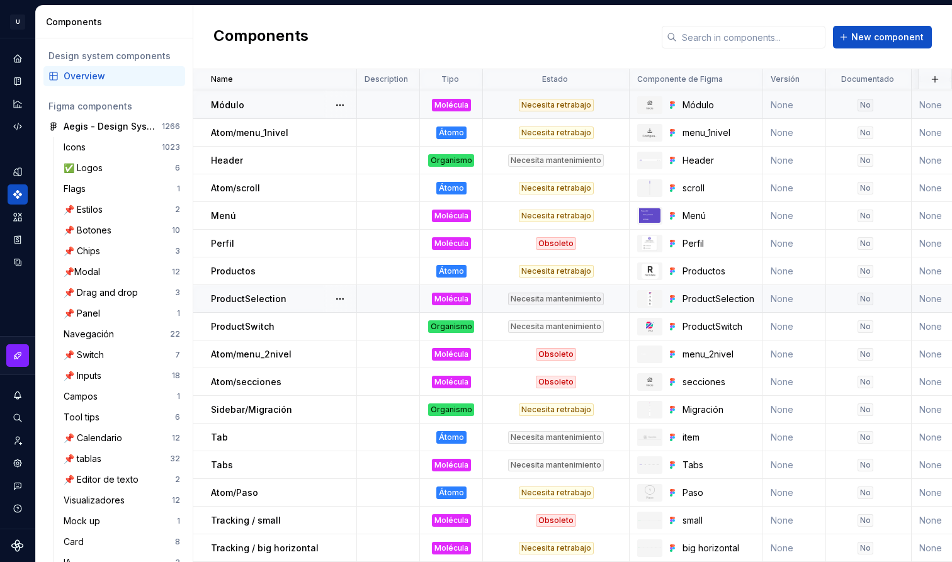
scroll to position [1217, 0]
click at [901, 31] on button "New component" at bounding box center [882, 37] width 99 height 23
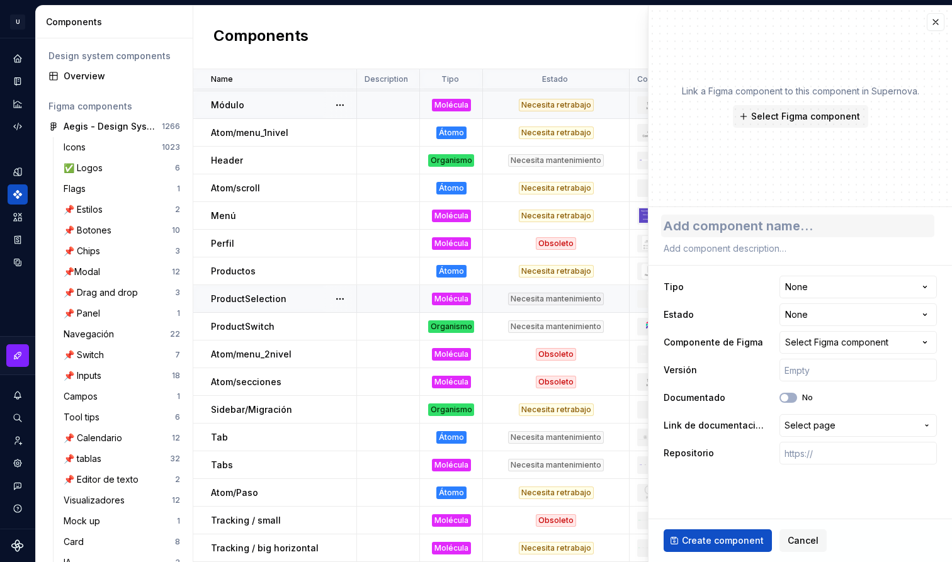
type textarea "*"
type textarea "Tracking / vertical"
click at [811, 109] on button "Select Figma component" at bounding box center [800, 116] width 135 height 23
type textarea "*"
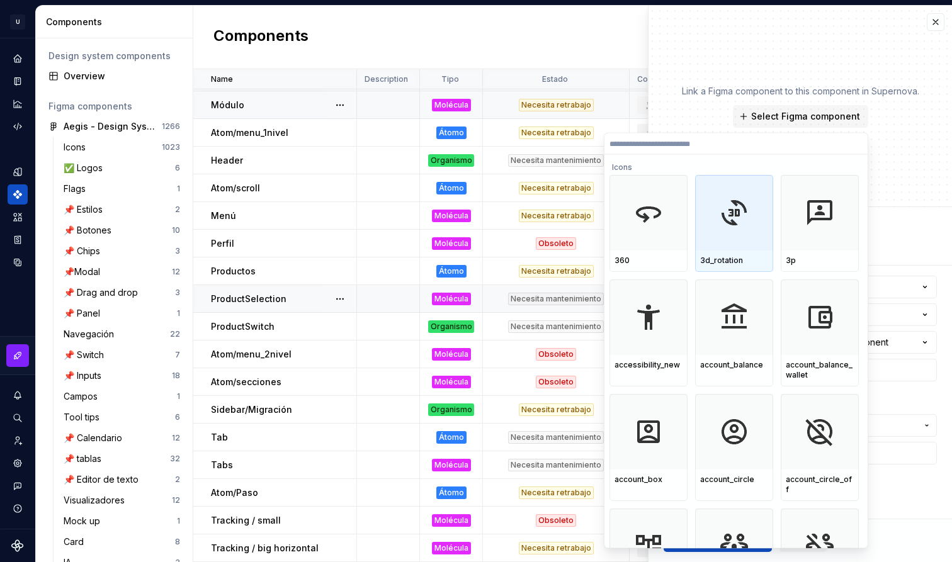
paste input "**********"
type input "**********"
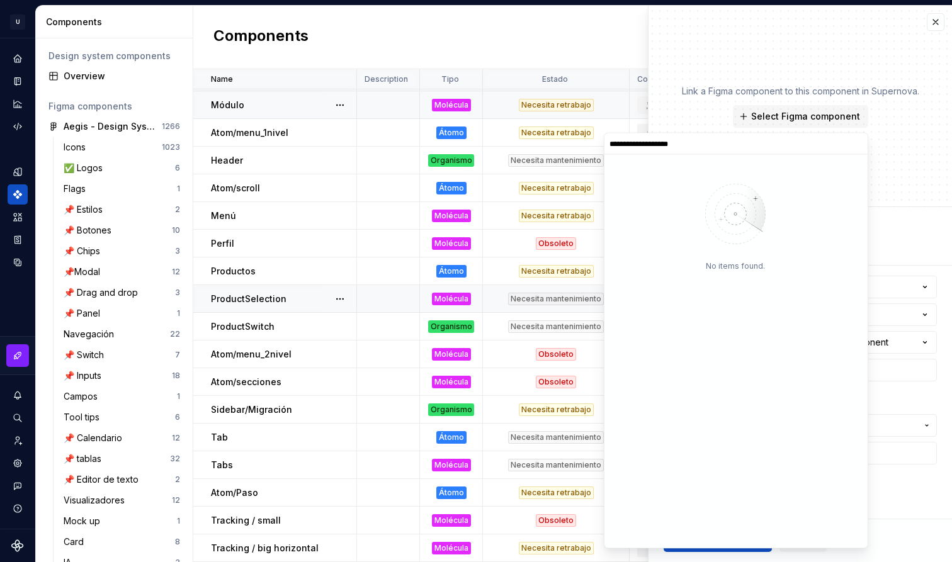
type textarea "*"
type input "********"
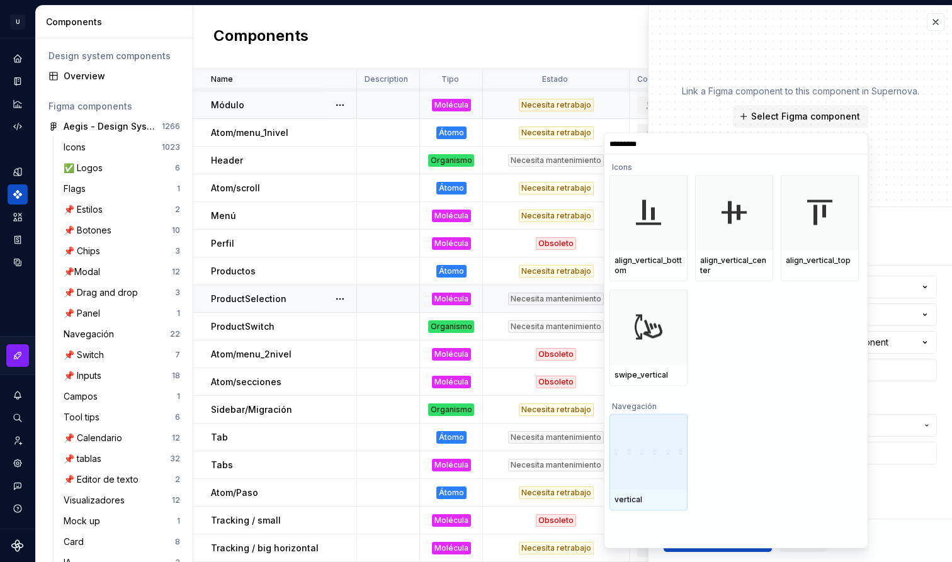
click at [661, 437] on div at bounding box center [649, 452] width 78 height 76
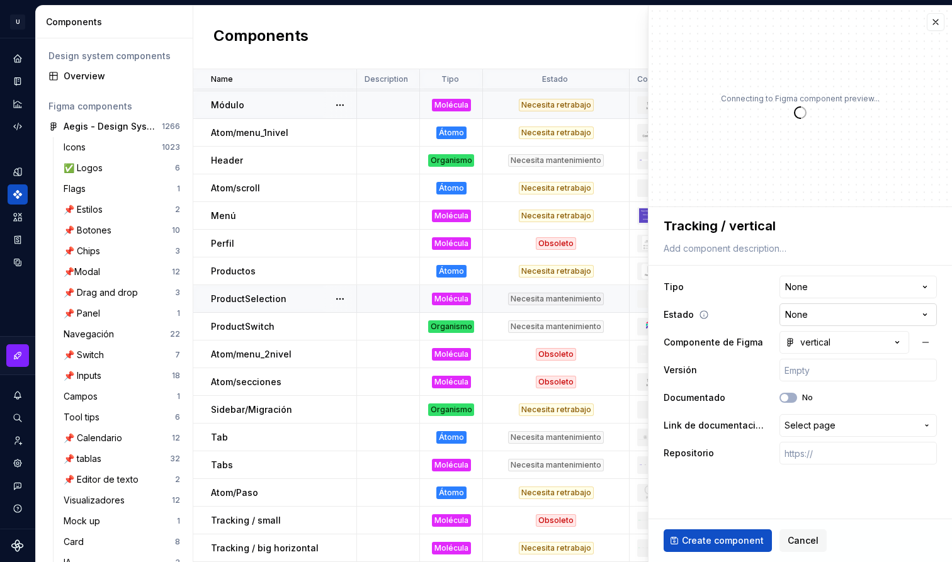
type textarea "*"
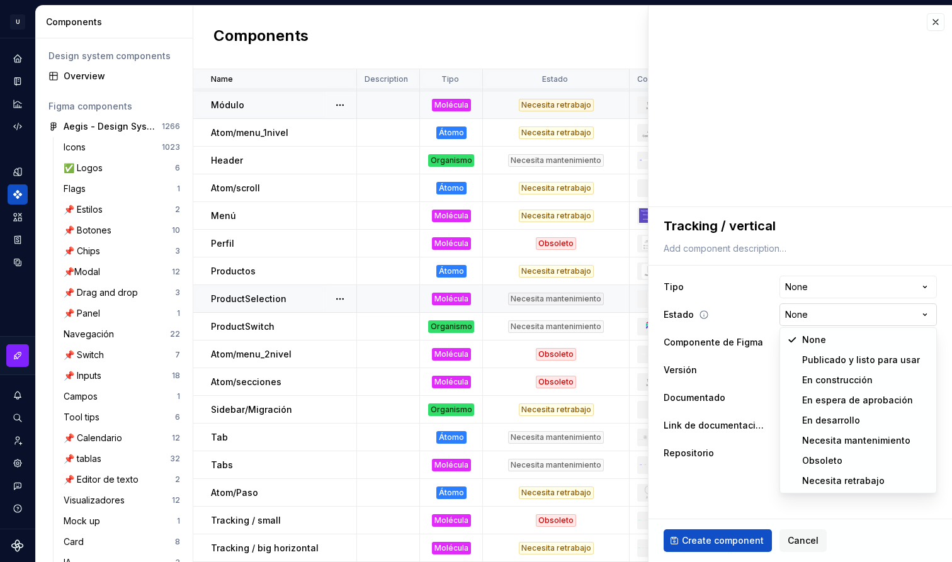
click at [862, 310] on html "U Aegis on the Web ED Design system data Components Design system components Ov…" at bounding box center [476, 281] width 952 height 562
select select "**********"
type textarea "*"
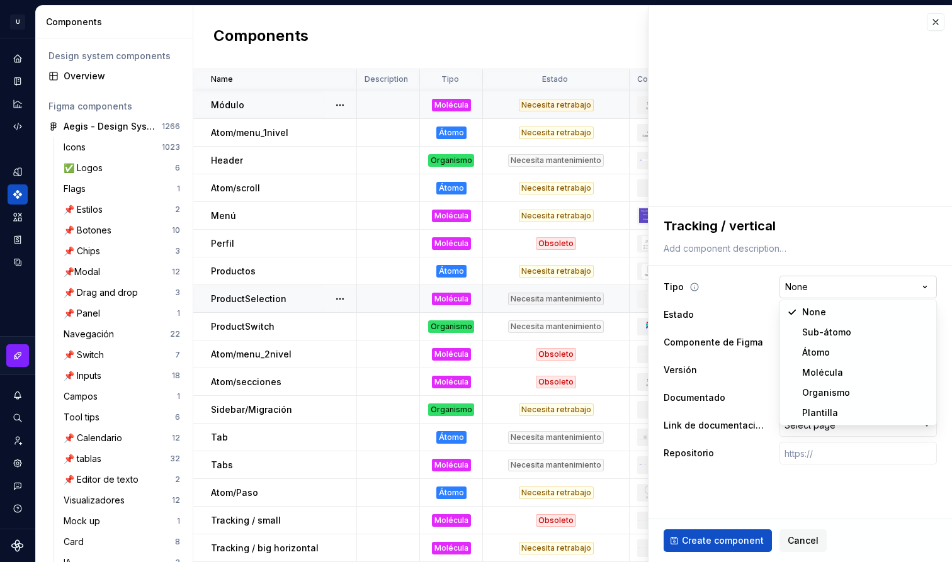
click at [831, 278] on html "U Aegis on the Web ED Design system data Components Design system components Ov…" at bounding box center [476, 281] width 952 height 562
select select "**********"
click at [754, 544] on ul "Component “Sidebar/Migración” created. Component “Tabs” created. Component “Tra…" at bounding box center [797, 552] width 310 height 20
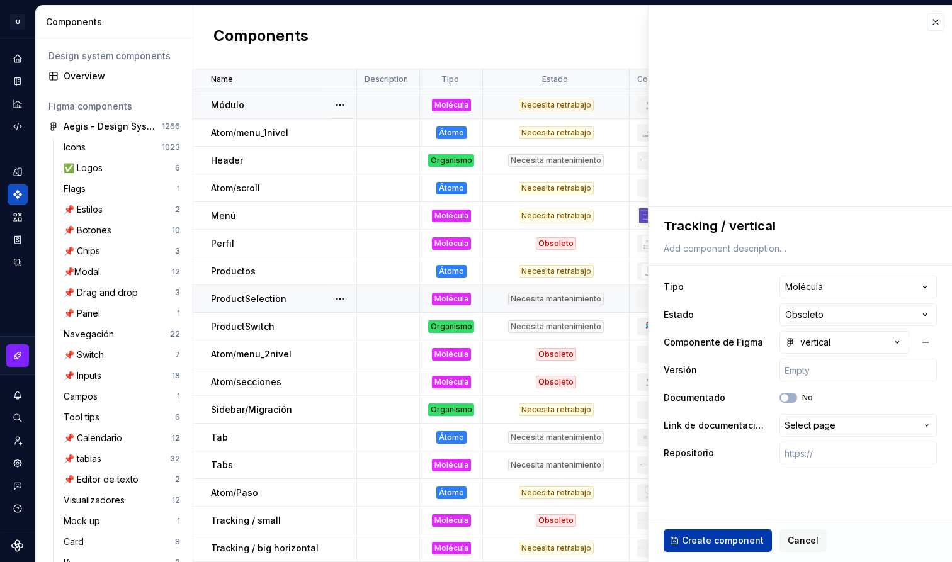
click at [750, 536] on span "Create component" at bounding box center [723, 541] width 82 height 13
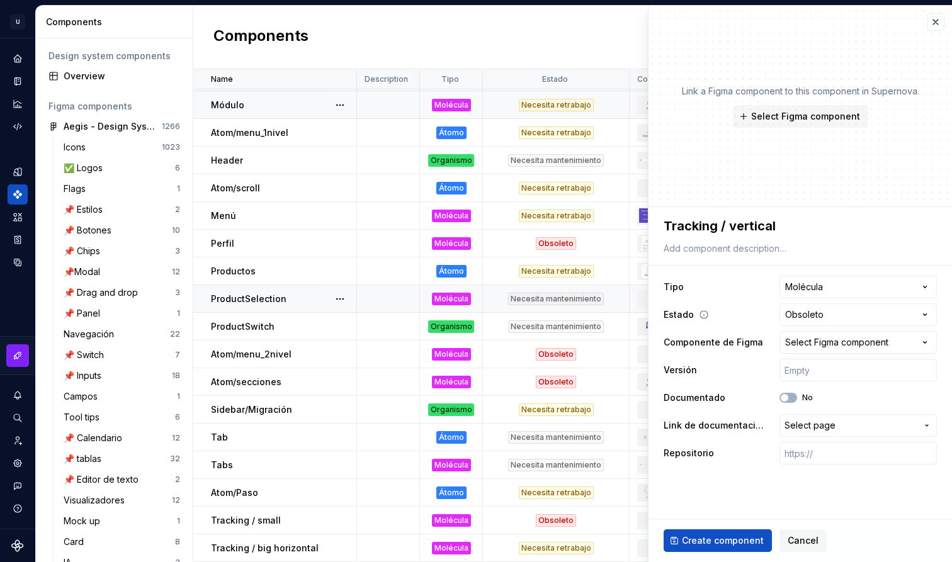
type textarea "*"
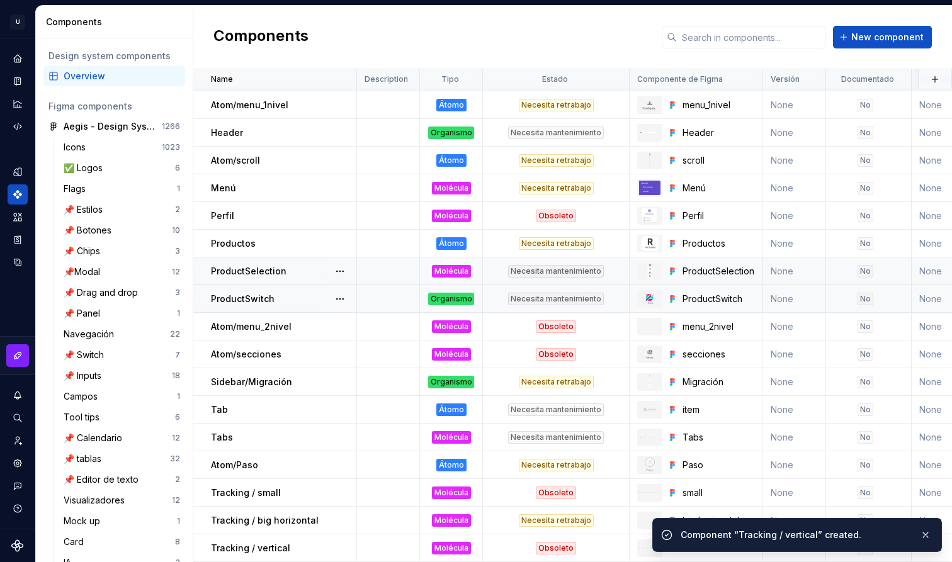
scroll to position [1245, 0]
